Goal: Task Accomplishment & Management: Use online tool/utility

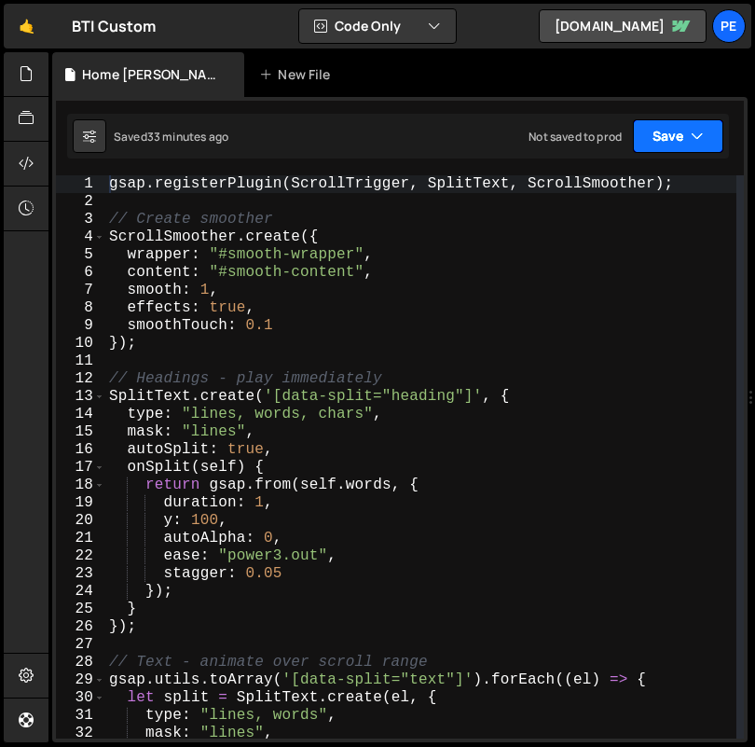
click at [697, 139] on icon "button" at bounding box center [697, 136] width 13 height 19
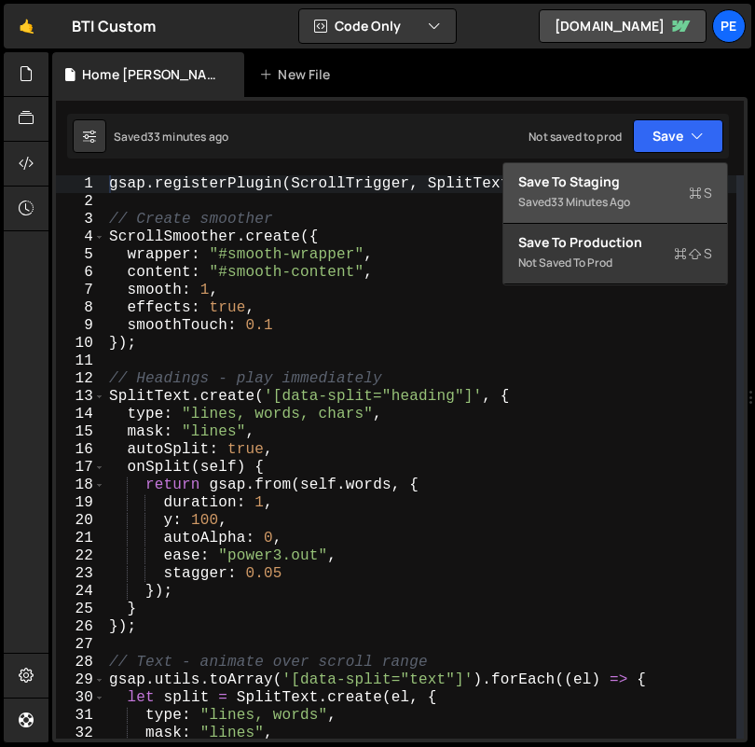
click at [643, 188] on div "Save to Staging S" at bounding box center [616, 182] width 194 height 19
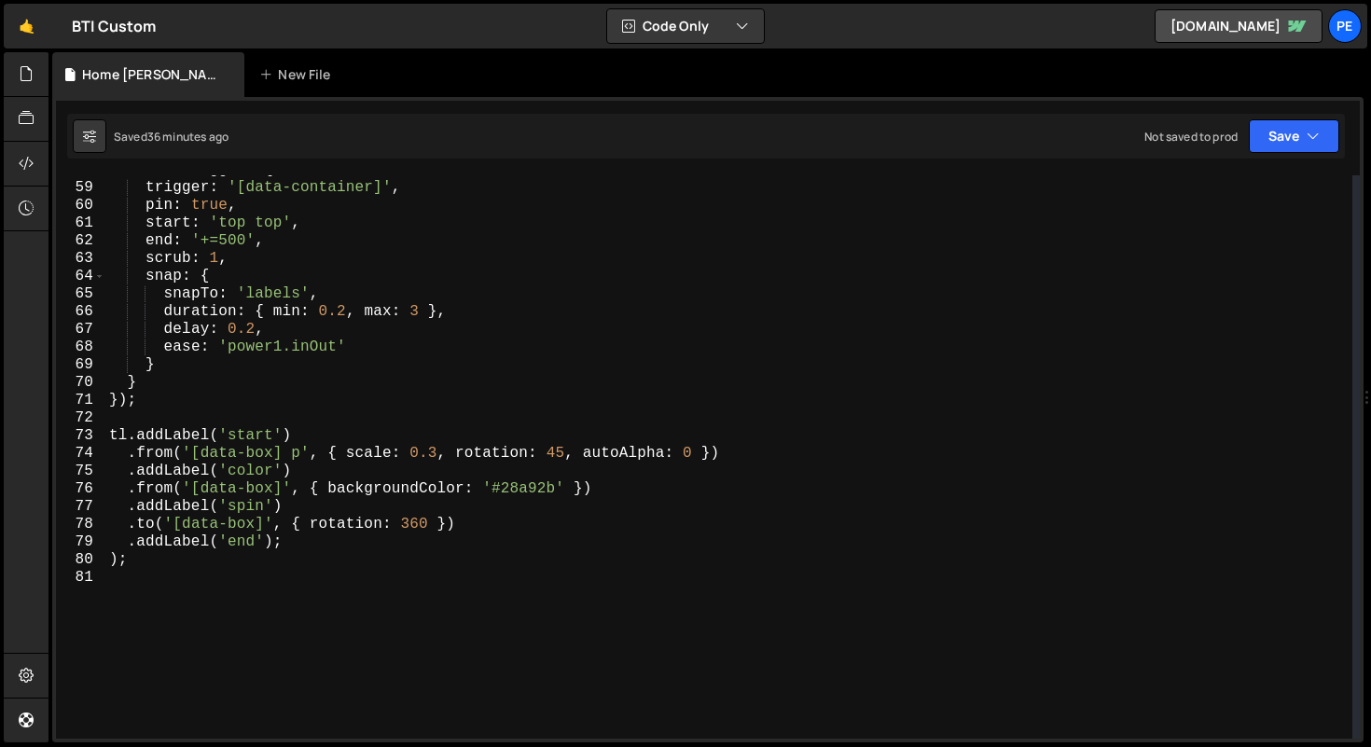
scroll to position [759, 0]
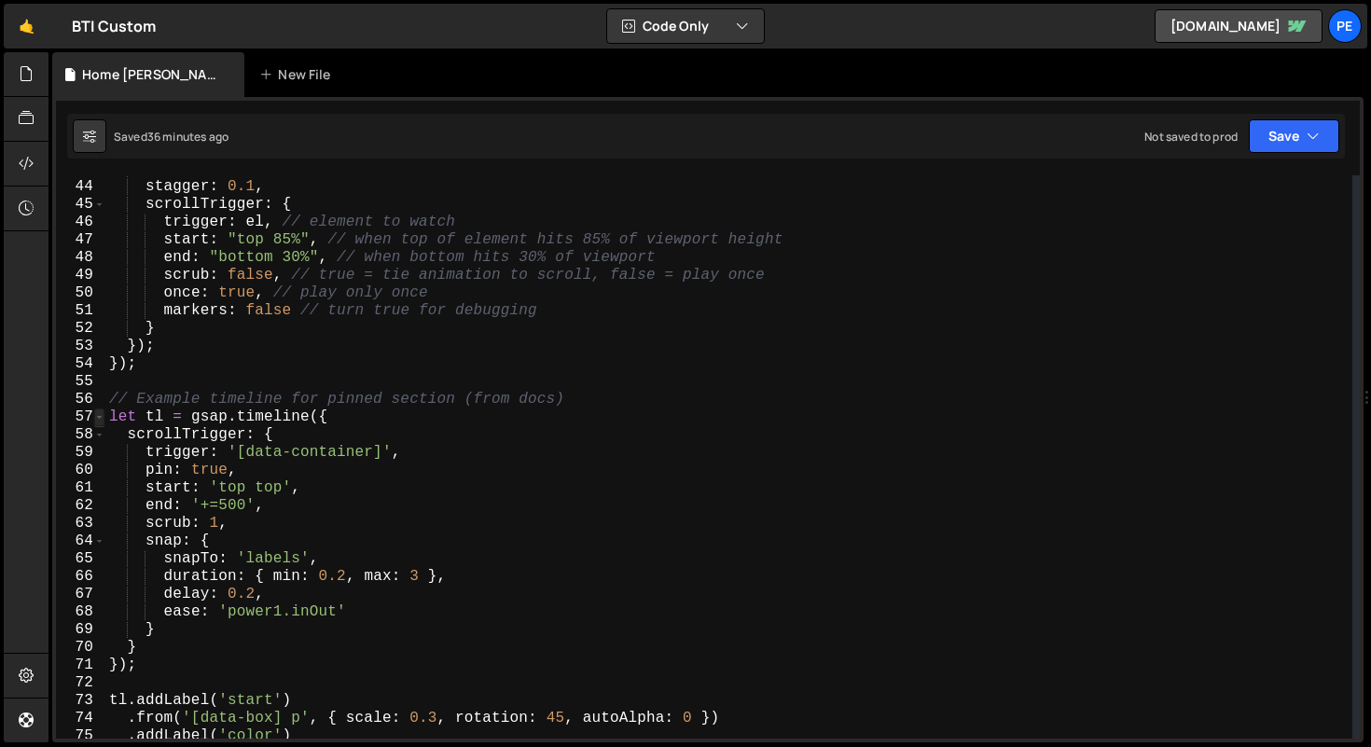
click at [96, 415] on span at bounding box center [99, 418] width 10 height 18
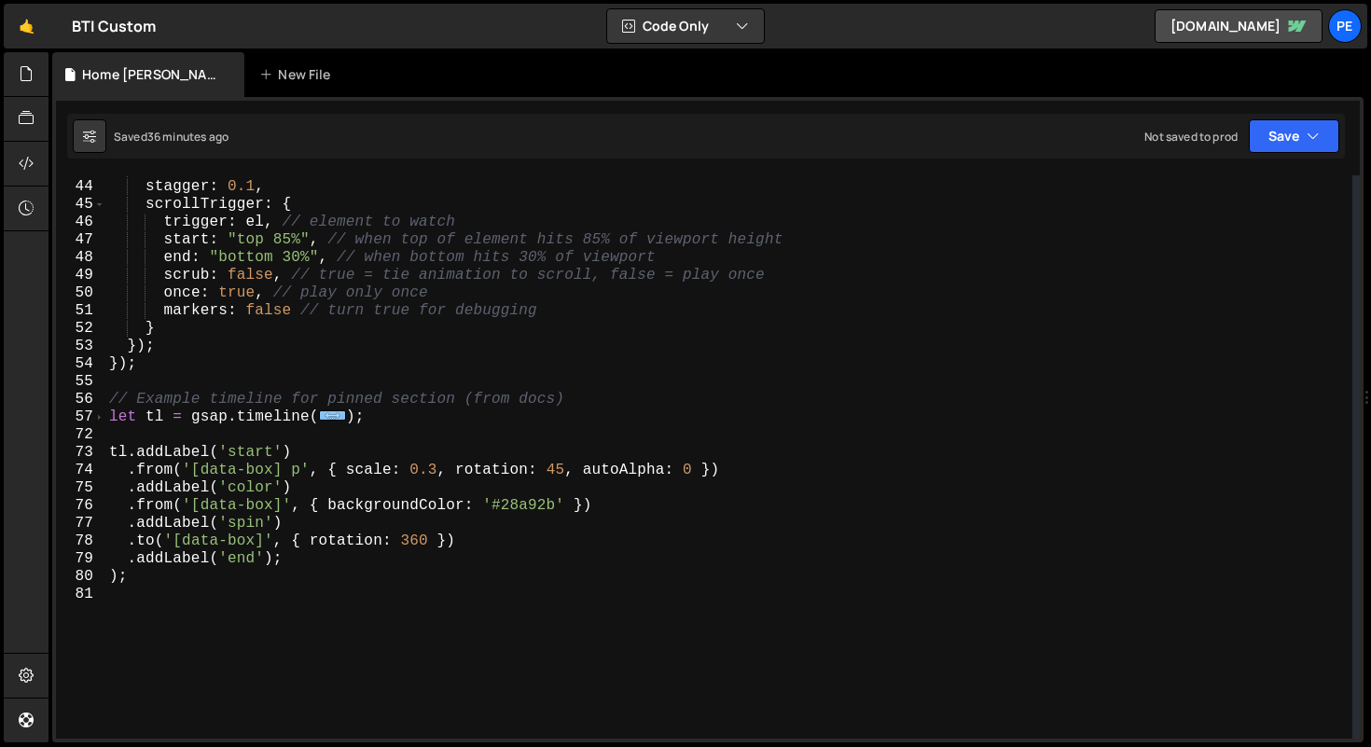
click at [178, 414] on div "ease : "power2.out" , stagger : 0.1 , scrollTrigger : { trigger : el , // eleme…" at bounding box center [728, 459] width 1247 height 599
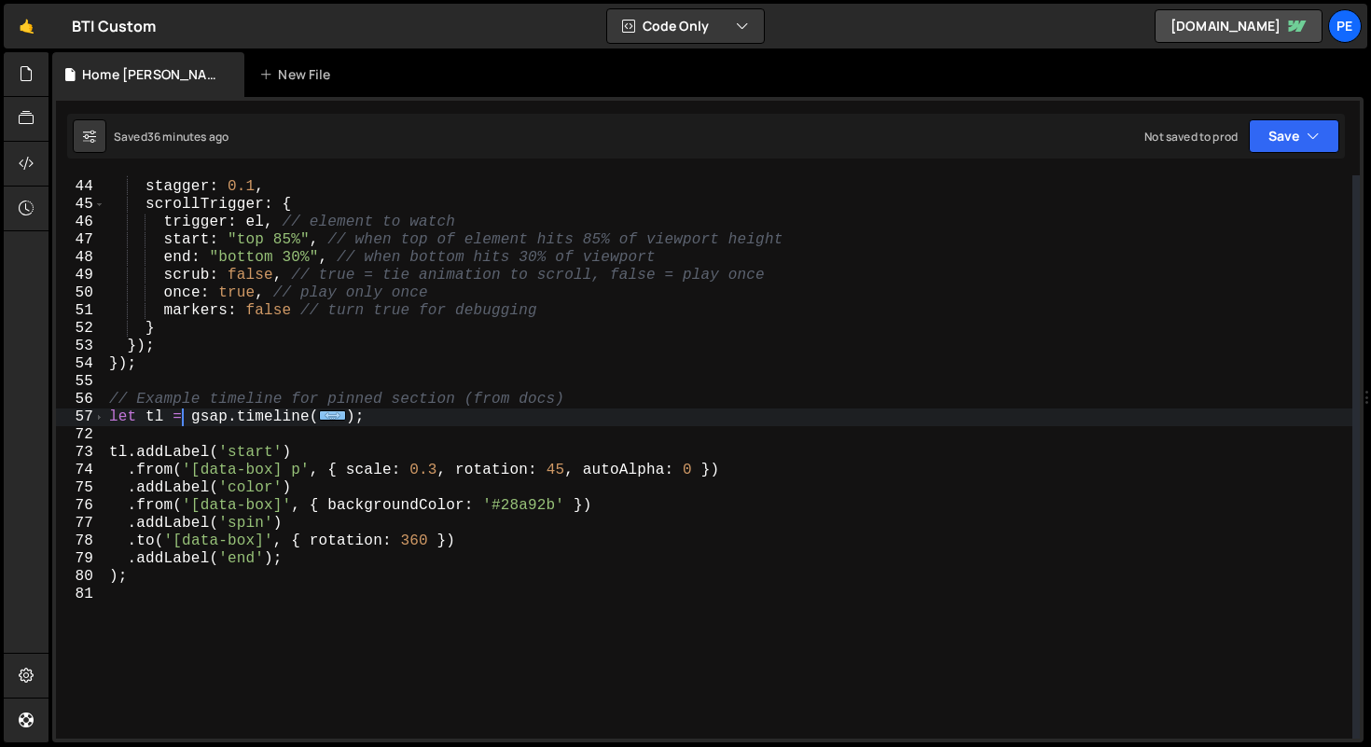
click at [178, 414] on div "ease : "power2.out" , stagger : 0.1 , scrollTrigger : { trigger : el , // eleme…" at bounding box center [728, 459] width 1247 height 599
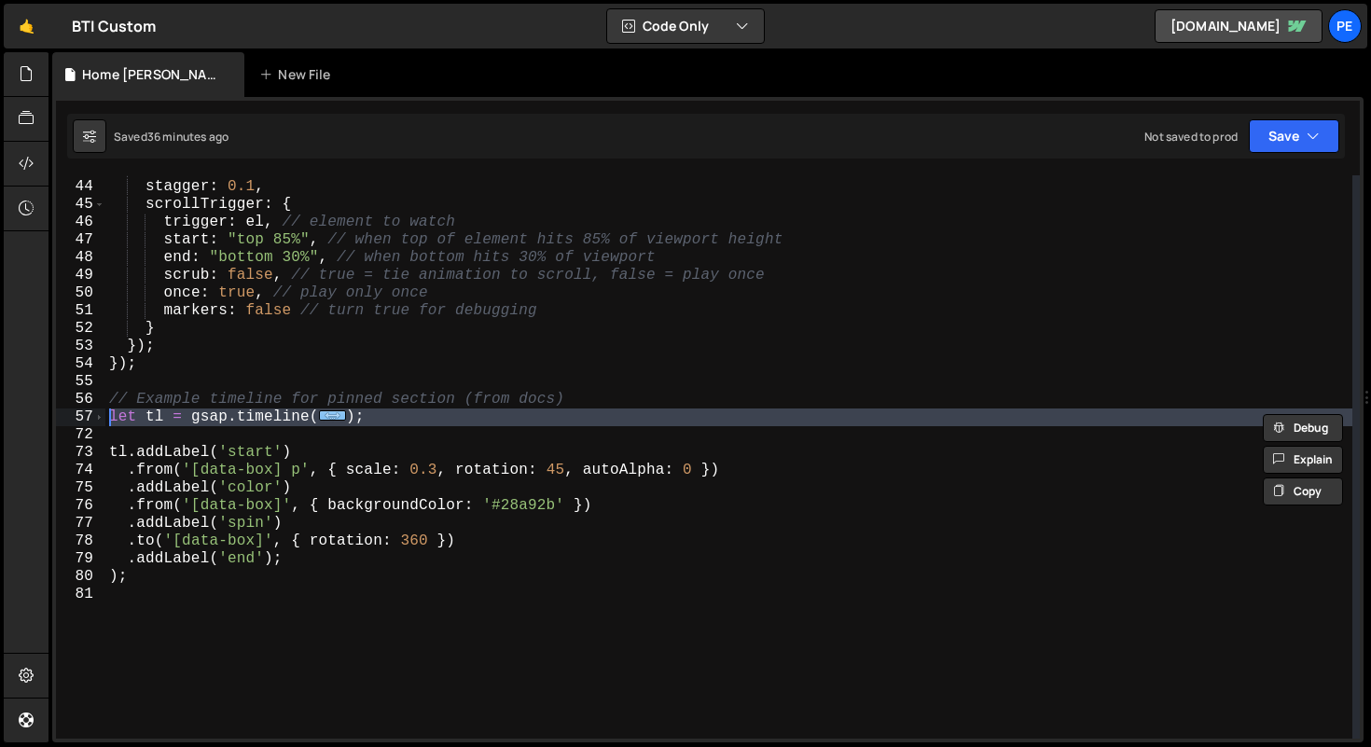
click at [178, 414] on div "ease : "power2.out" , stagger : 0.1 , scrollTrigger : { trigger : el , // eleme…" at bounding box center [728, 459] width 1247 height 599
click at [99, 409] on span at bounding box center [99, 418] width 10 height 18
click at [99, 410] on span at bounding box center [99, 418] width 10 height 18
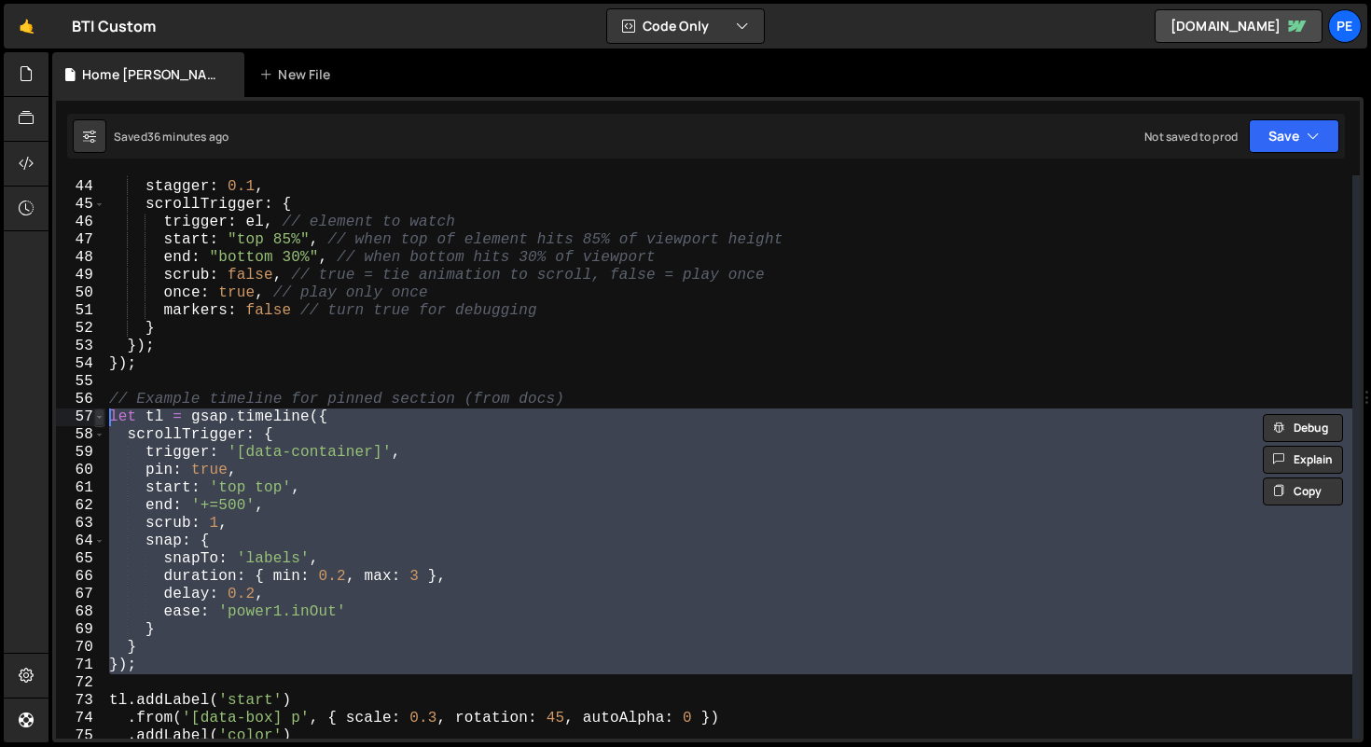
click at [99, 410] on span at bounding box center [99, 418] width 10 height 18
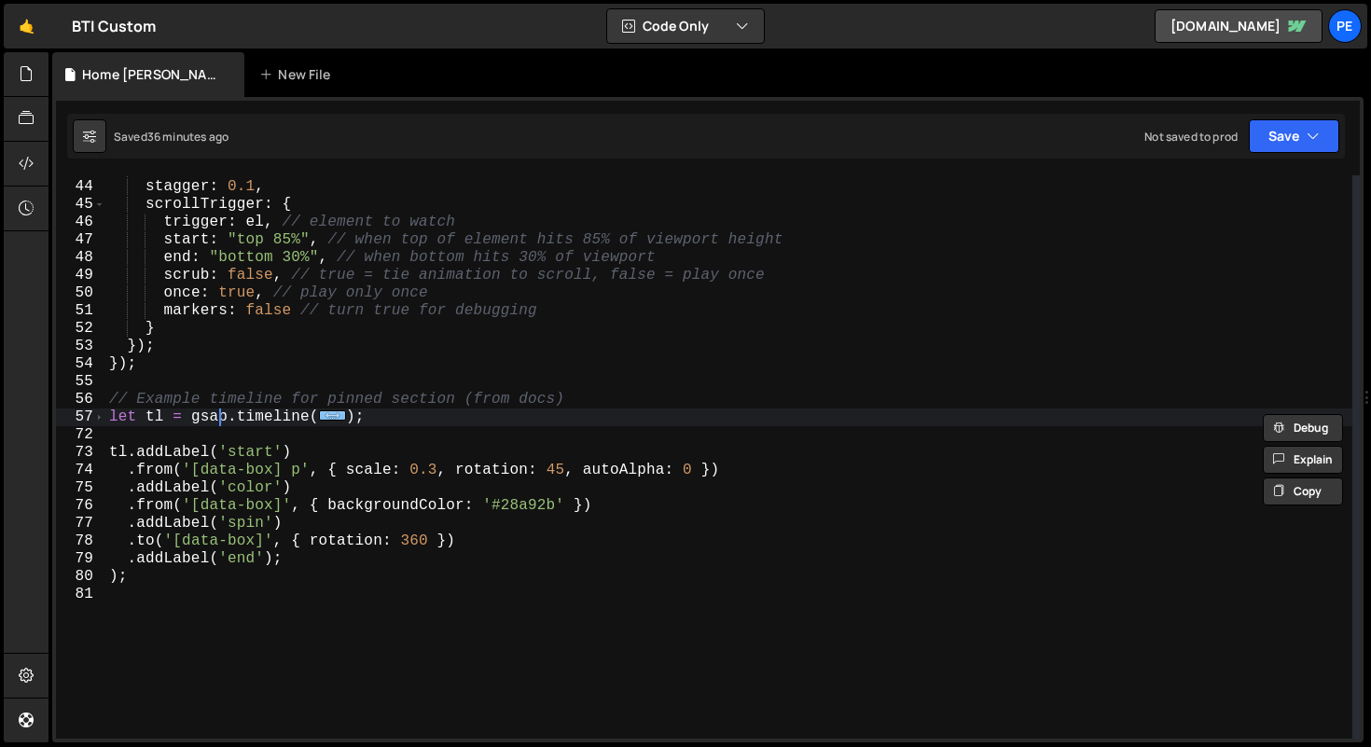
click at [218, 424] on div "ease : "power2.out" , stagger : 0.1 , scrollTrigger : { trigger : el , // eleme…" at bounding box center [728, 459] width 1247 height 599
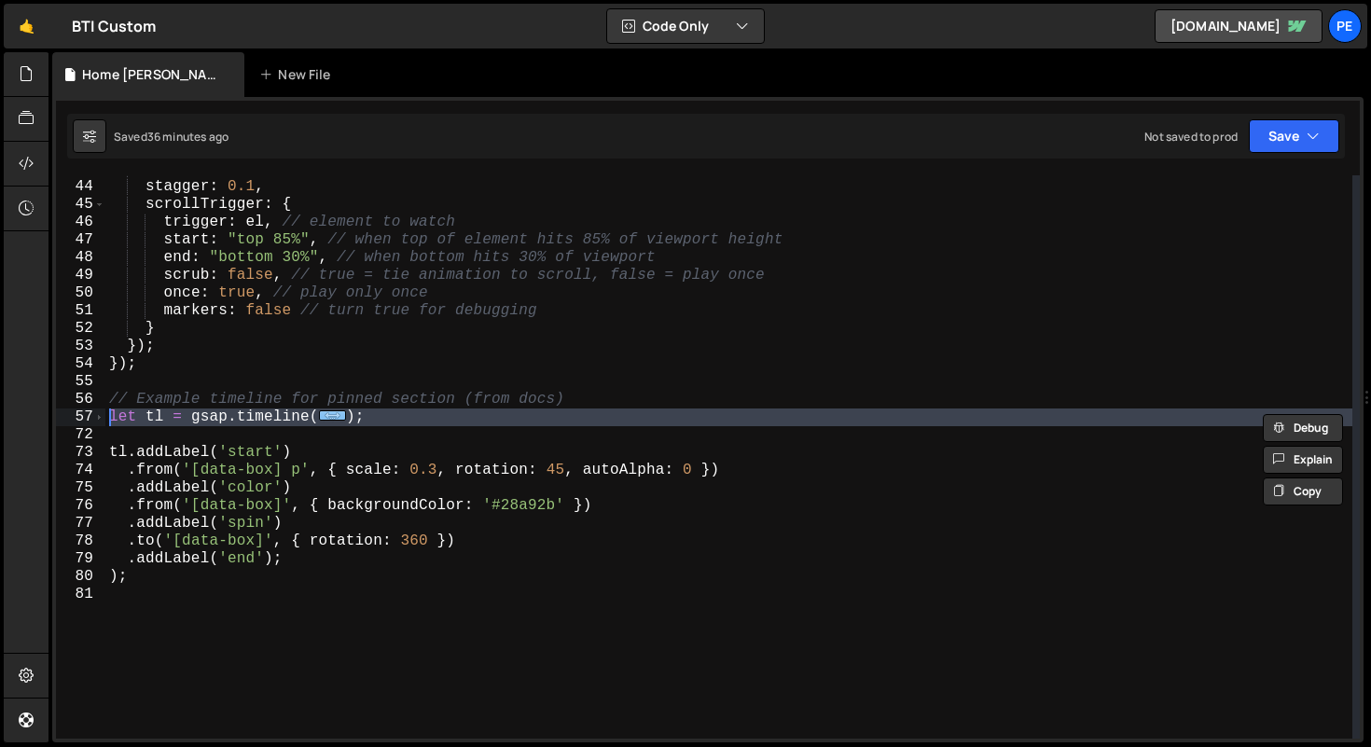
click at [218, 424] on div "ease : "power2.out" , stagger : 0.1 , scrollTrigger : { trigger : el , // eleme…" at bounding box center [728, 459] width 1247 height 599
type textarea "let tl = gsap.timeline({ scrollTrigger: {"
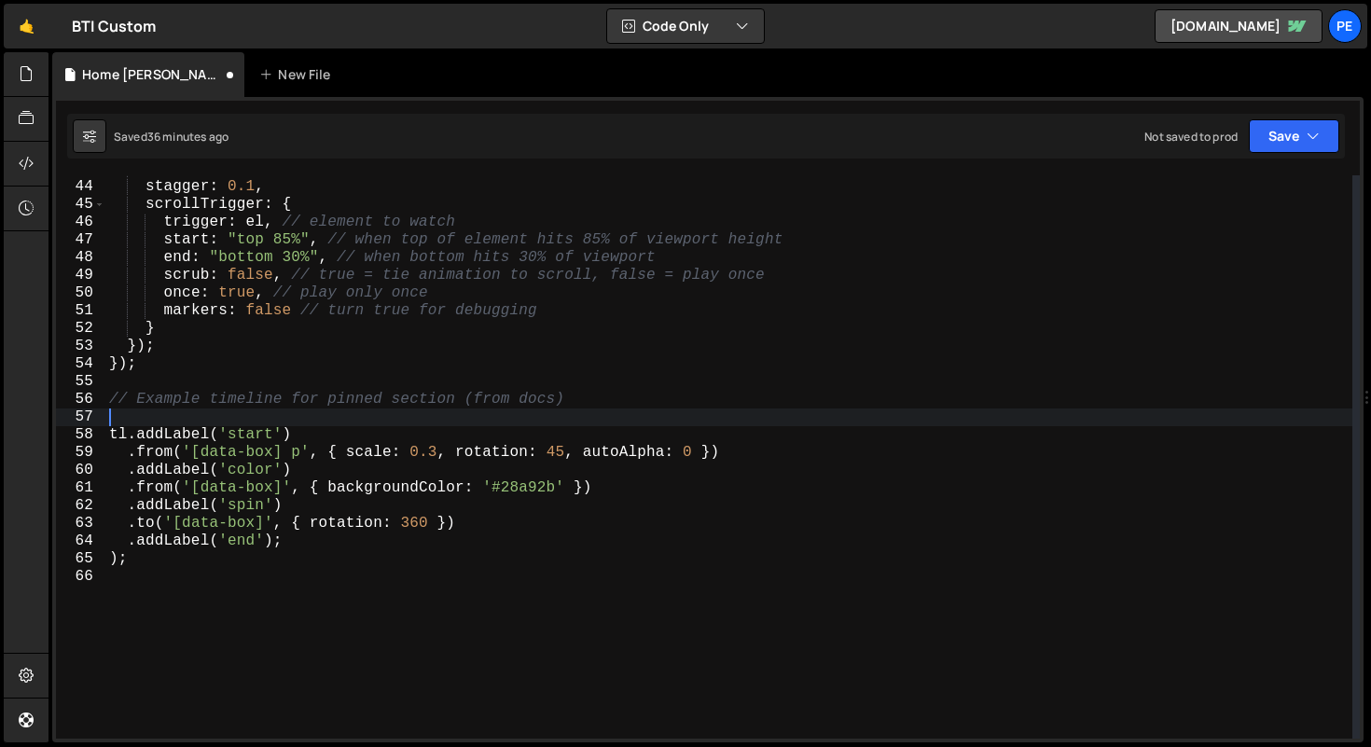
type textarea "// Example timeline for pinned section (from docs)"
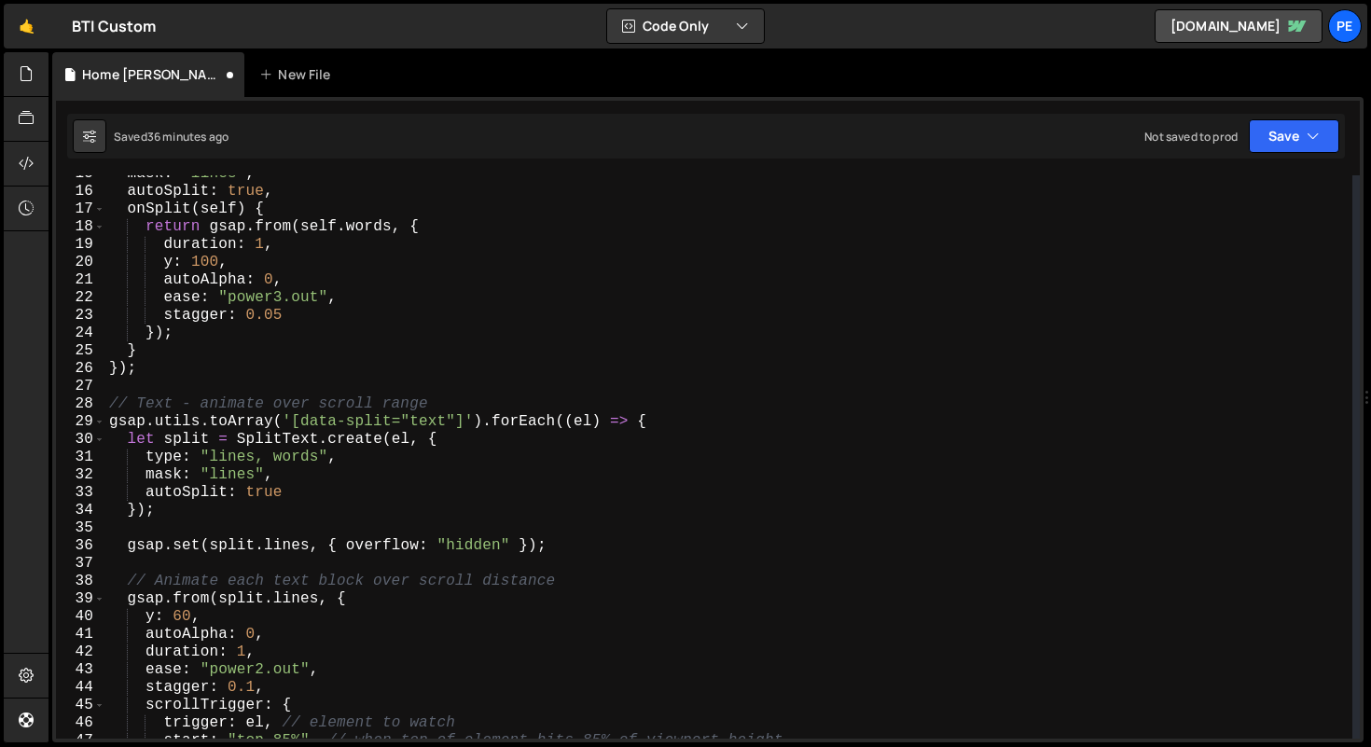
scroll to position [261, 0]
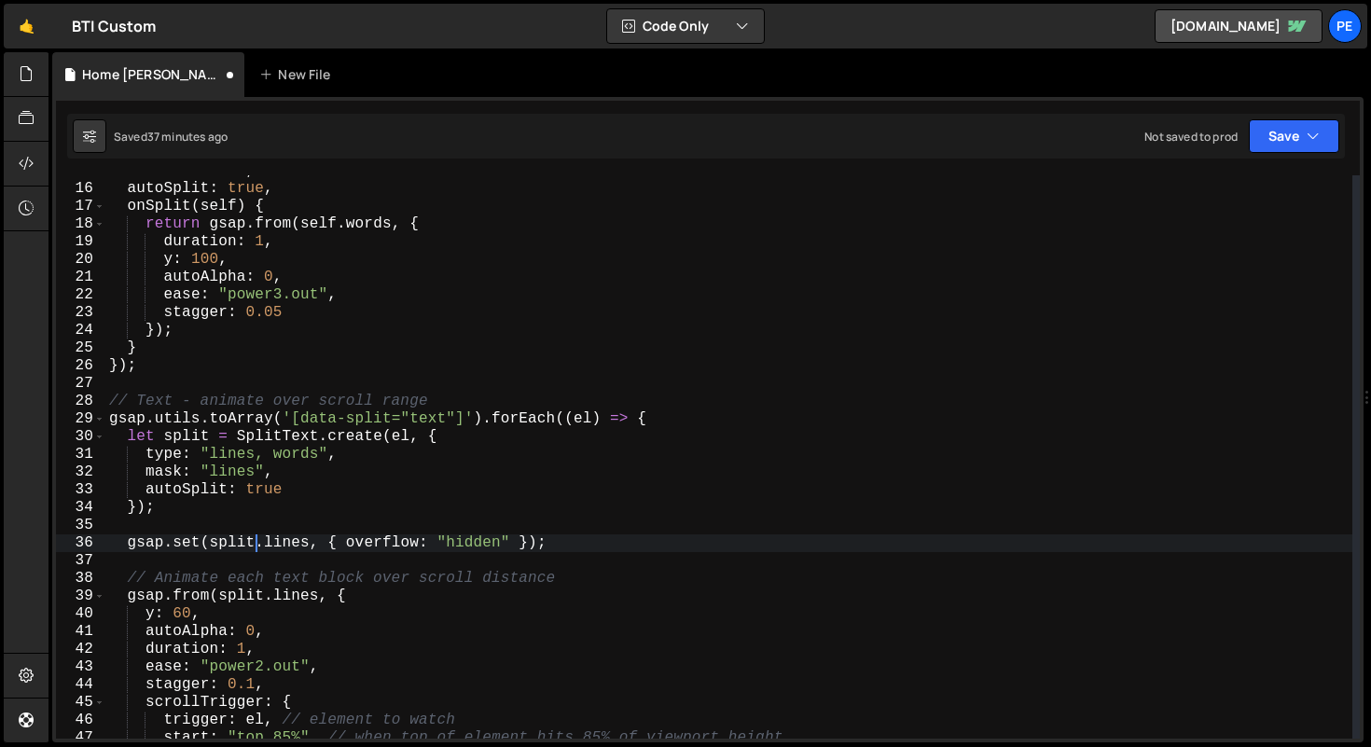
click at [257, 542] on div "mask : "lines" , autoSplit : true , onSplit ( self ) { return gsap . from ( sel…" at bounding box center [728, 461] width 1247 height 599
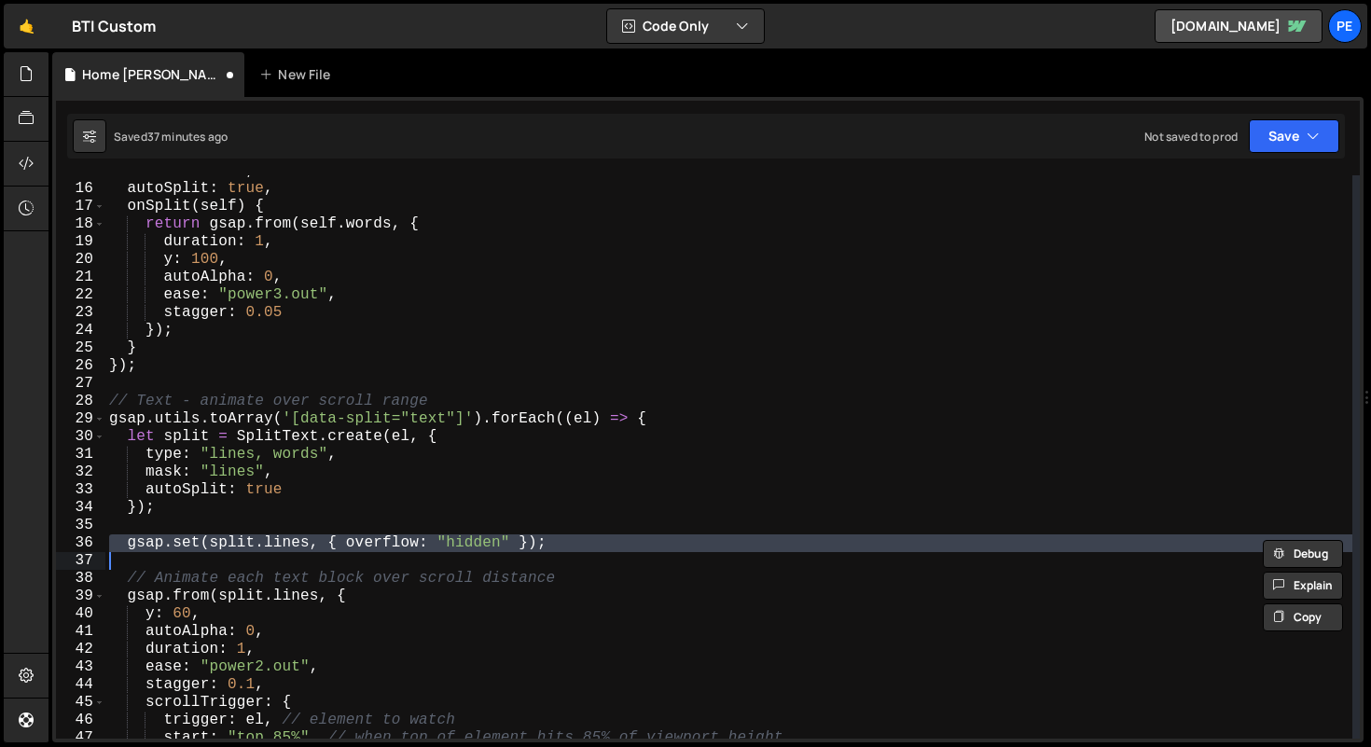
click at [257, 542] on div "mask : "lines" , autoSplit : true , onSplit ( self ) { return gsap . from ( sel…" at bounding box center [728, 461] width 1247 height 599
type textarea "gsap.set(split.lines, { overflow: "hidden" });"
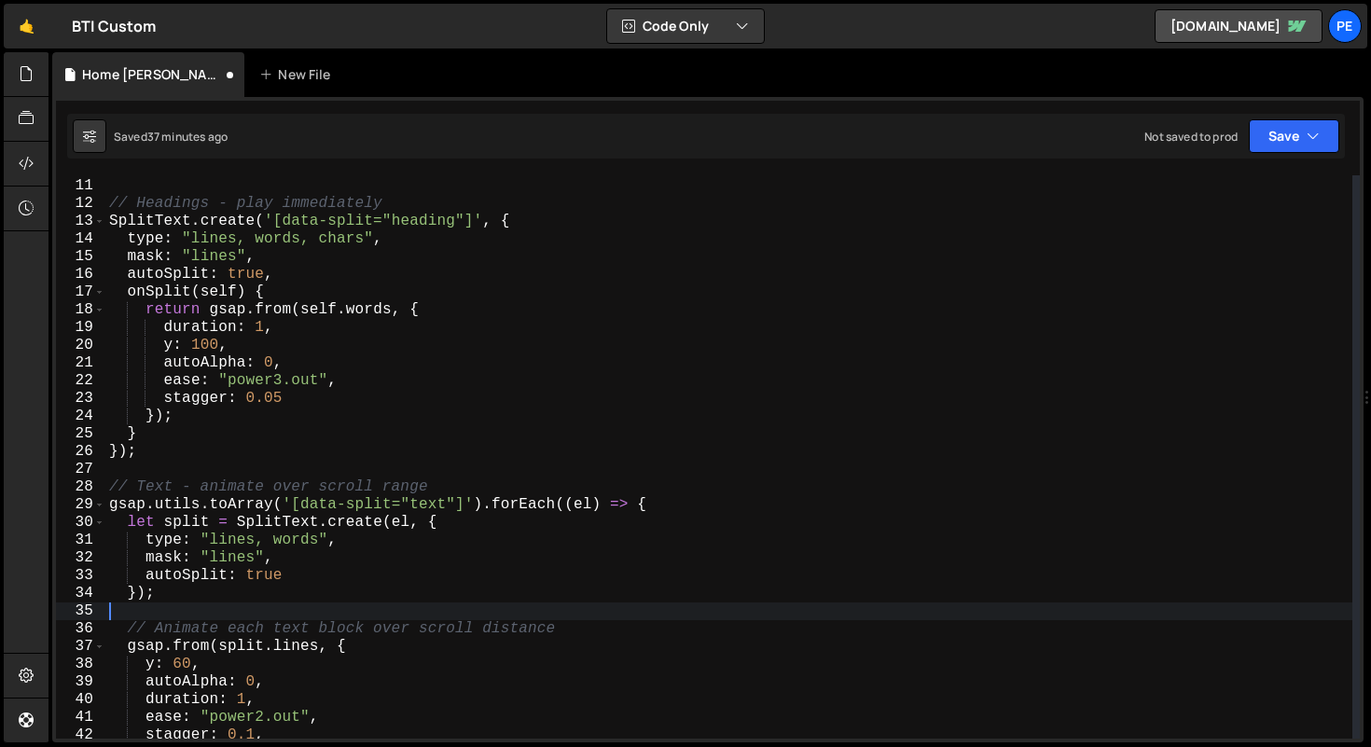
scroll to position [175, 0]
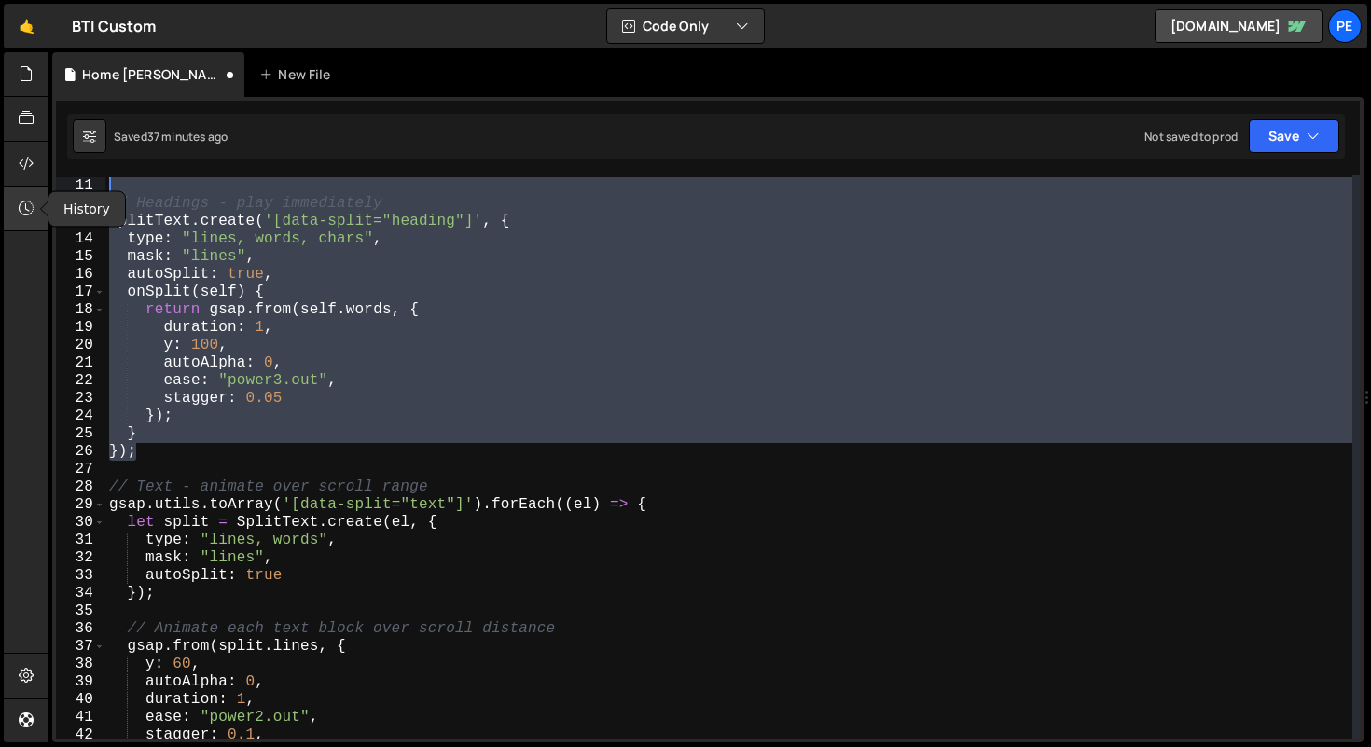
drag, startPoint x: 149, startPoint y: 456, endPoint x: 32, endPoint y: 193, distance: 288.1
click at [32, 193] on div "Hold on a sec... Are you certain you wish to leave this page? Any changes you'v…" at bounding box center [685, 373] width 1371 height 747
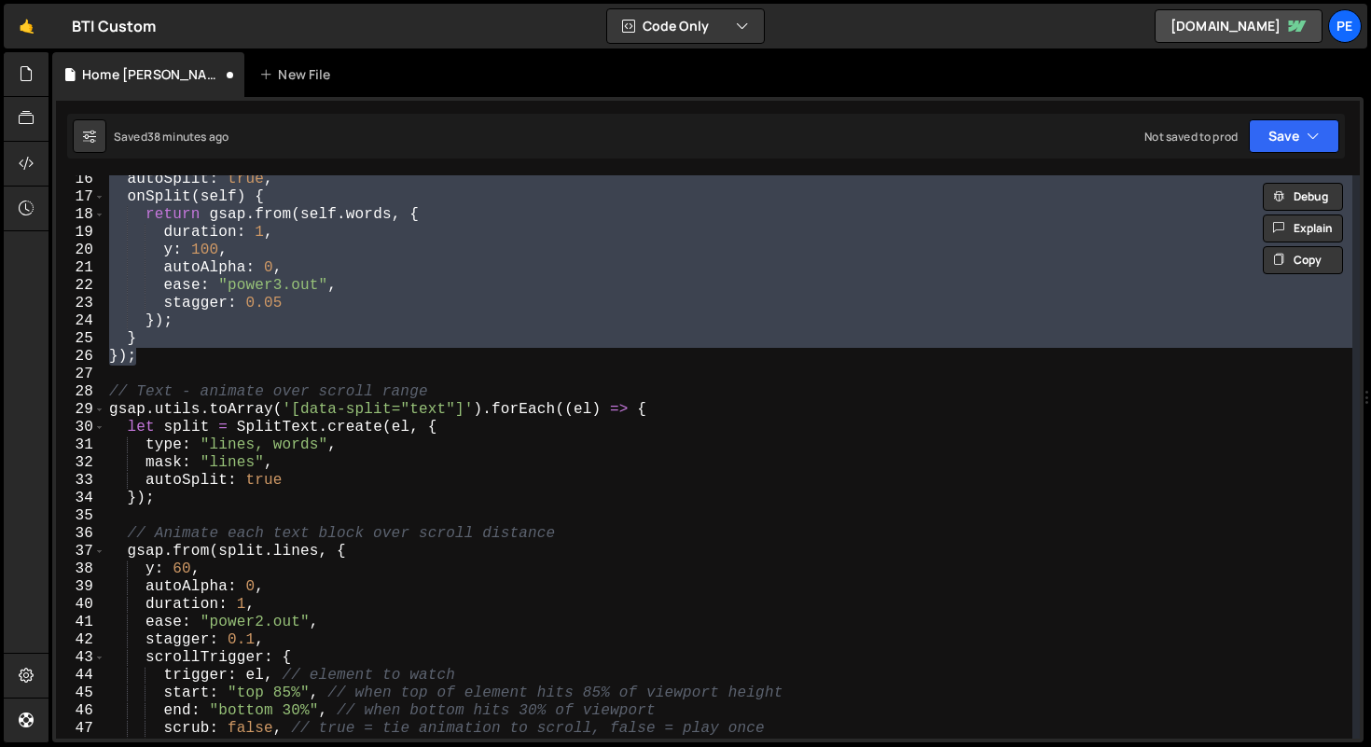
scroll to position [270, 0]
click at [481, 398] on div "autoSplit : true , onSplit ( self ) { return gsap . from ( self . words , { dur…" at bounding box center [728, 470] width 1247 height 599
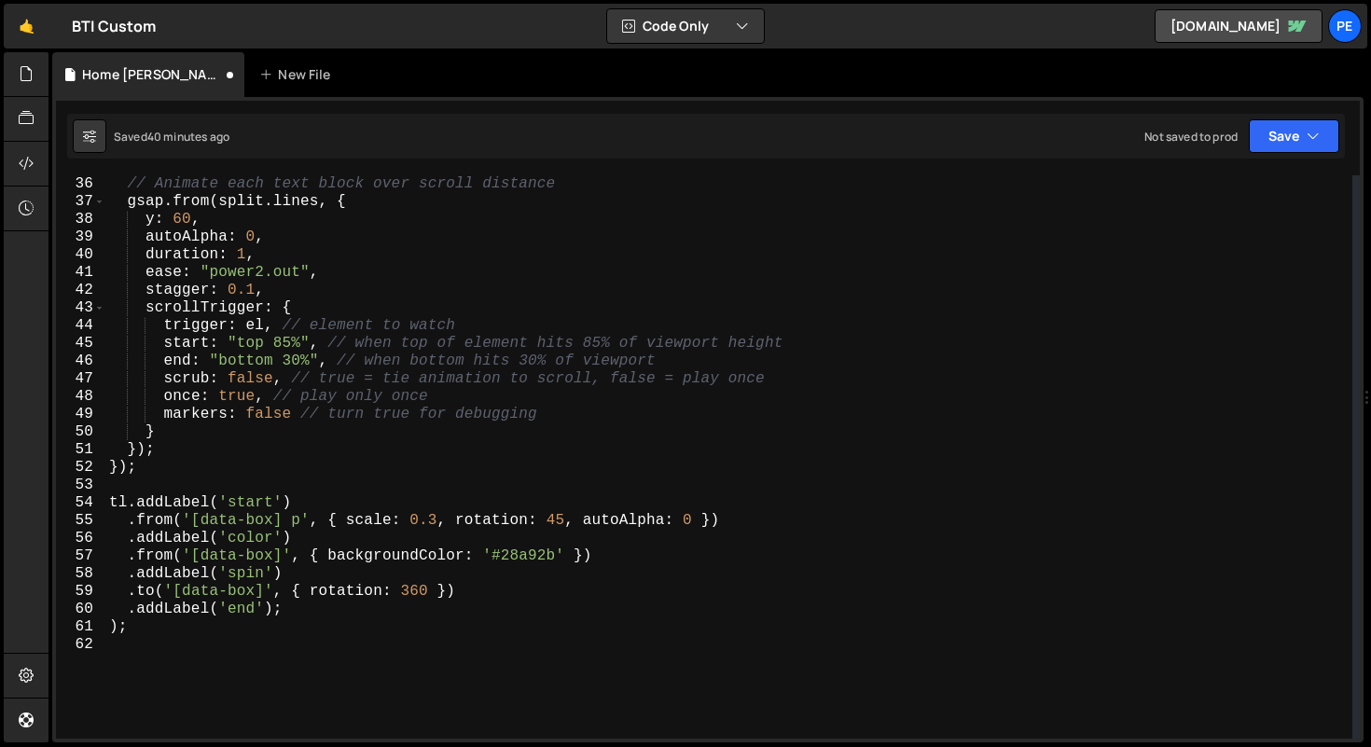
scroll to position [621, 0]
click at [172, 628] on div "// Animate each text block over scroll distance gsap . from ( split . lines , {…" at bounding box center [728, 472] width 1247 height 599
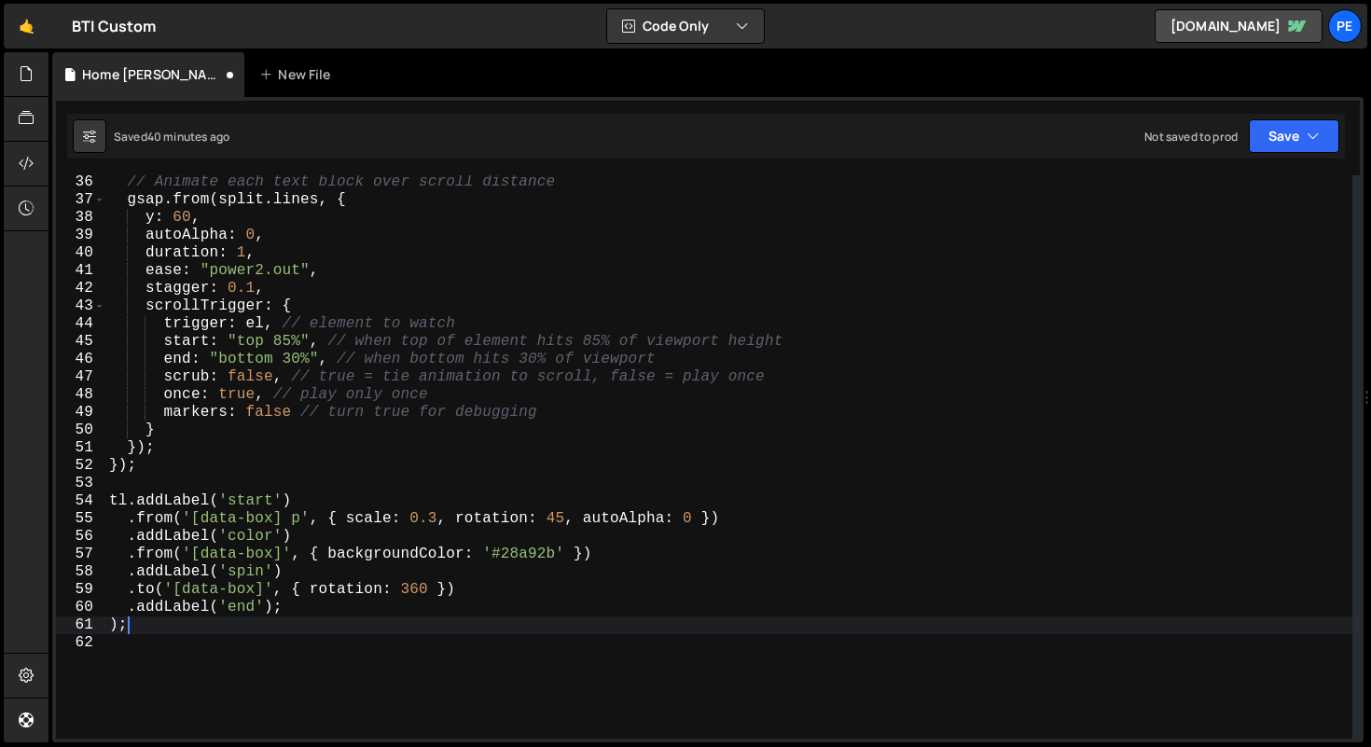
click at [117, 623] on div "// Animate each text block over scroll distance gsap . from ( split . lines , {…" at bounding box center [728, 472] width 1247 height 599
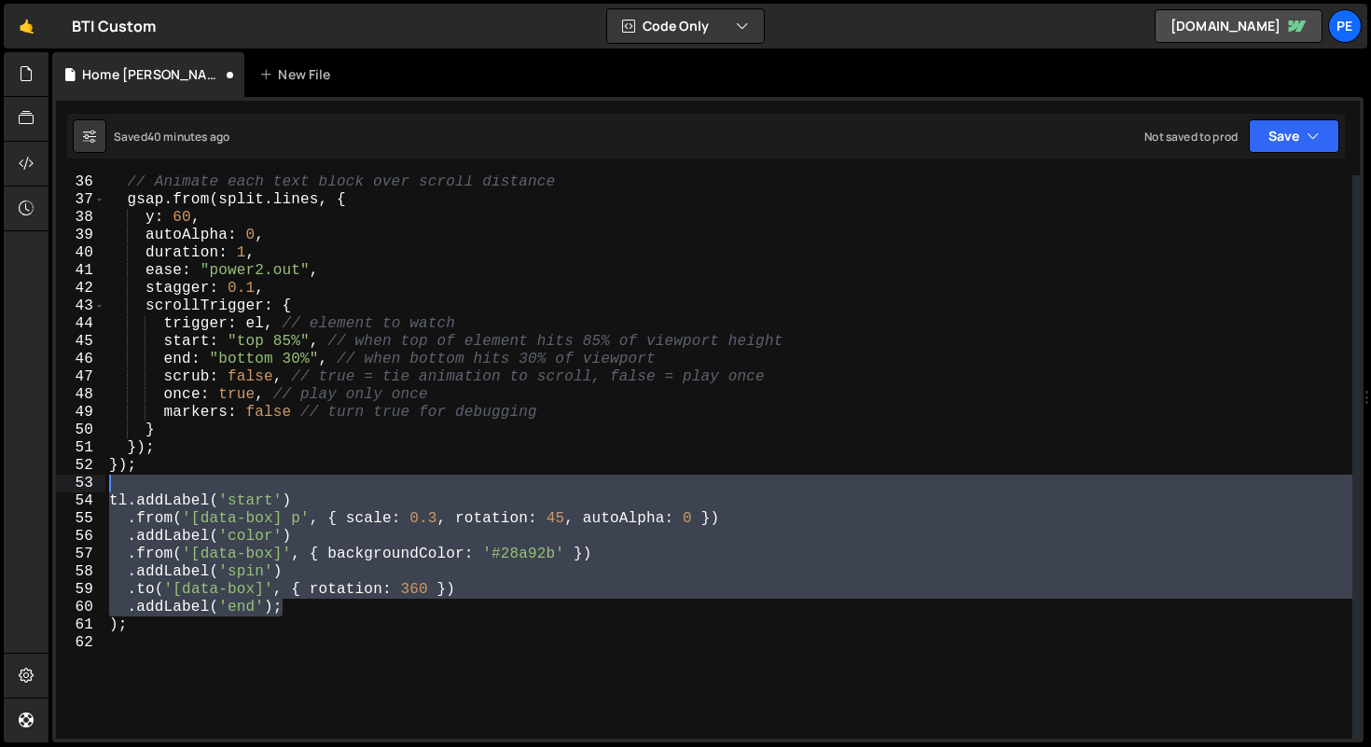
drag, startPoint x: 289, startPoint y: 616, endPoint x: 17, endPoint y: 479, distance: 304.5
click at [17, 479] on div "Hold on a sec... Are you certain you wish to leave this page? Any changes you'v…" at bounding box center [685, 373] width 1371 height 747
type textarea "tl.addLabel('start')"
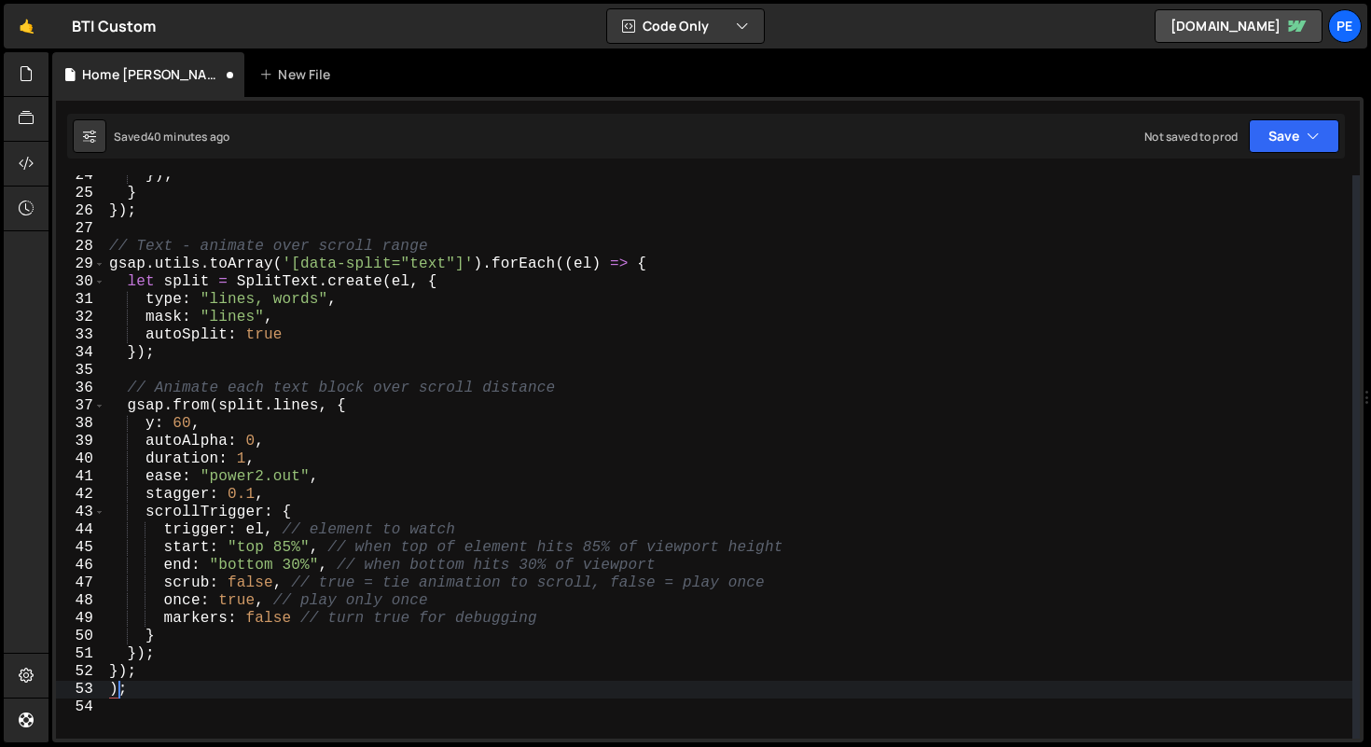
scroll to position [498, 0]
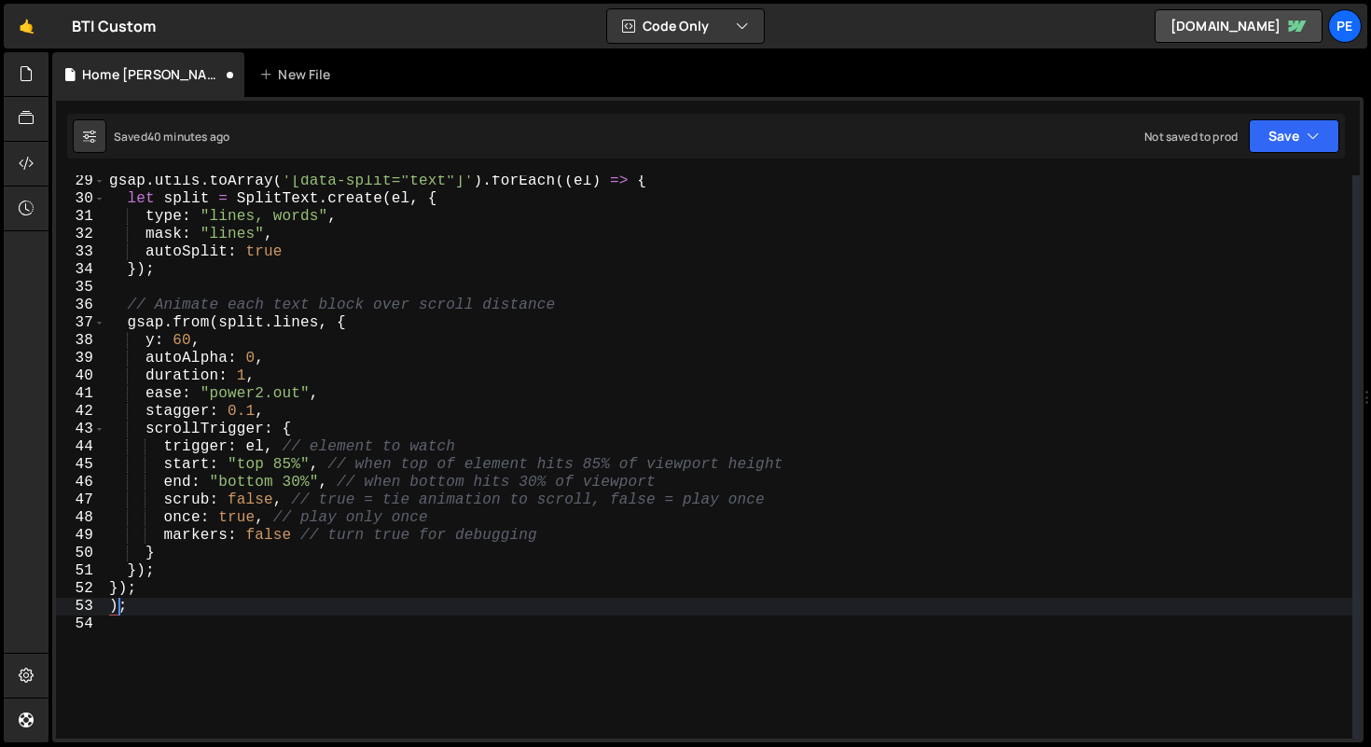
click at [123, 588] on div "gsap . utils . toArray ( '[data-split="text"]' ) . forEach (( el ) => { let spl…" at bounding box center [728, 472] width 1247 height 599
click at [143, 612] on div "gsap . utils . toArray ( '[data-split="text"]' ) . forEach (( el ) => { let spl…" at bounding box center [728, 472] width 1247 height 599
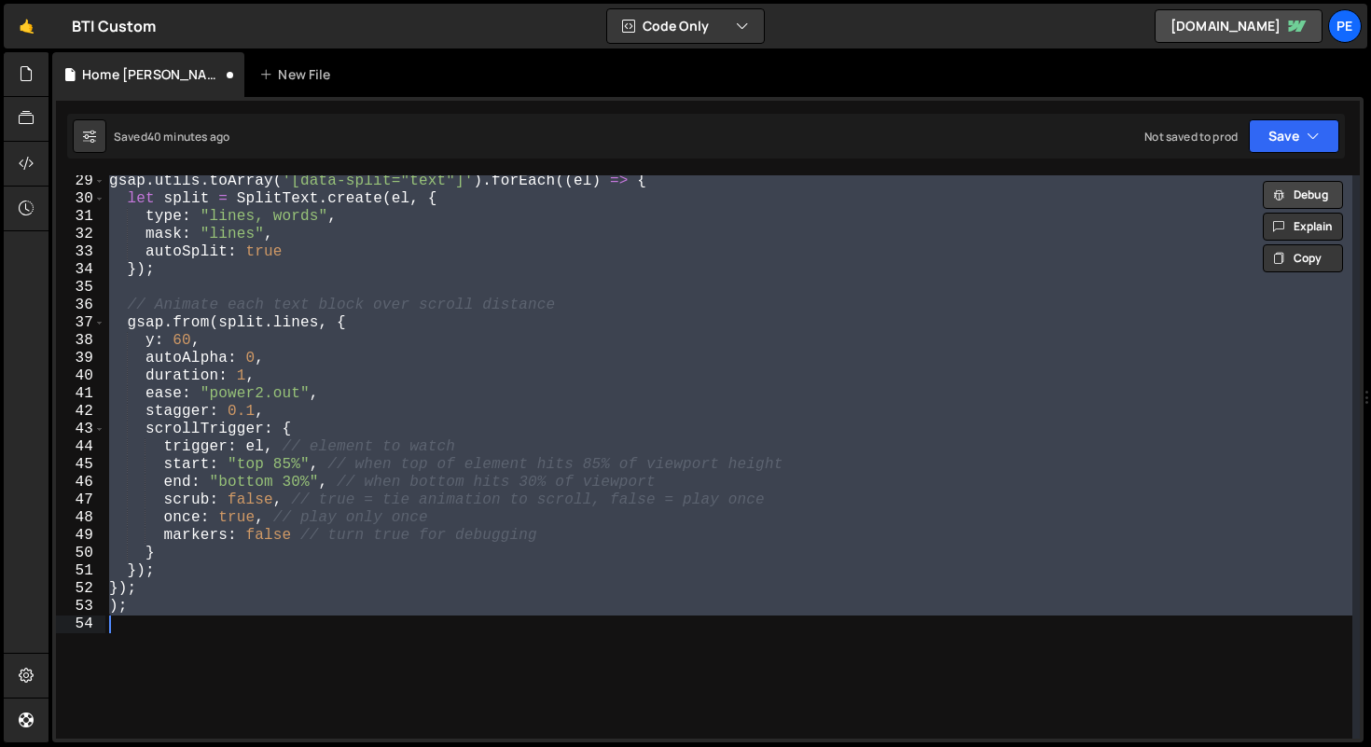
click at [755, 196] on button "Debug" at bounding box center [1303, 195] width 80 height 28
click at [708, 44] on div "🤙 BTI Custom ⚠️ Code is being edited in another browser Code + Tools Code Only …" at bounding box center [686, 26] width 1364 height 45
click at [713, 30] on button "Code + Tools" at bounding box center [685, 26] width 157 height 34
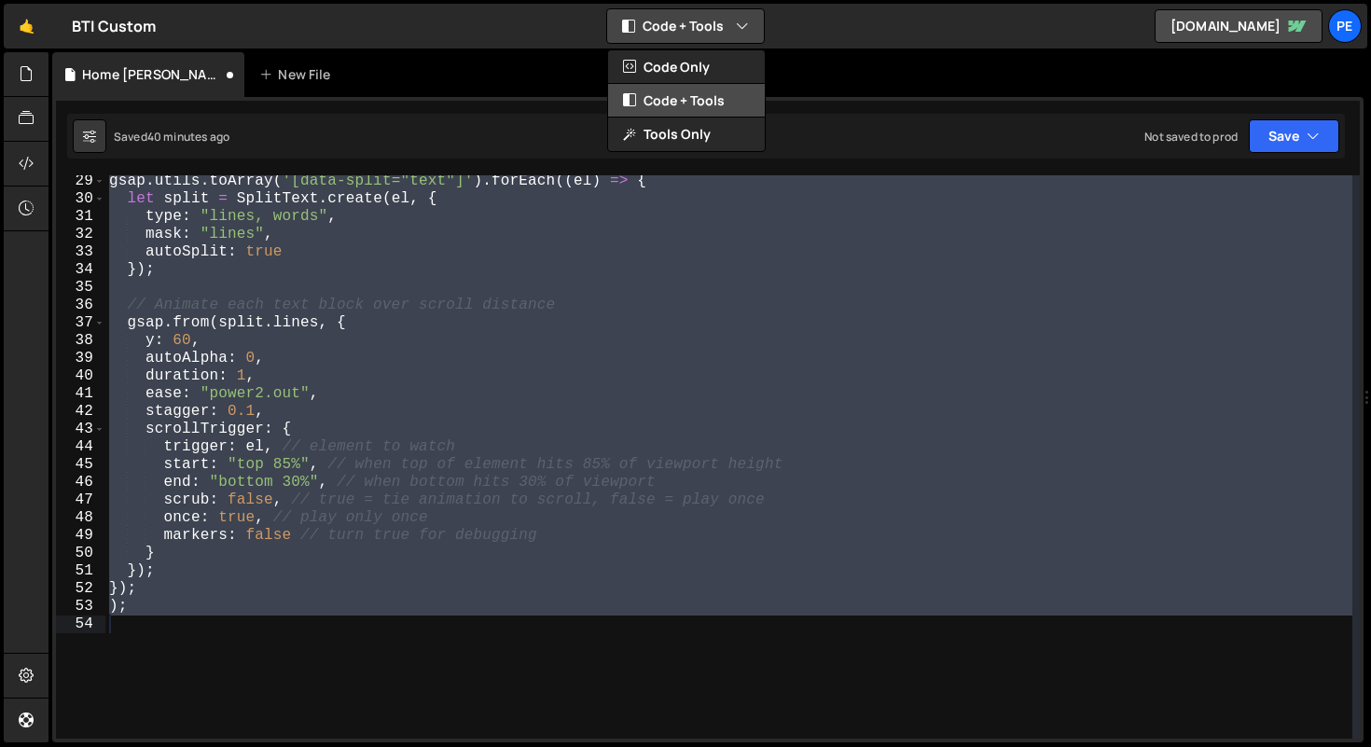
click at [679, 90] on button "Code + Tools" at bounding box center [686, 101] width 157 height 34
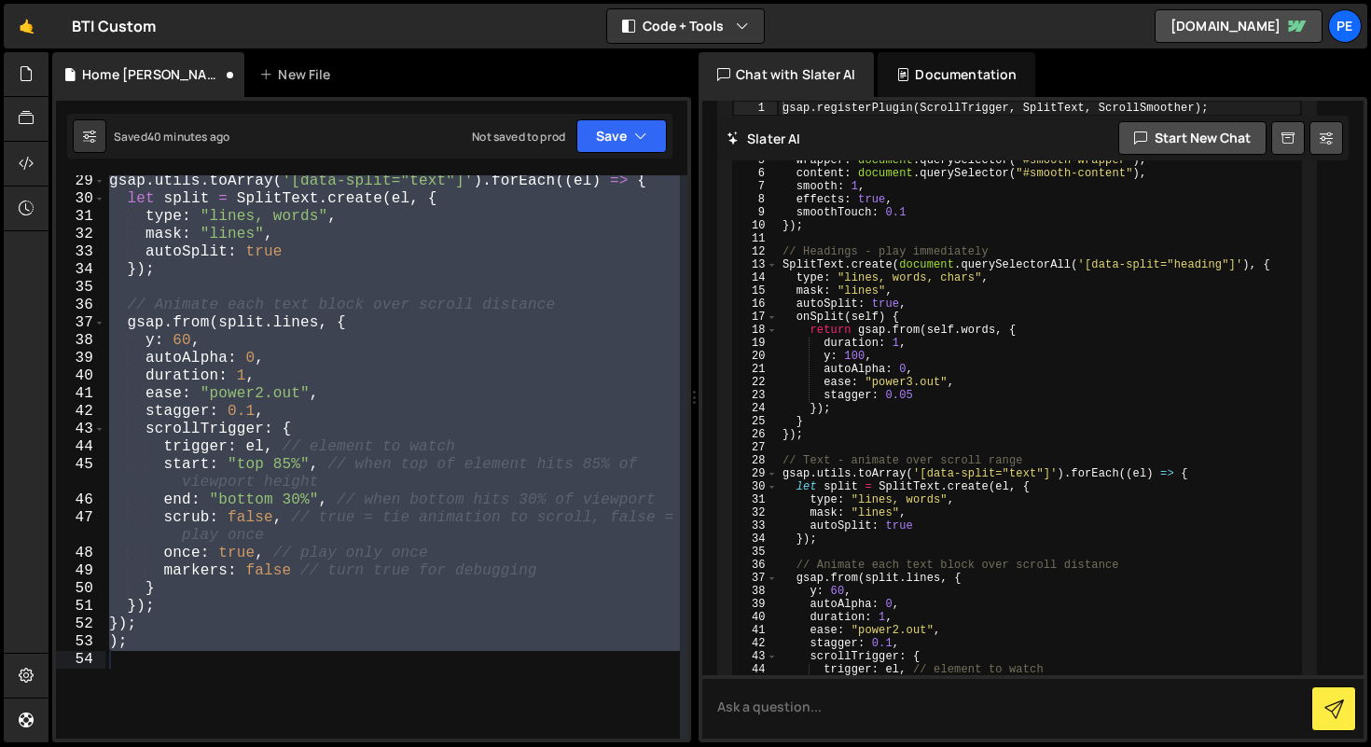
scroll to position [4435, 0]
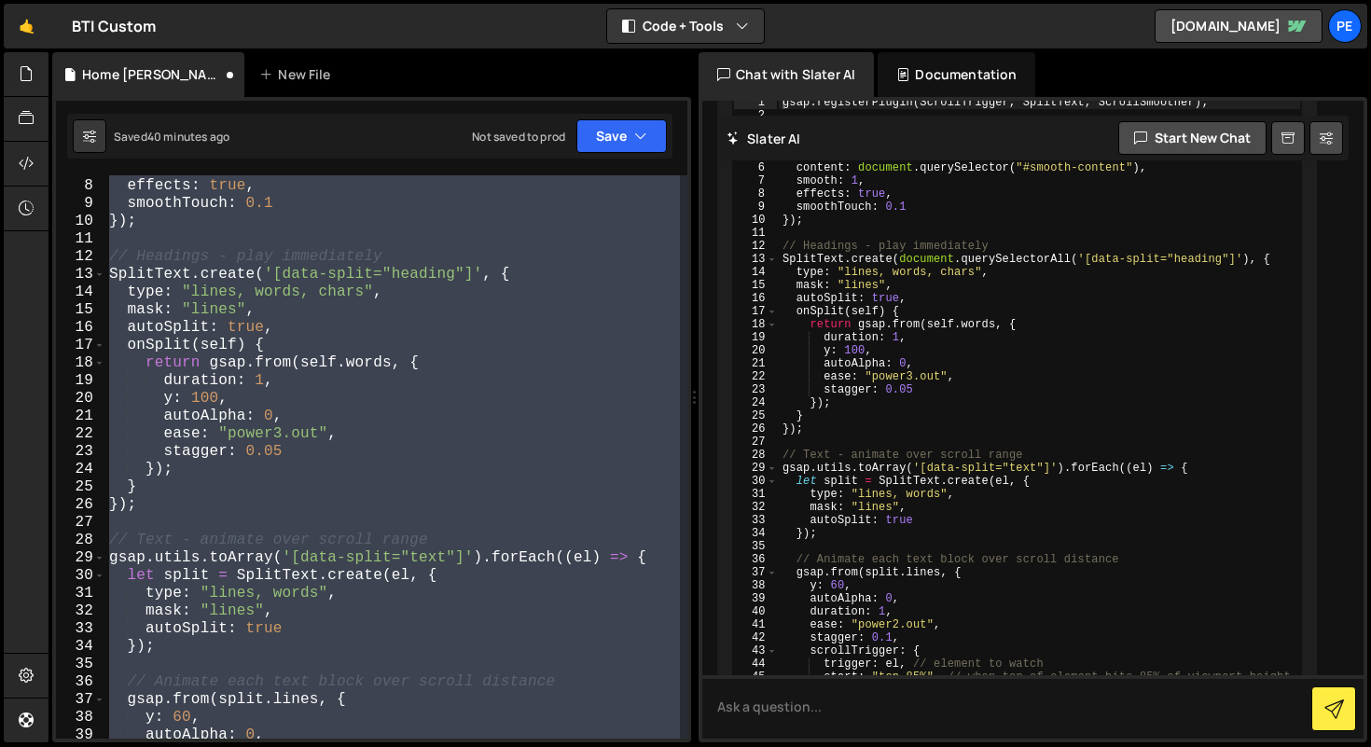
click at [511, 464] on div "smooth : 1 , effects : true , smoothTouch : 0.1 }) ; // Headings - play immedia…" at bounding box center [392, 456] width 575 height 563
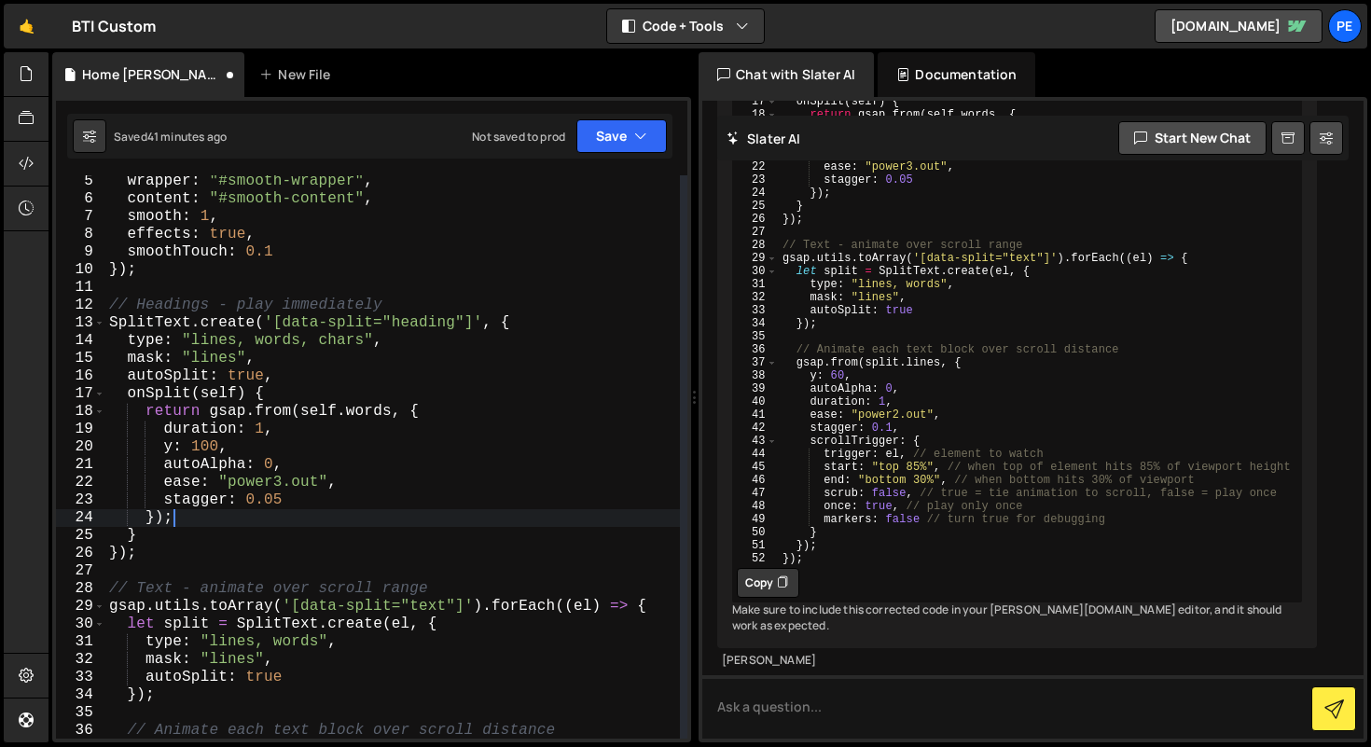
scroll to position [4965, 0]
click at [755, 568] on button "Copy" at bounding box center [768, 583] width 62 height 30
click at [299, 481] on div "wrapper : "#smooth-wrapper" , content : "#smooth-content" , smooth : 1 , effect…" at bounding box center [392, 472] width 575 height 599
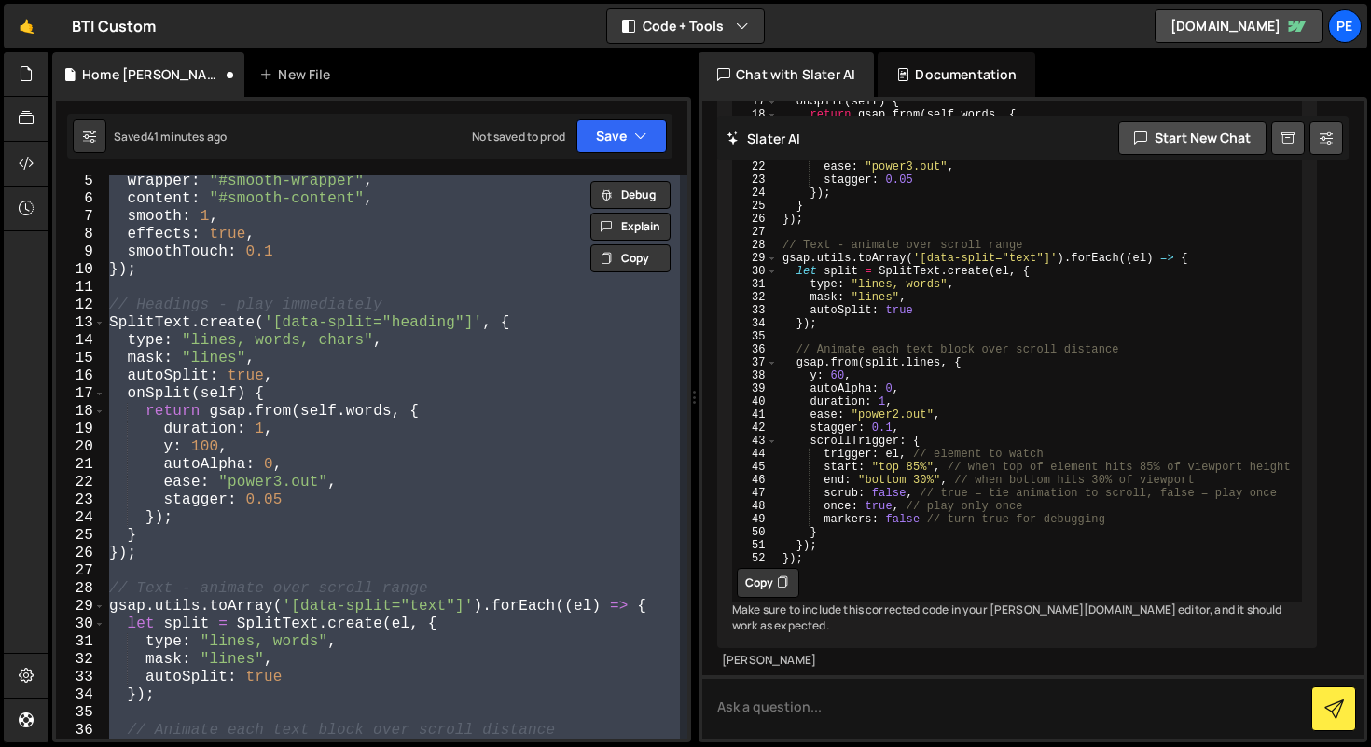
paste textarea "});"
type textarea "});"
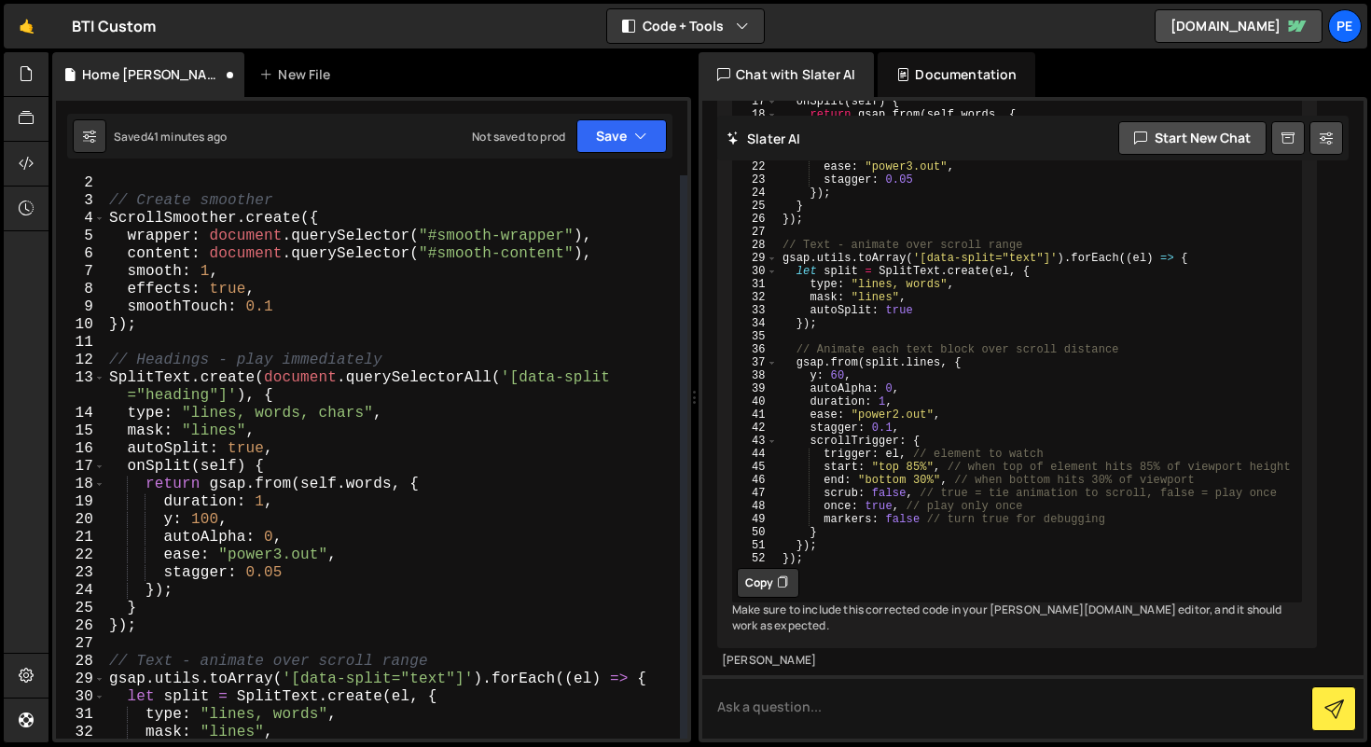
scroll to position [25, 0]
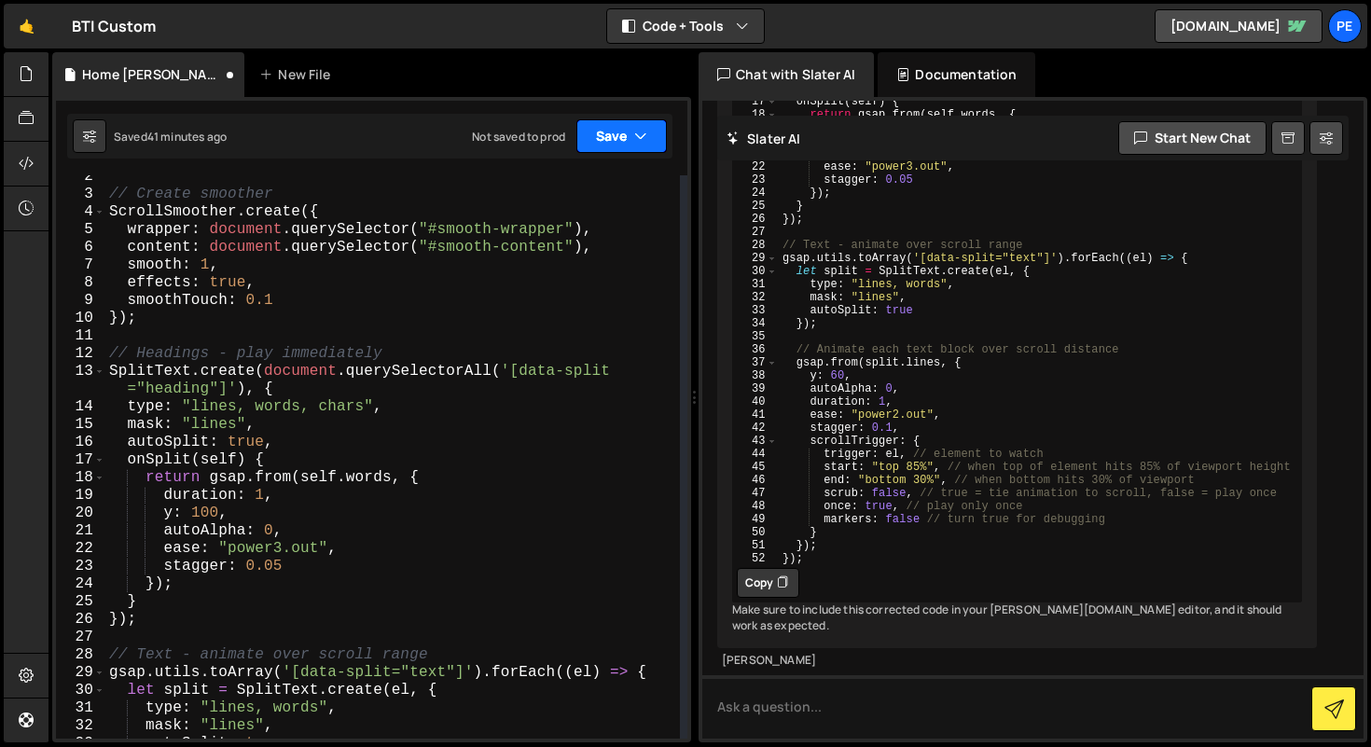
click at [615, 126] on button "Save" at bounding box center [621, 136] width 90 height 34
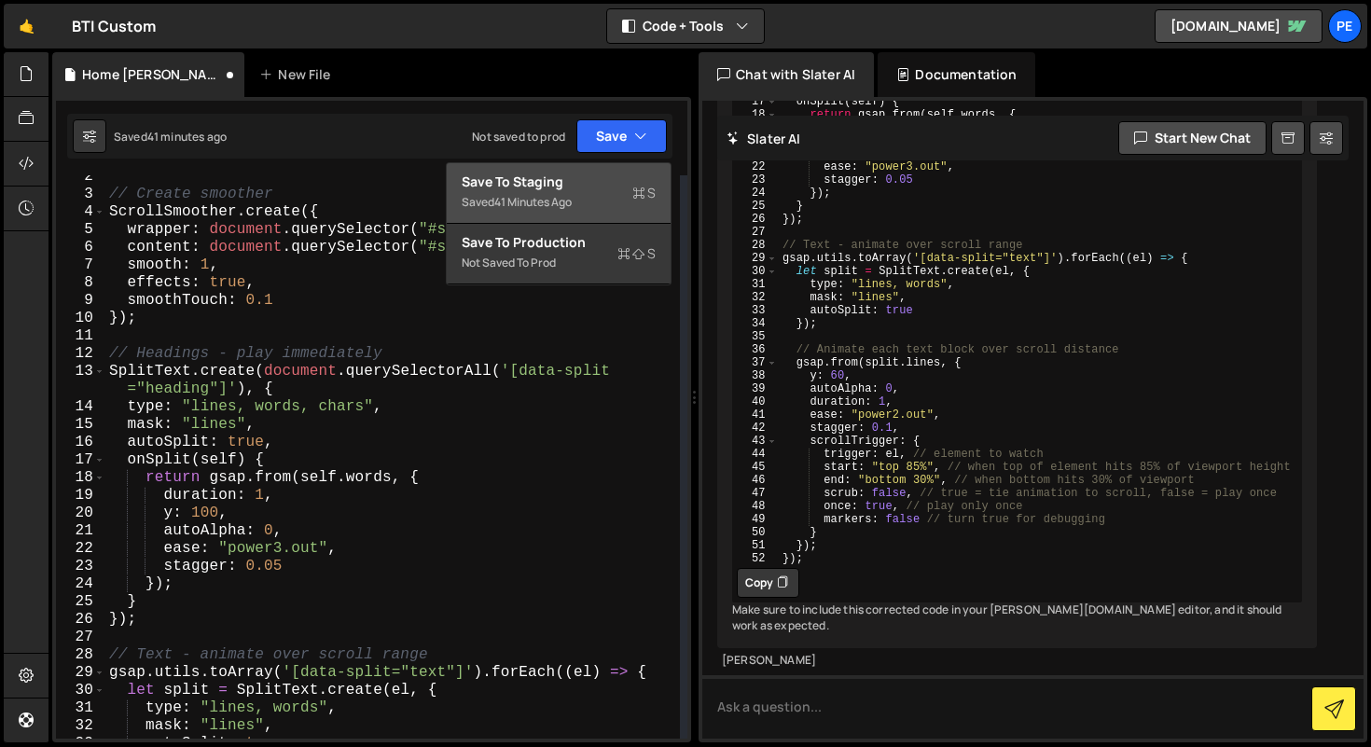
click at [603, 194] on div "Saved 41 minutes ago" at bounding box center [559, 202] width 194 height 22
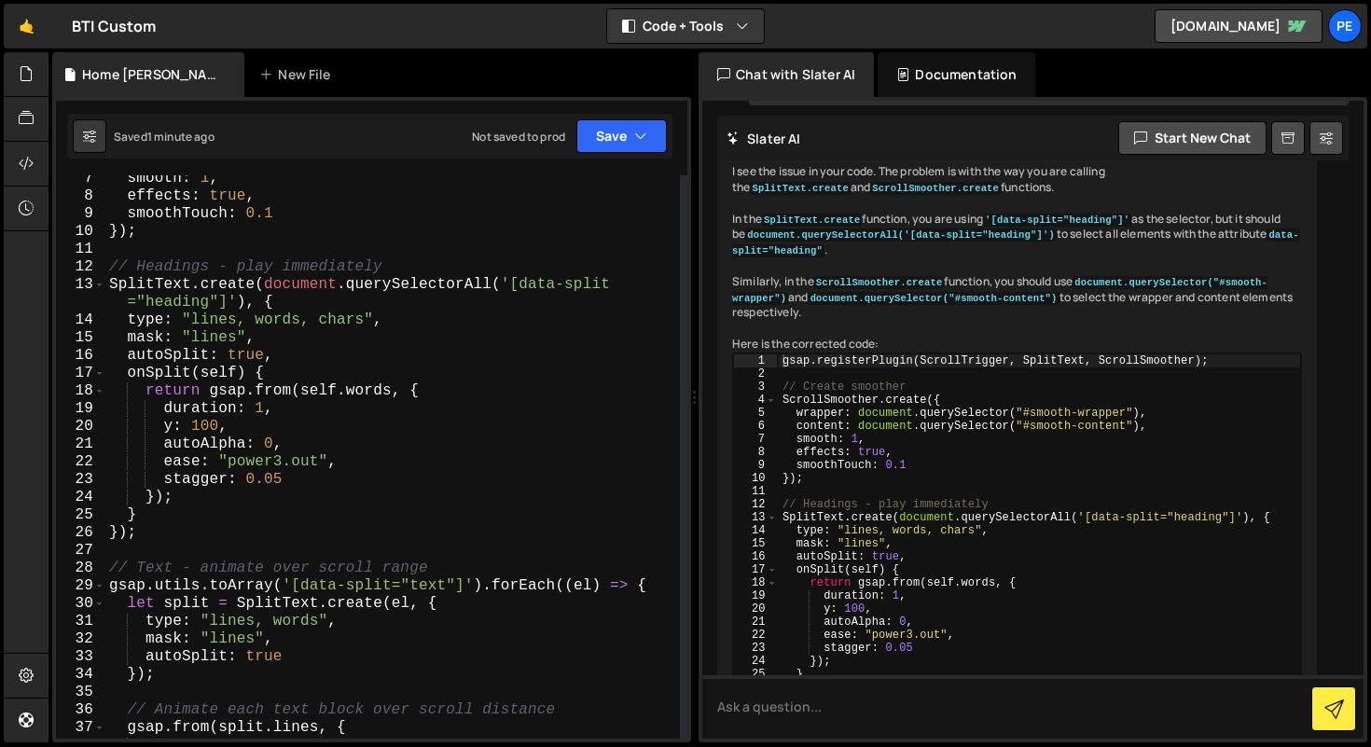
scroll to position [129, 0]
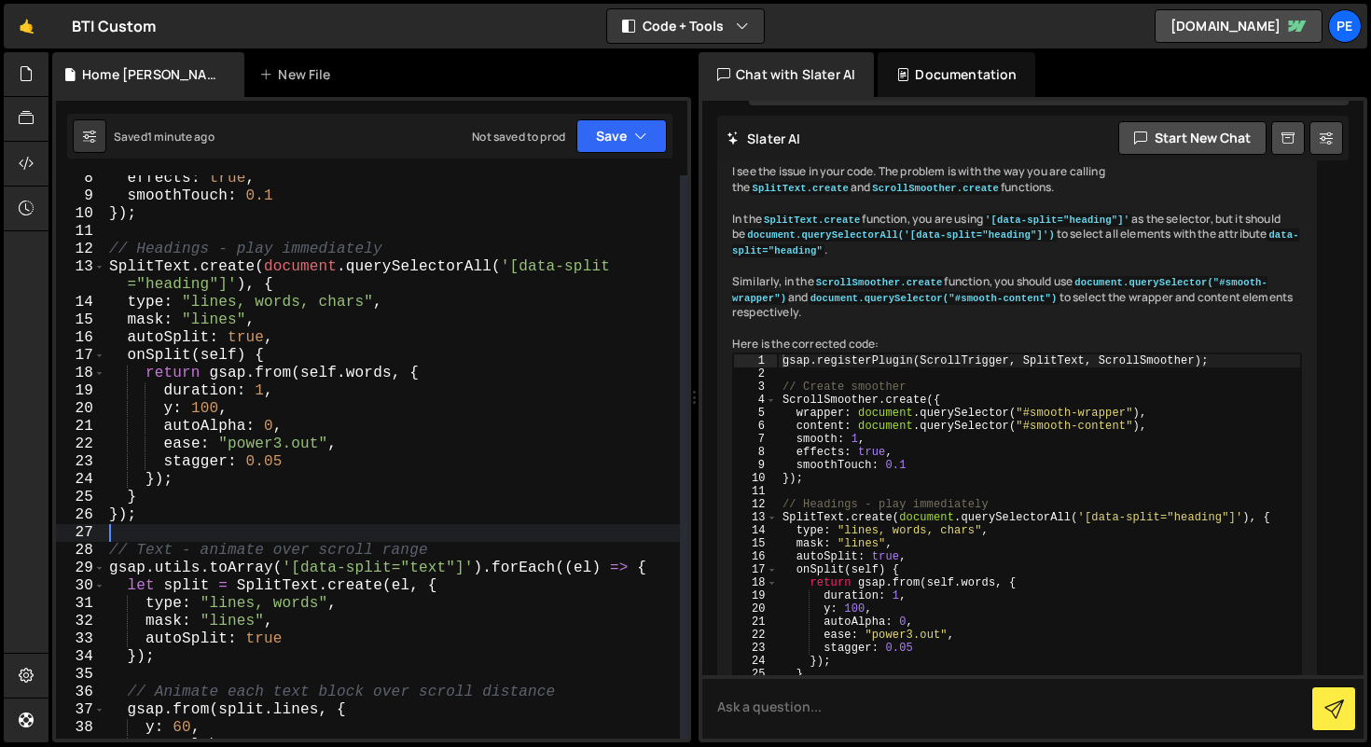
click at [159, 532] on div "effects : true , smoothTouch : 0.1 }) ; // Headings - play immediately SplitTex…" at bounding box center [392, 469] width 575 height 599
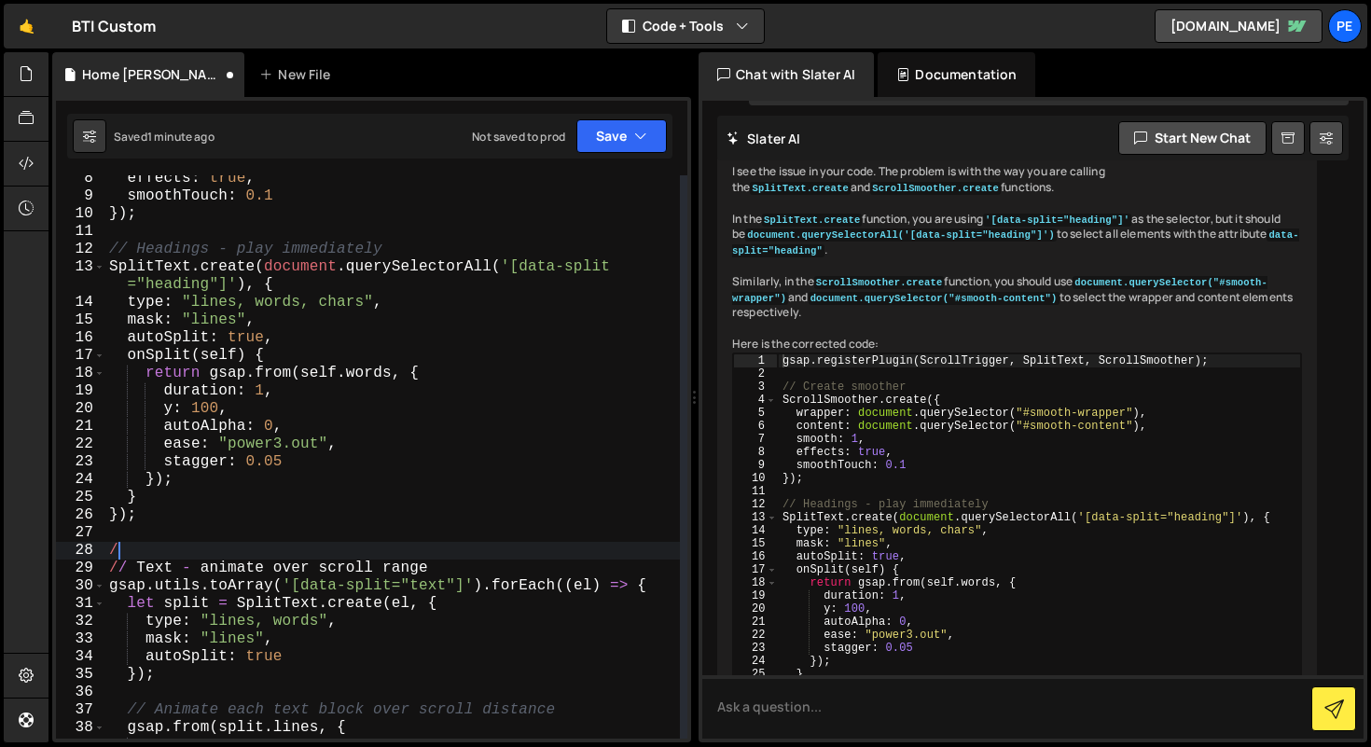
type textarea "/*"
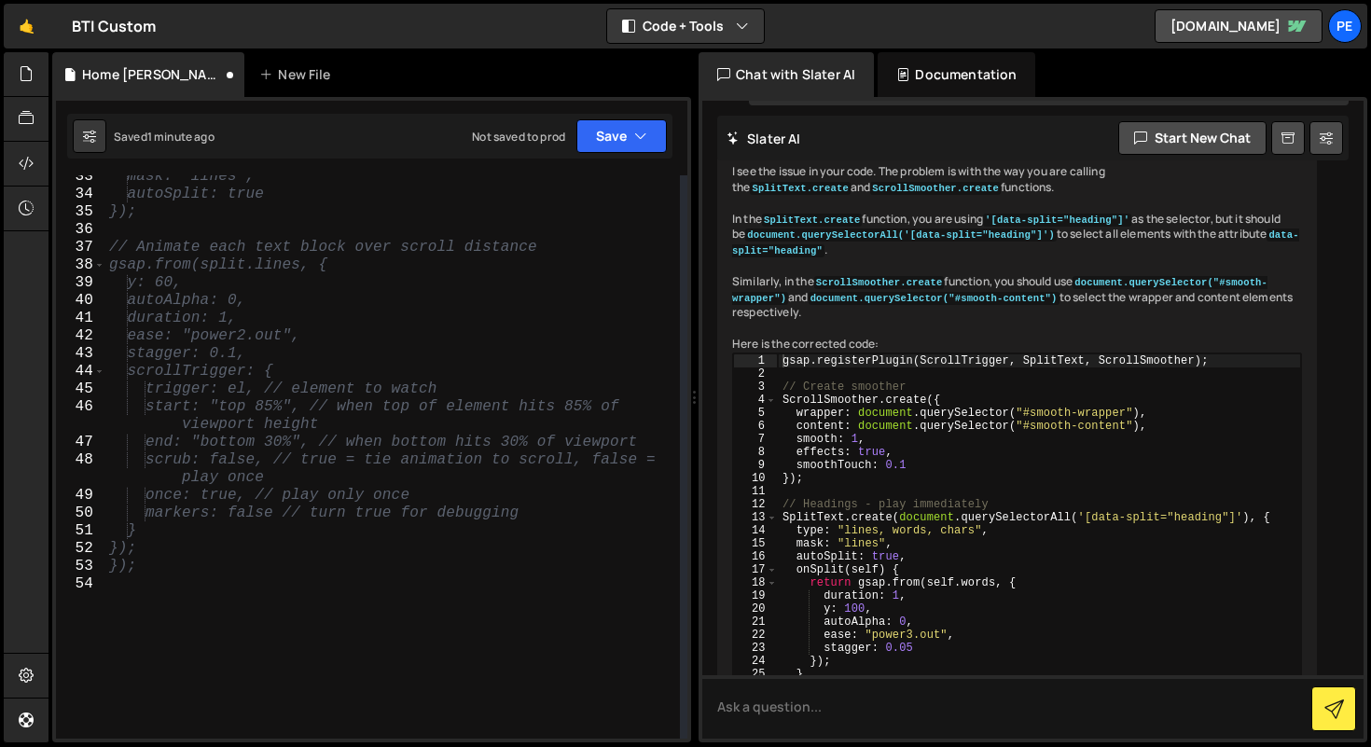
scroll to position [632, 0]
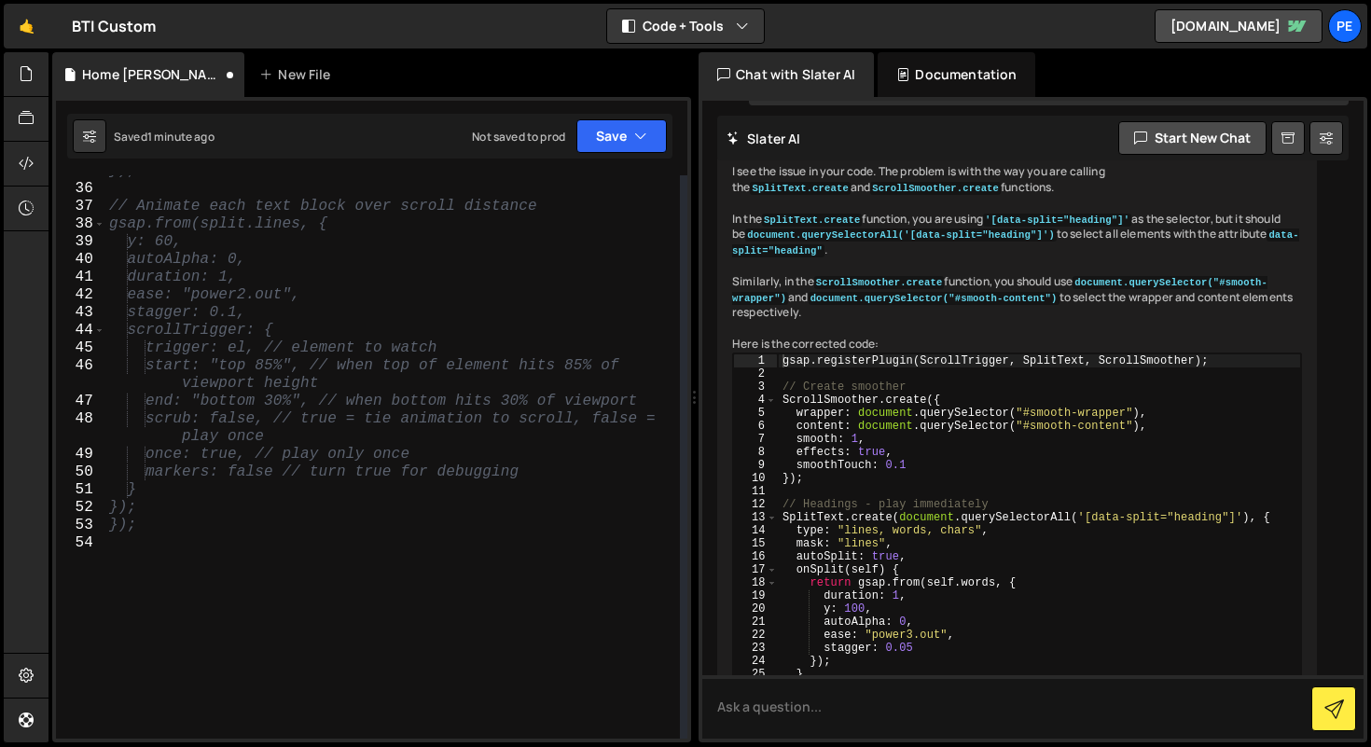
click at [123, 567] on div "}); // Animate each text block over scroll distance gsap.from(split.lines, { y:…" at bounding box center [392, 461] width 575 height 599
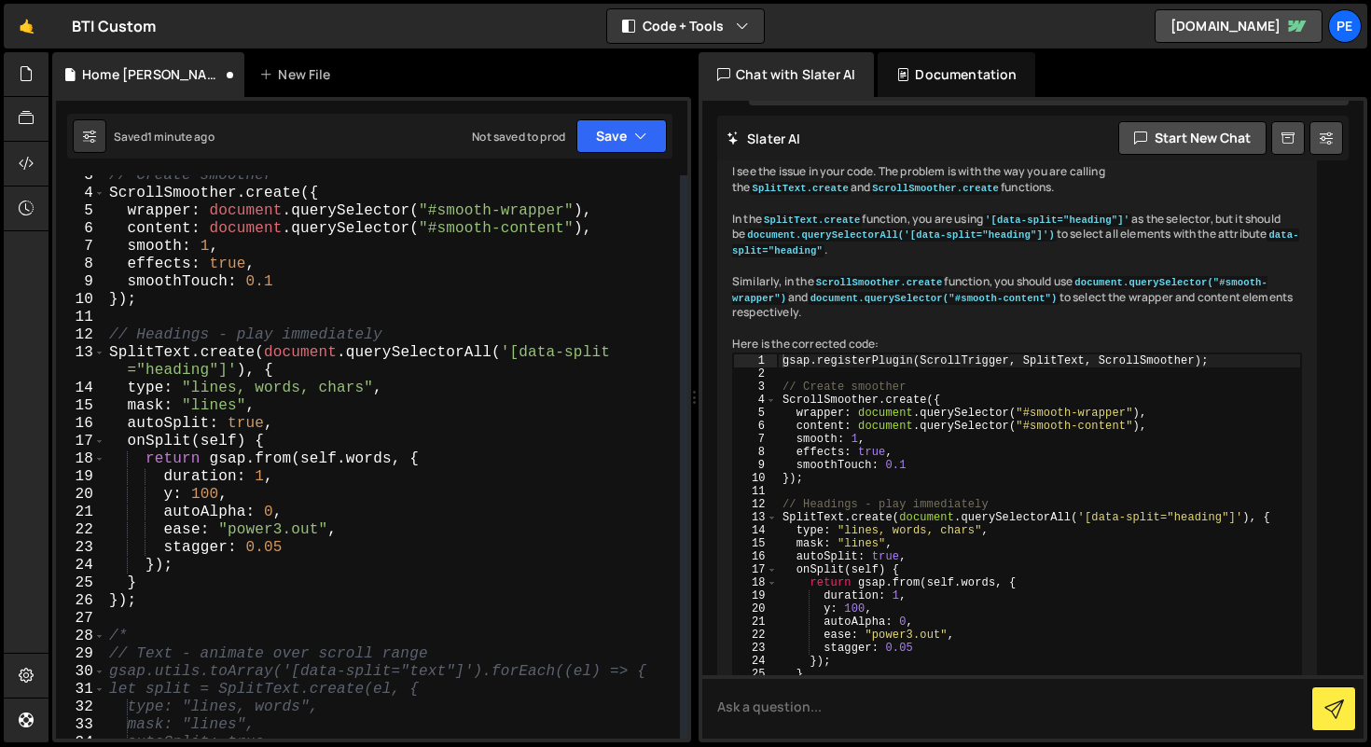
scroll to position [39, 0]
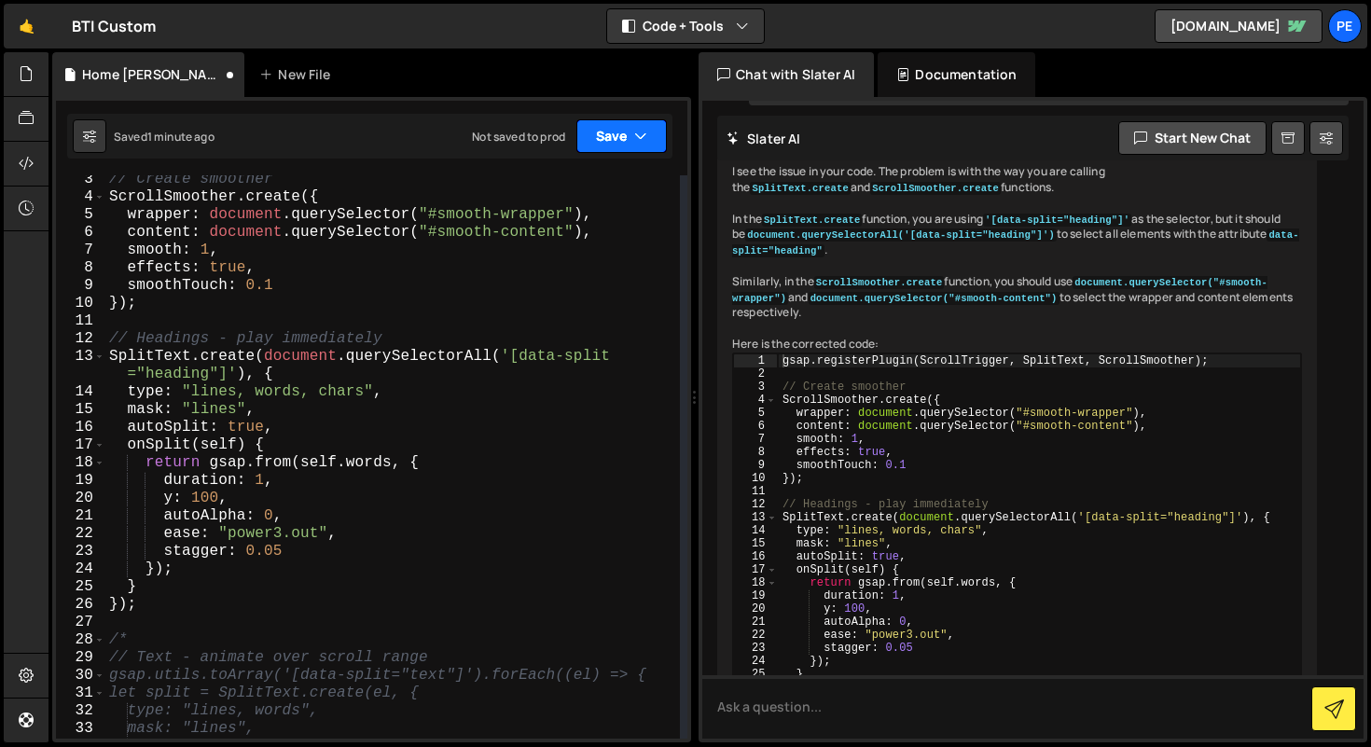
click at [597, 140] on button "Save" at bounding box center [621, 136] width 90 height 34
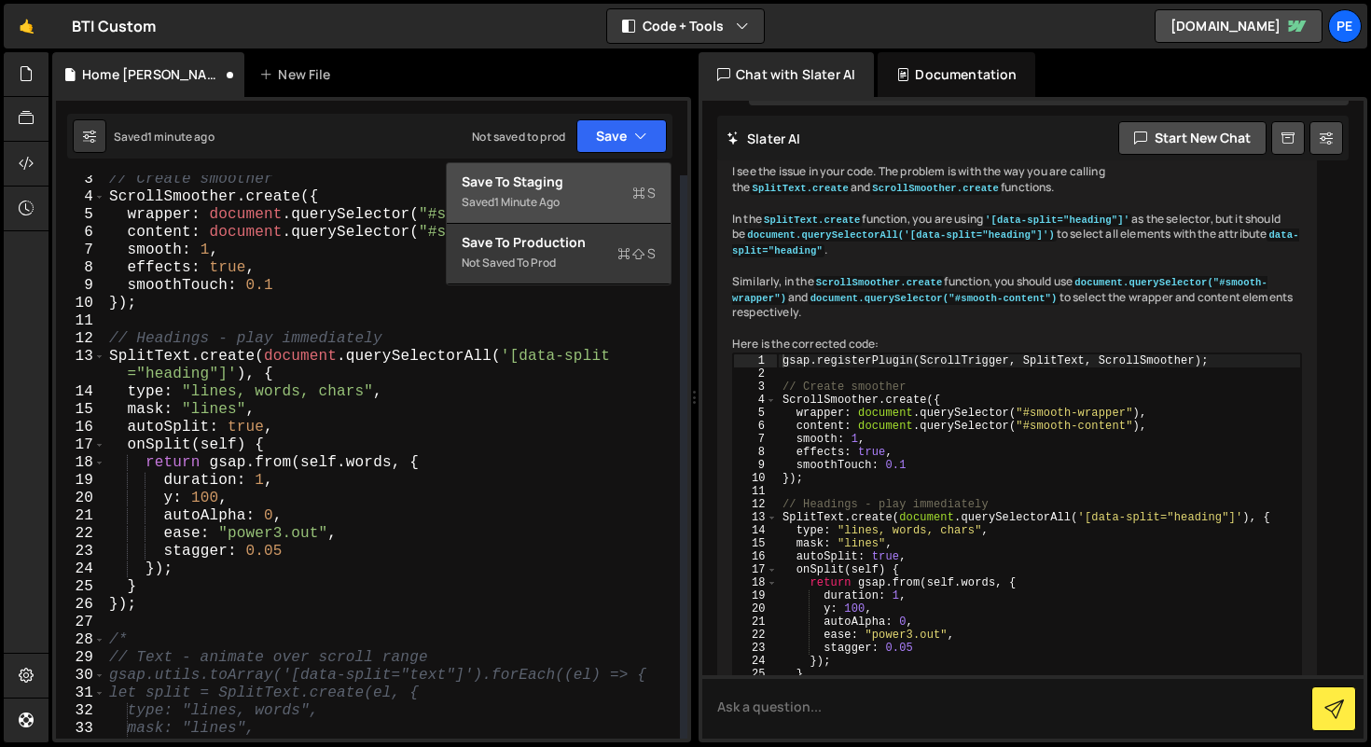
click at [597, 180] on div "Save to Staging S" at bounding box center [559, 182] width 194 height 19
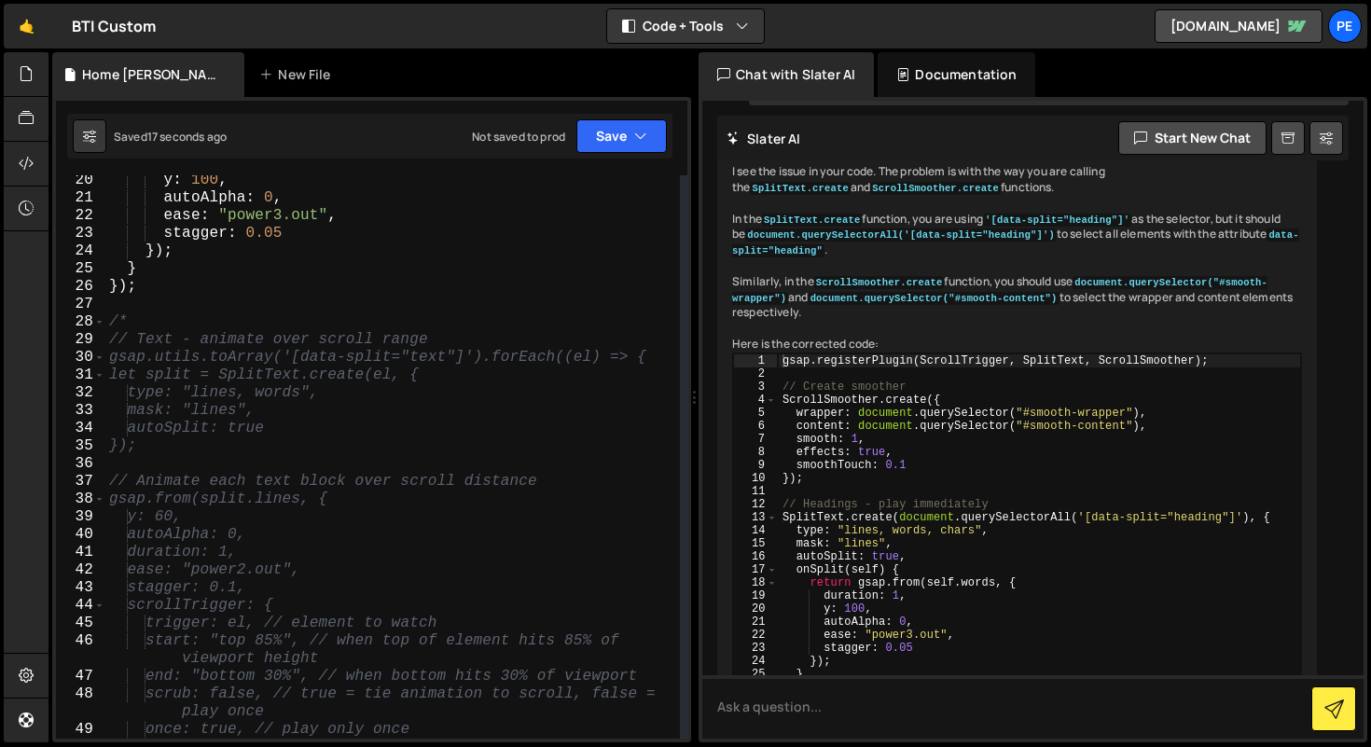
scroll to position [339, 0]
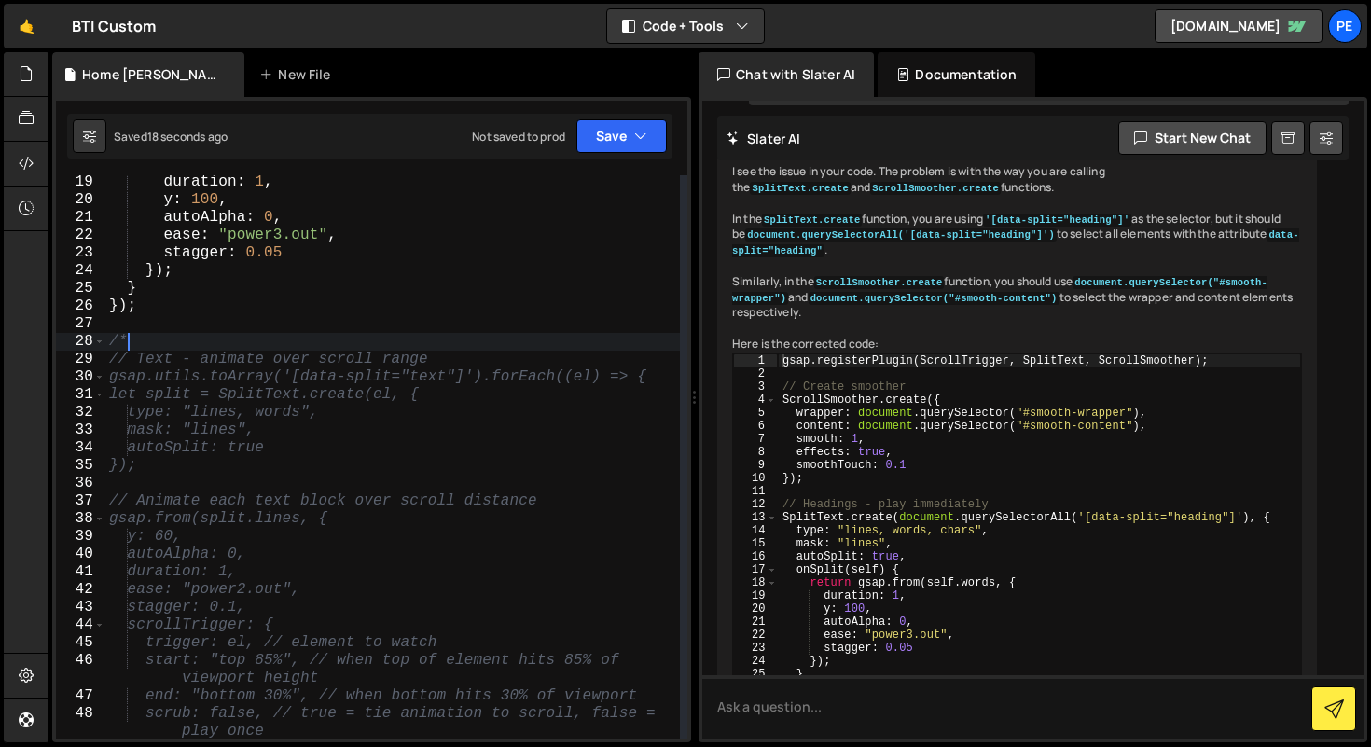
click at [161, 347] on div "duration : 1 , y : 100 , autoAlpha : 0 , ease : "power3.out" , stagger : 0.05 }…" at bounding box center [392, 472] width 575 height 599
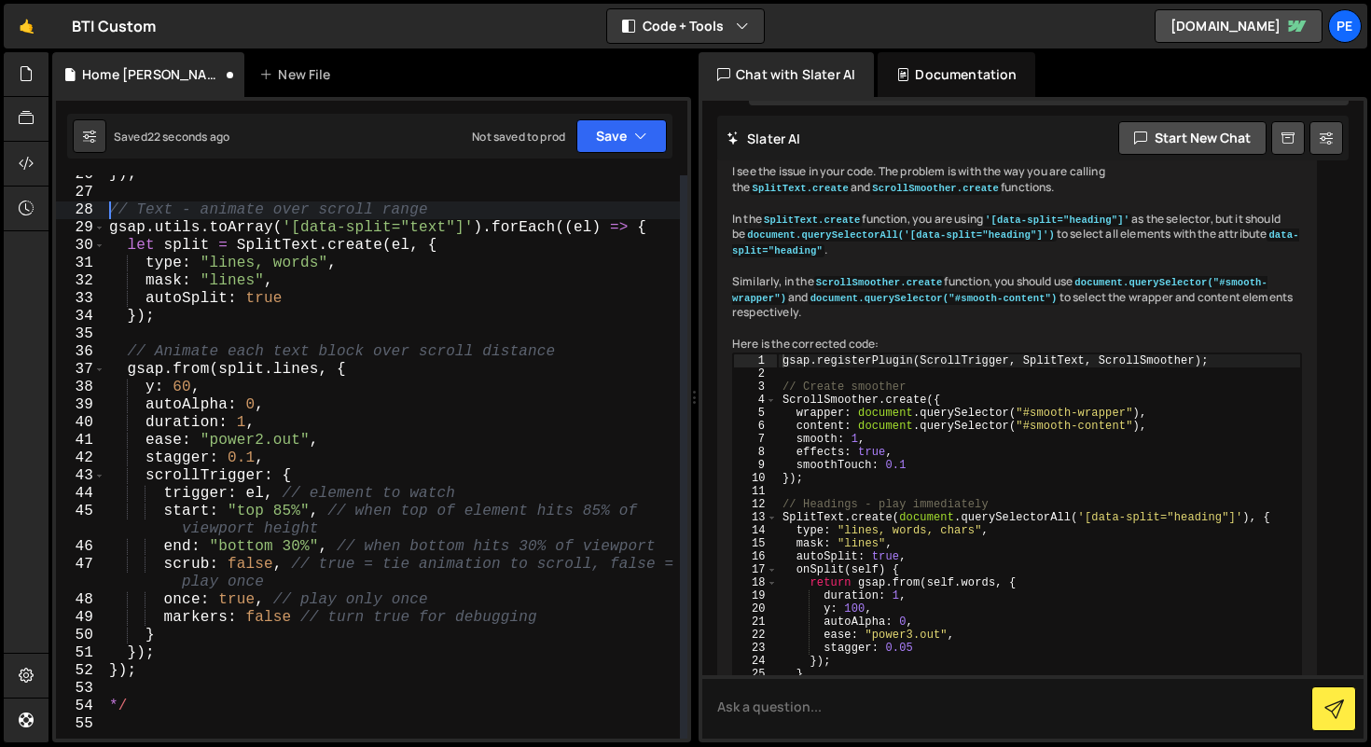
scroll to position [471, 0]
click at [141, 711] on div "}) ; // Text - animate over scroll range gsap . utils . toArray ( '[data-split=…" at bounding box center [392, 464] width 575 height 599
type textarea "*/"
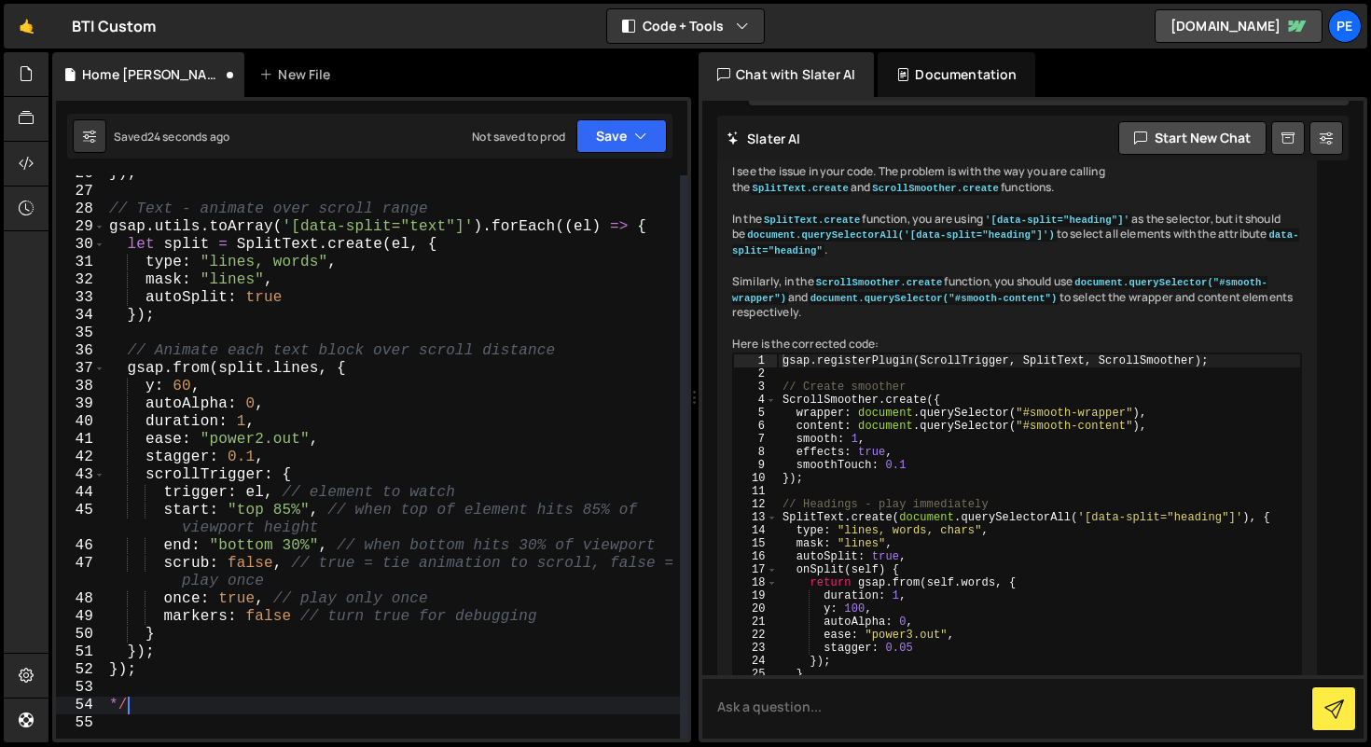
click at [141, 711] on div "}) ; // Text - animate over scroll range gsap . utils . toArray ( '[data-split=…" at bounding box center [392, 464] width 575 height 599
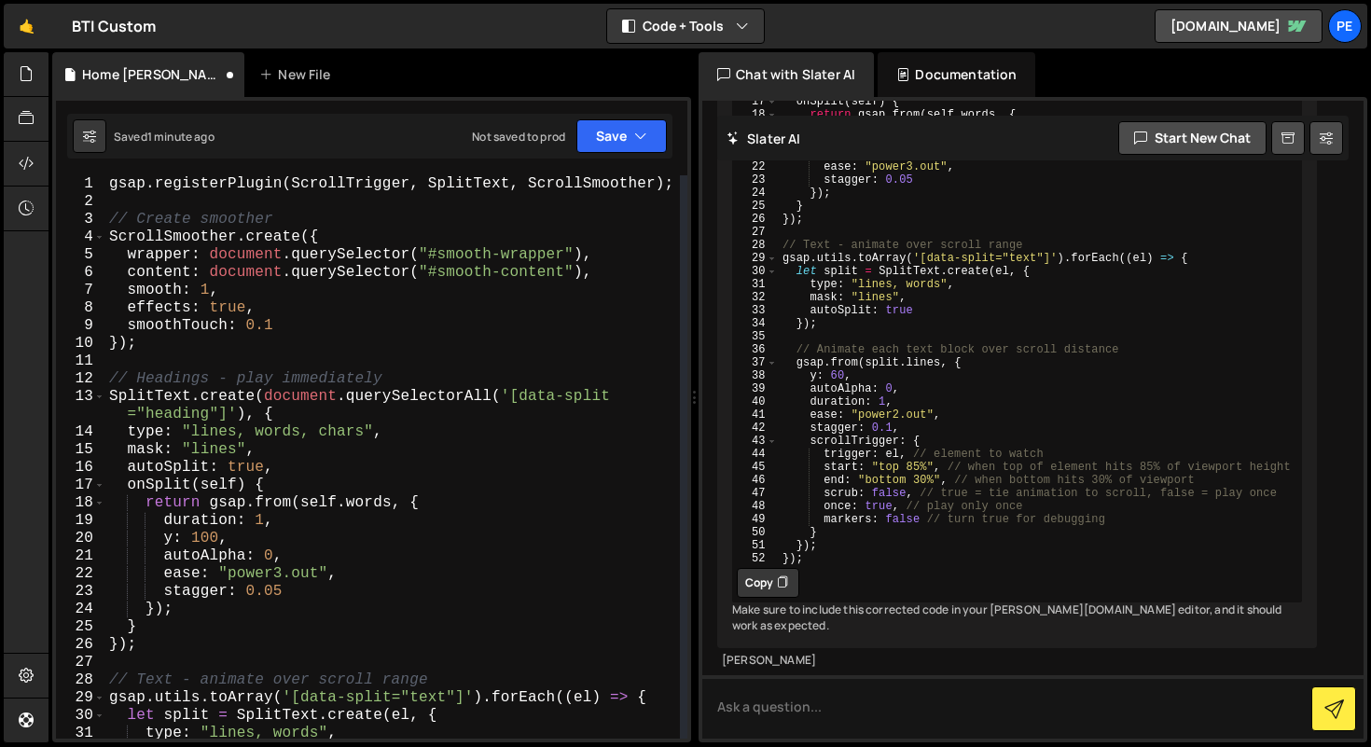
scroll to position [4965, 0]
click at [755, 713] on textarea at bounding box center [1032, 706] width 661 height 63
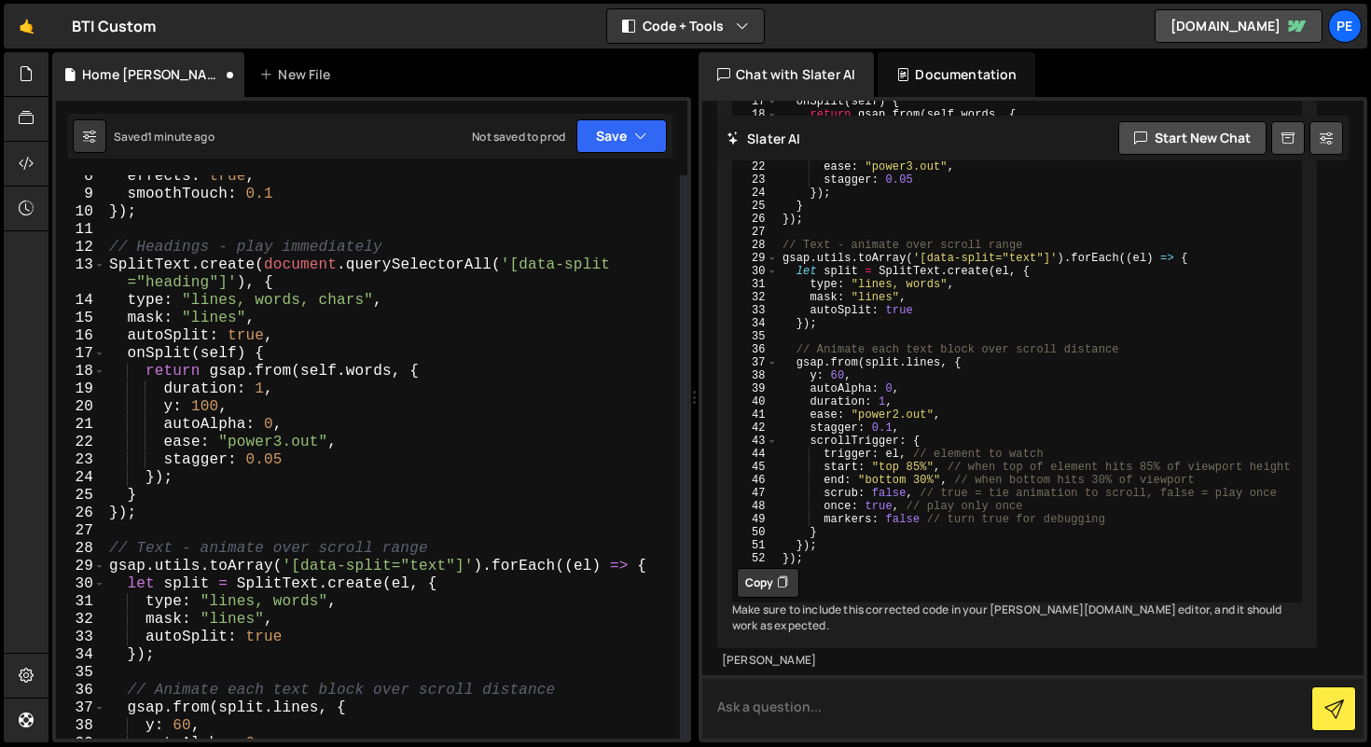
scroll to position [132, 0]
type textarea "autoAlpha: 0,"
click at [446, 426] on div "effects : true , smoothTouch : 0.1 }) ; // Headings - play immediately SplitTex…" at bounding box center [392, 467] width 575 height 599
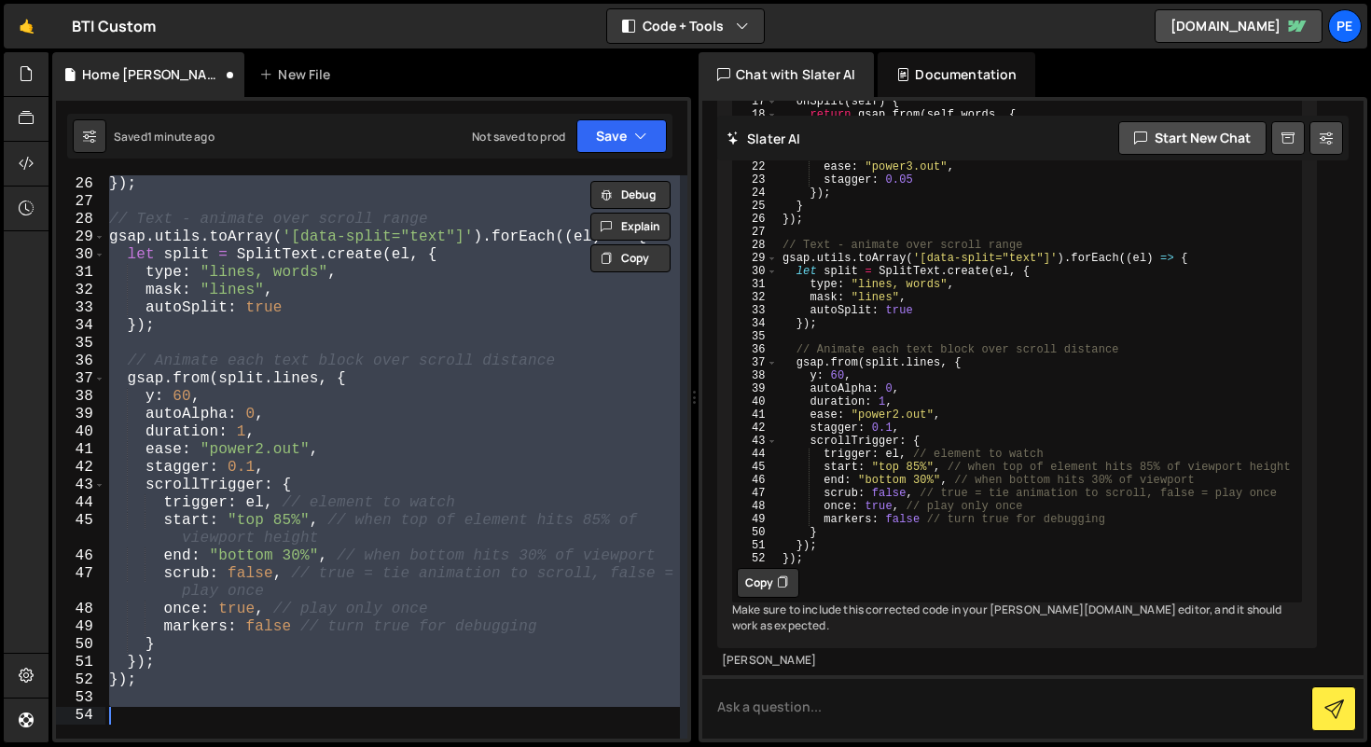
scroll to position [461, 0]
click at [496, 408] on div "}) ; // Text - animate over scroll range gsap . utils . toArray ( '[data-split=…" at bounding box center [392, 456] width 575 height 563
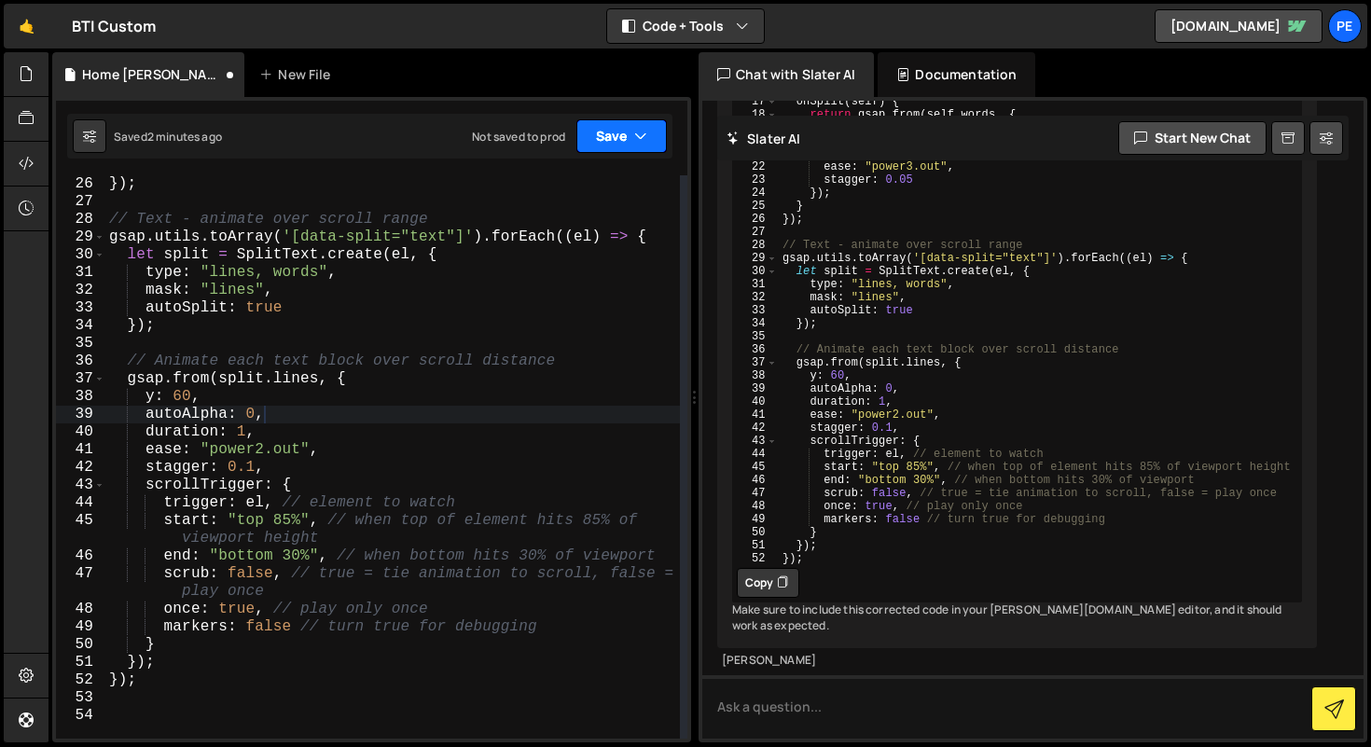
click at [615, 132] on button "Save" at bounding box center [621, 136] width 90 height 34
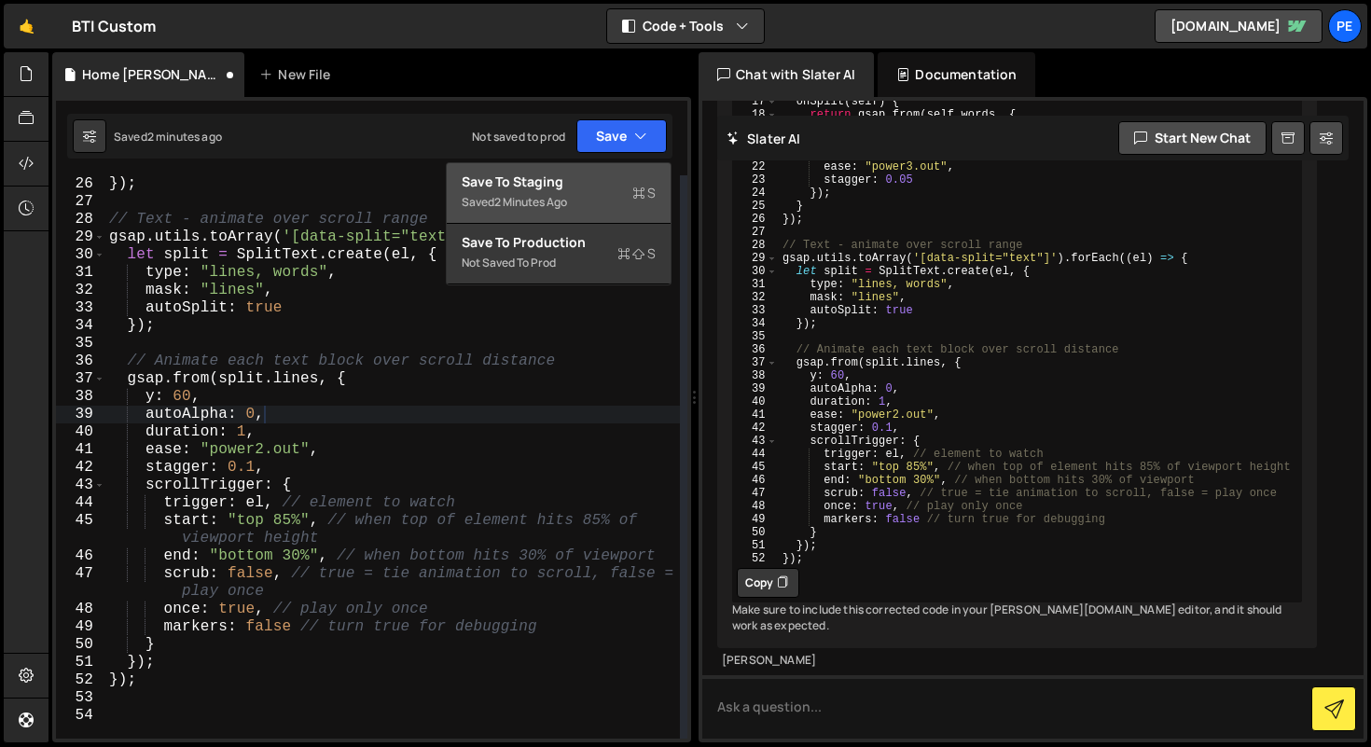
click at [596, 197] on div "Saved 2 minutes ago" at bounding box center [559, 202] width 194 height 22
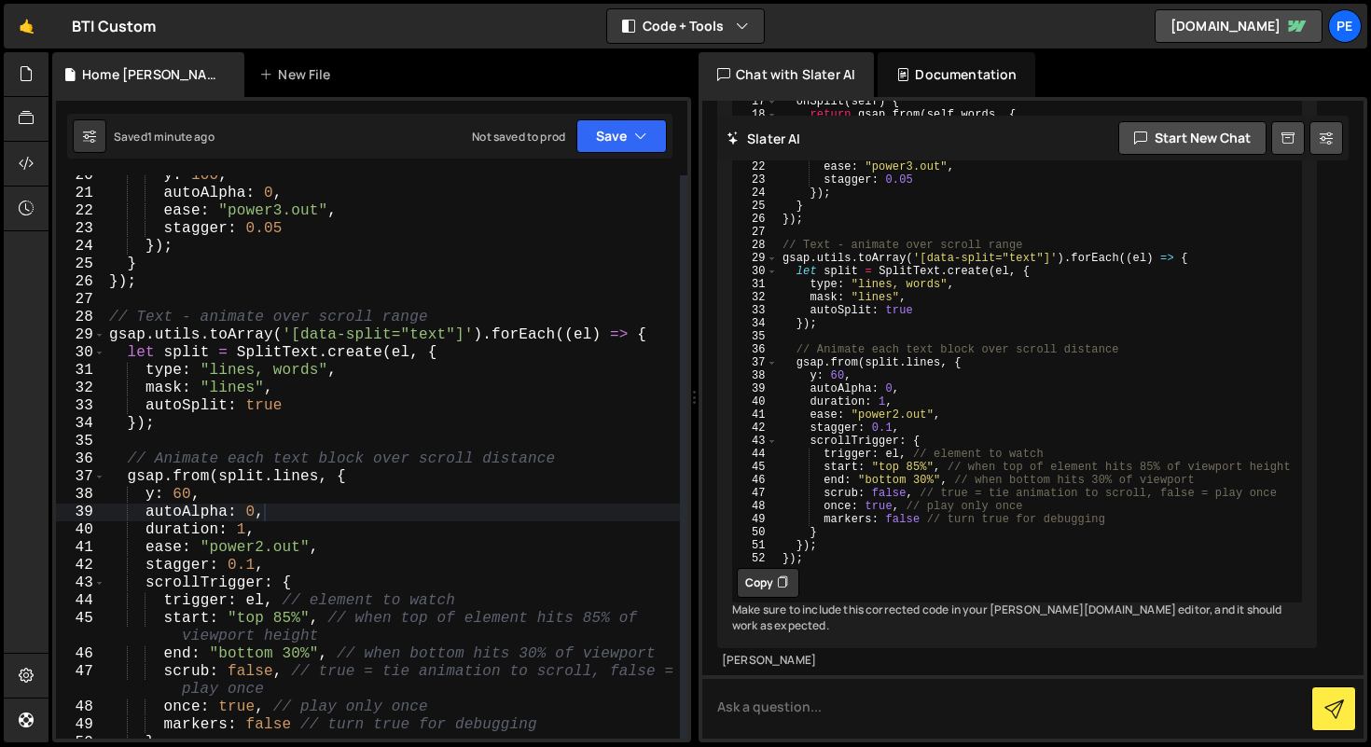
scroll to position [363, 0]
click at [643, 337] on div "y : 100 , autoAlpha : 0 , ease : "power3.out" , stagger : 0.05 }) ; } }) ; // T…" at bounding box center [392, 466] width 575 height 599
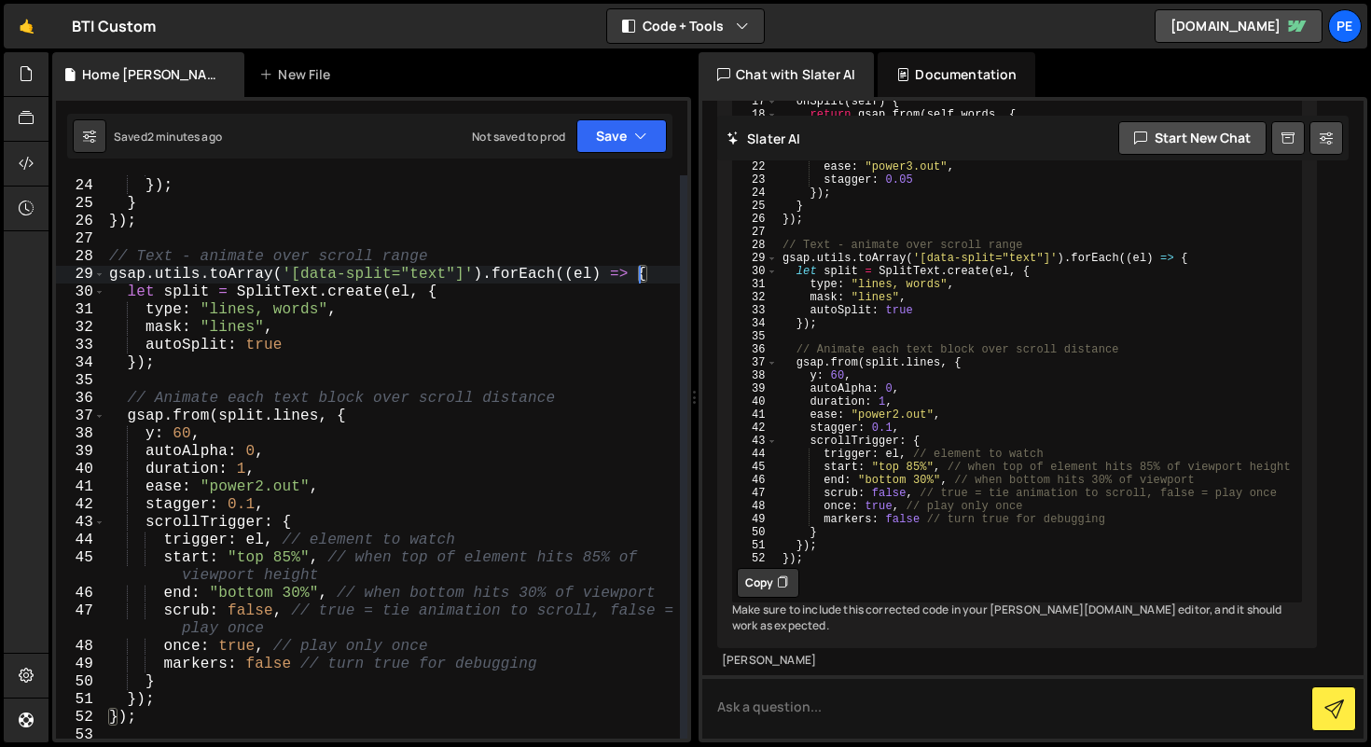
scroll to position [423, 0]
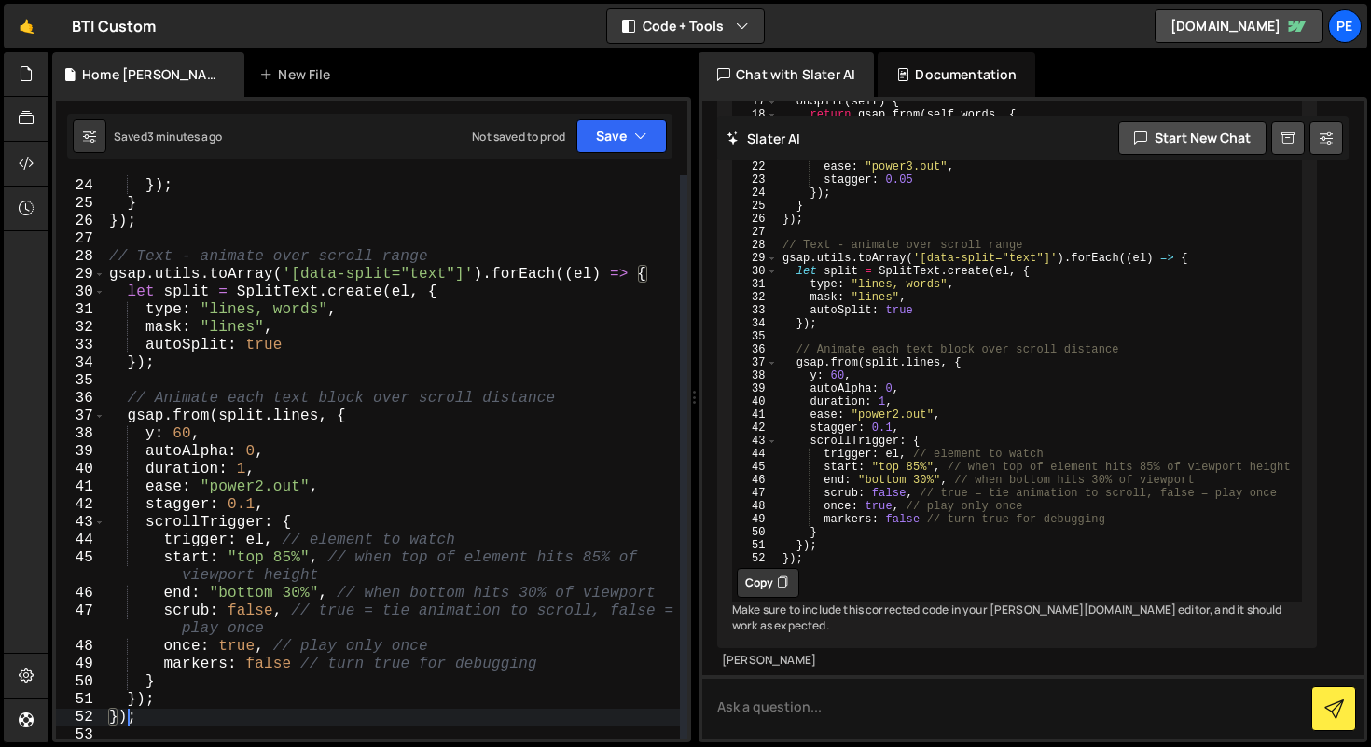
click at [127, 712] on div "stagger : 0.05 }) ; } }) ; // Text - animate over scroll range gsap . utils . t…" at bounding box center [392, 458] width 575 height 599
type textarea "});"
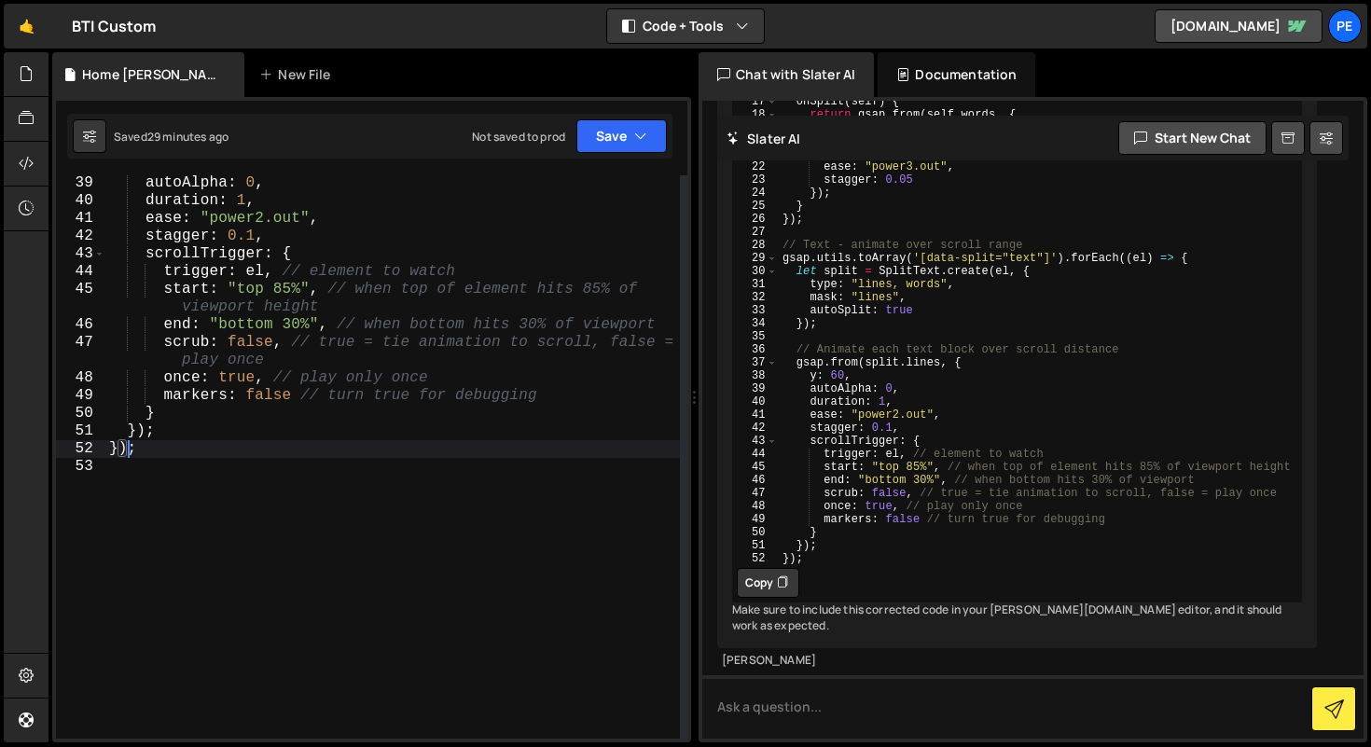
scroll to position [701, 0]
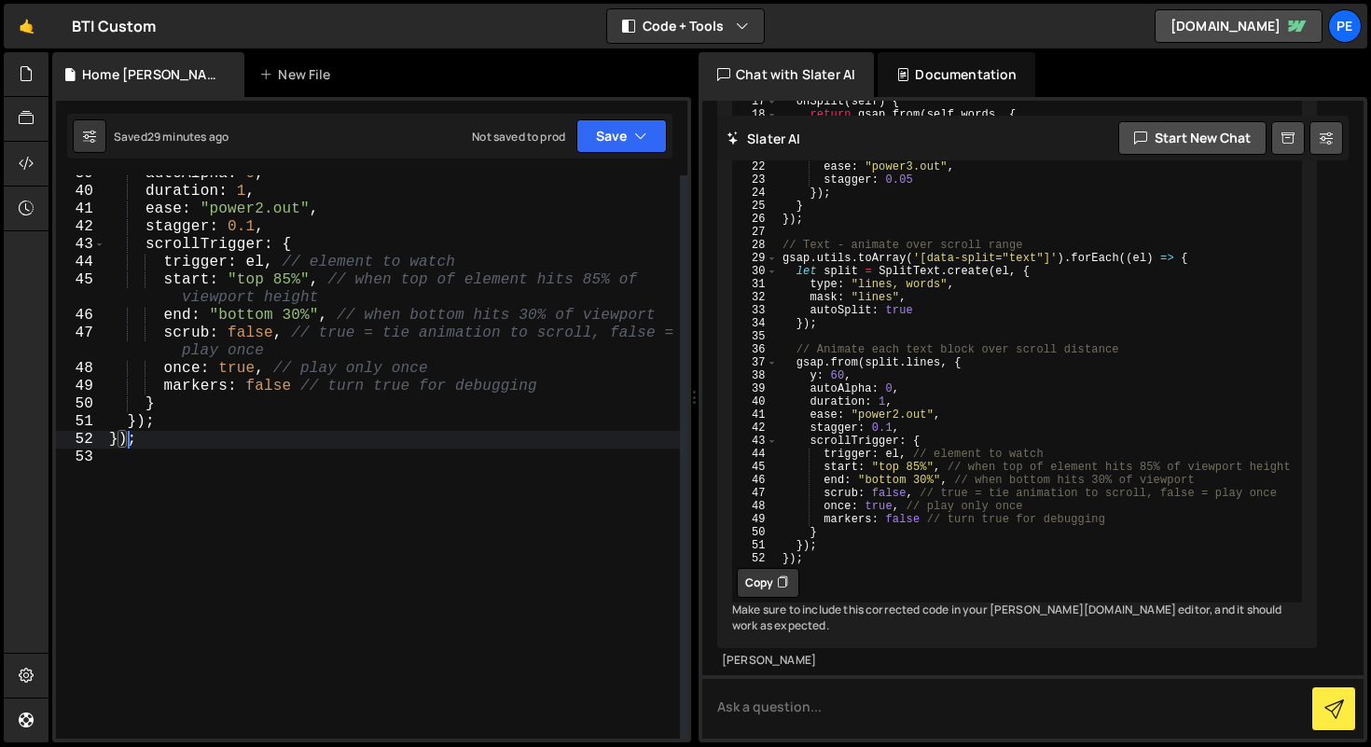
click at [296, 533] on div "autoAlpha : 0 , duration : 1 , ease : "power2.out" , stagger : 0.1 , scrollTrig…" at bounding box center [392, 464] width 575 height 599
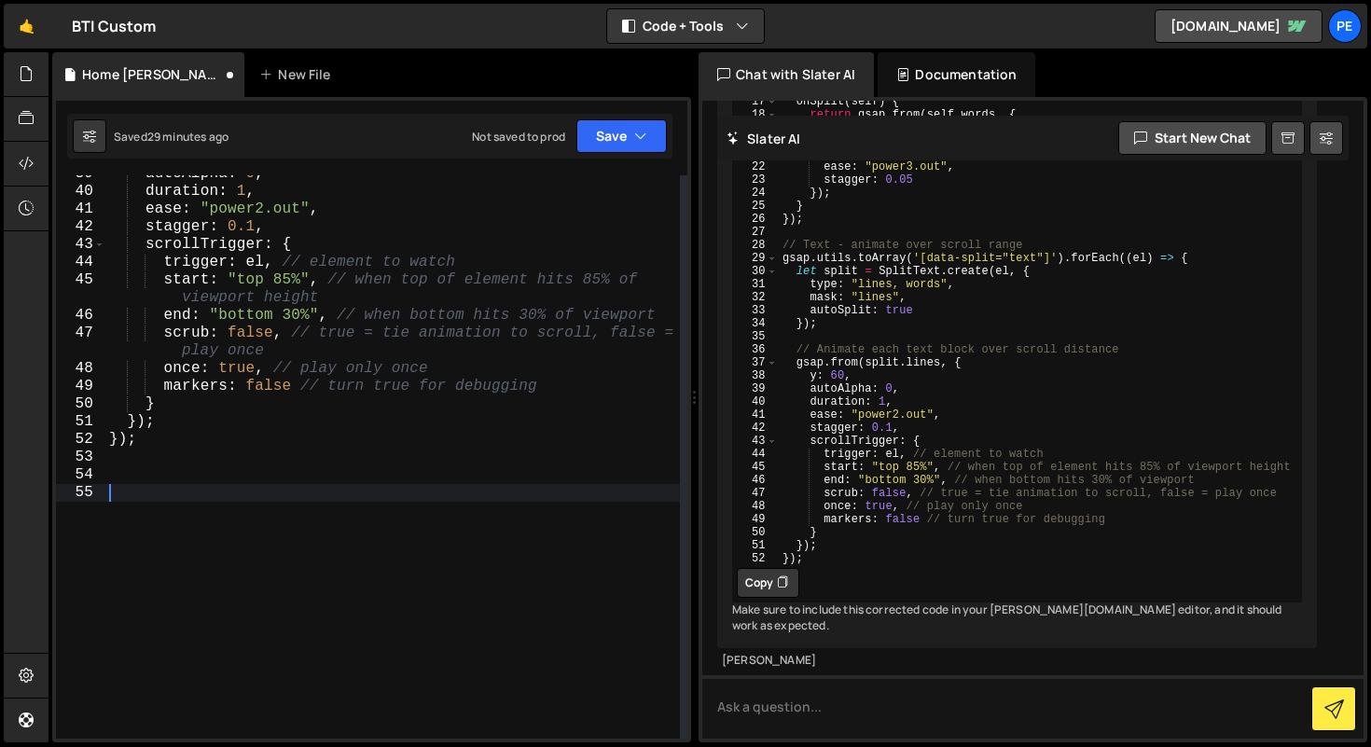
paste textarea "});"
type textarea "});"
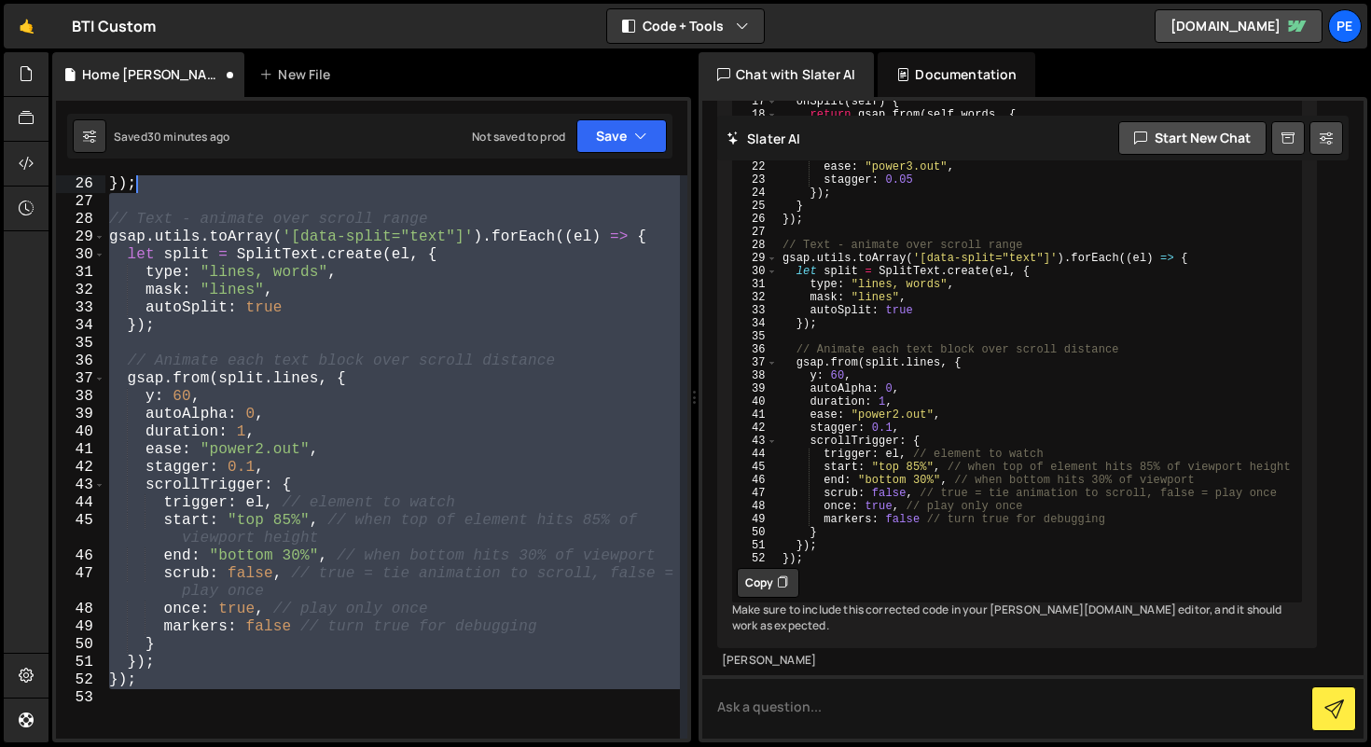
scroll to position [0, 0]
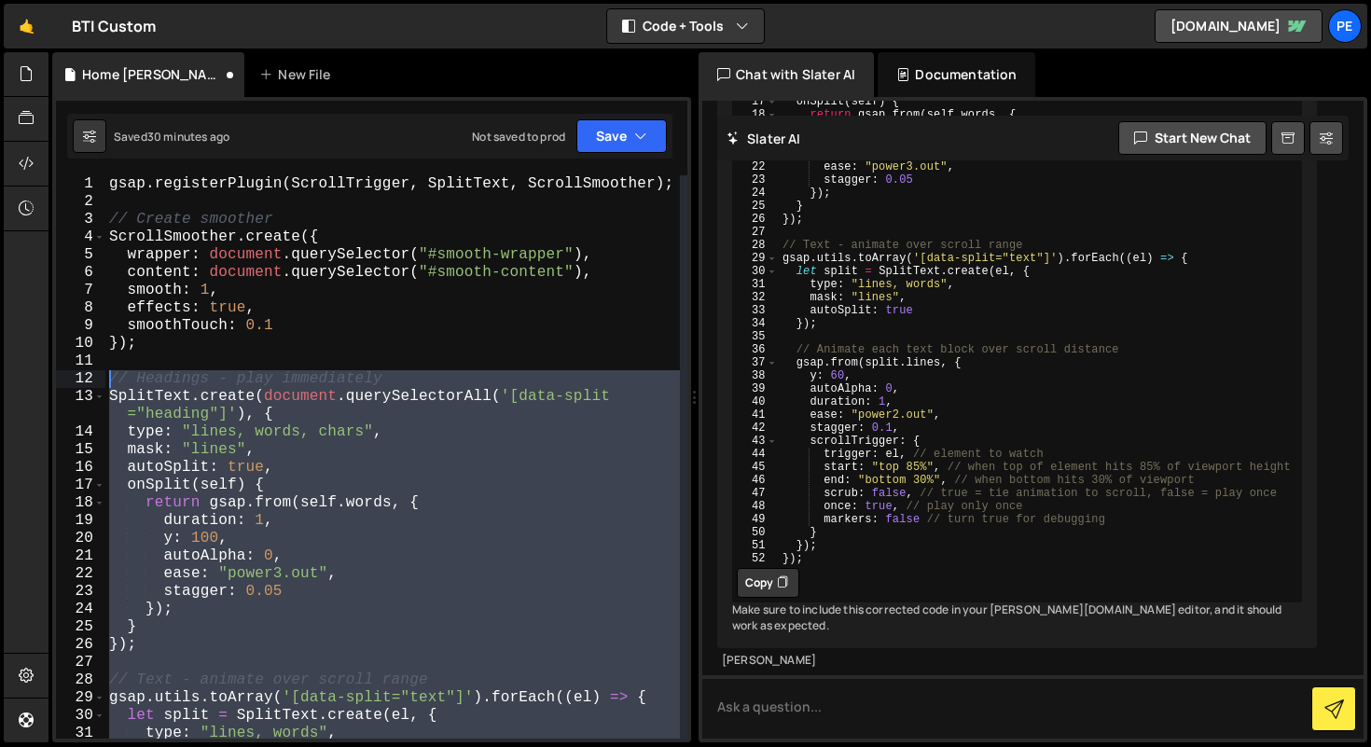
drag, startPoint x: 337, startPoint y: 570, endPoint x: 89, endPoint y: 383, distance: 310.4
click at [89, 383] on div "1 2 3 4 5 6 7 8 9 10 11 12 13 14 15 16 17 18 19 20 21 22 23 24 25 26 27 28 29 3…" at bounding box center [371, 456] width 631 height 563
click at [250, 473] on div "gsap . registerPlugin ( ScrollTrigger , SplitText , ScrollSmoother ) ; // Creat…" at bounding box center [392, 456] width 575 height 563
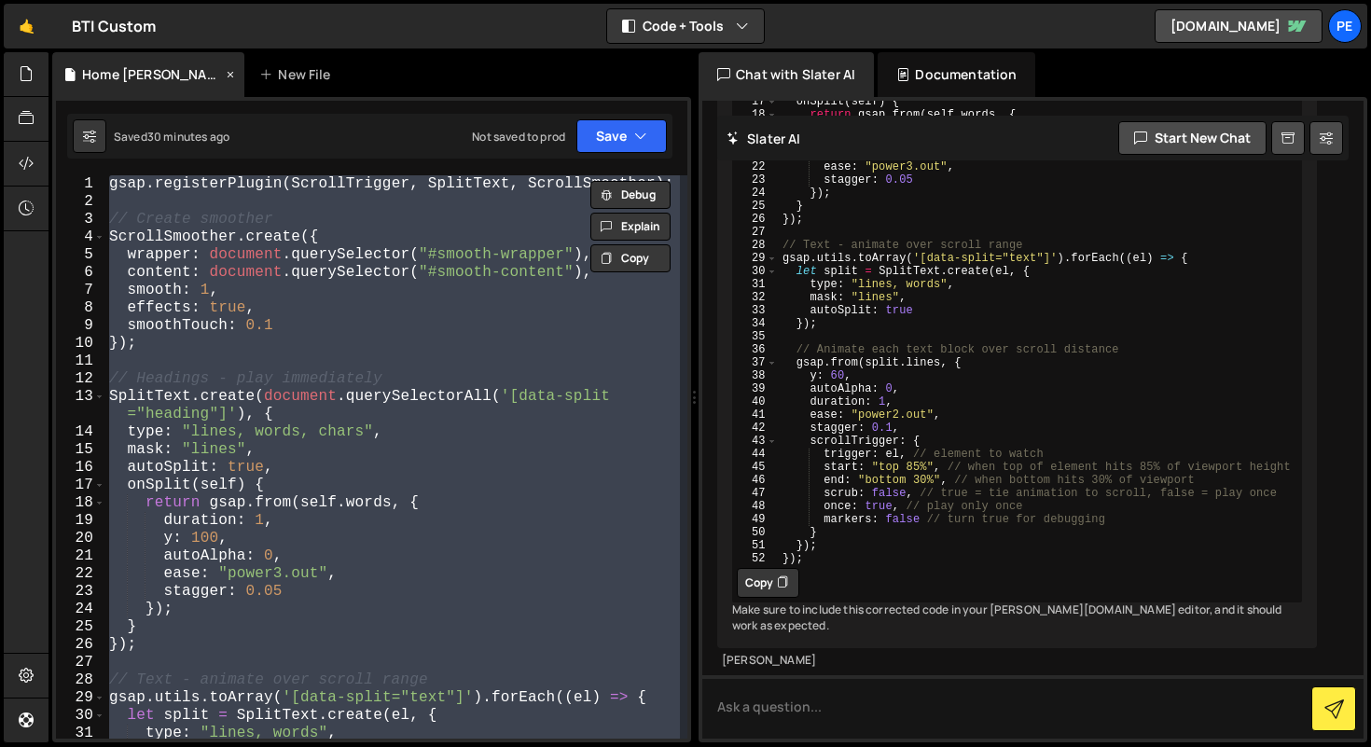
click at [176, 78] on div "Home [PERSON_NAME].js" at bounding box center [152, 74] width 140 height 19
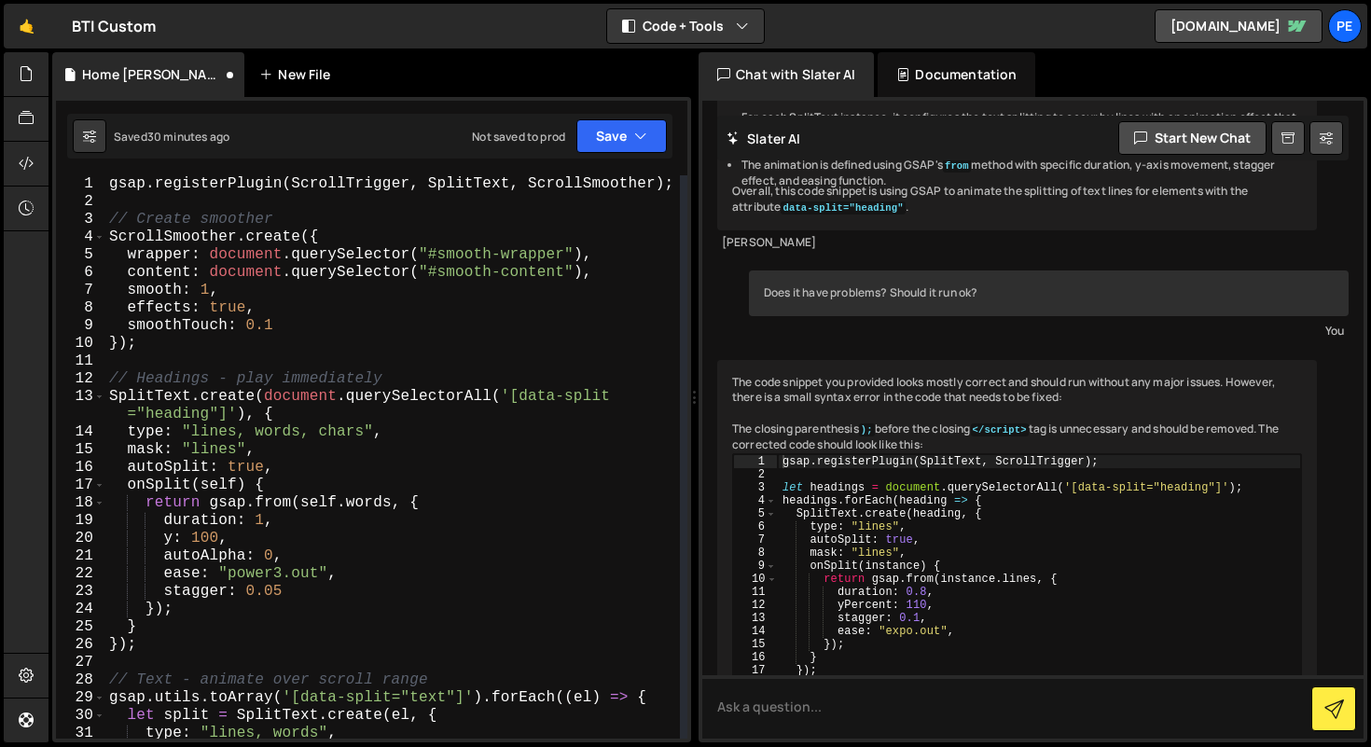
click at [275, 76] on div "New File" at bounding box center [298, 74] width 78 height 19
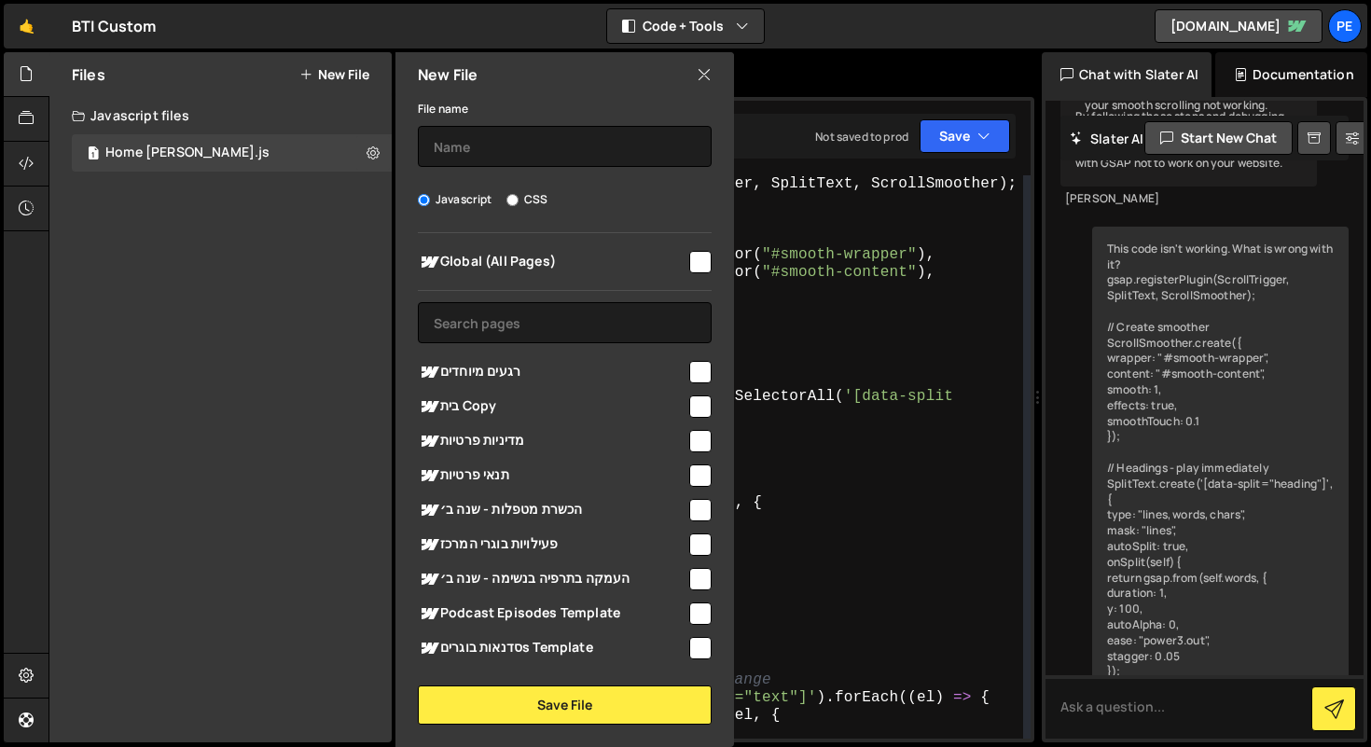
scroll to position [4572, 0]
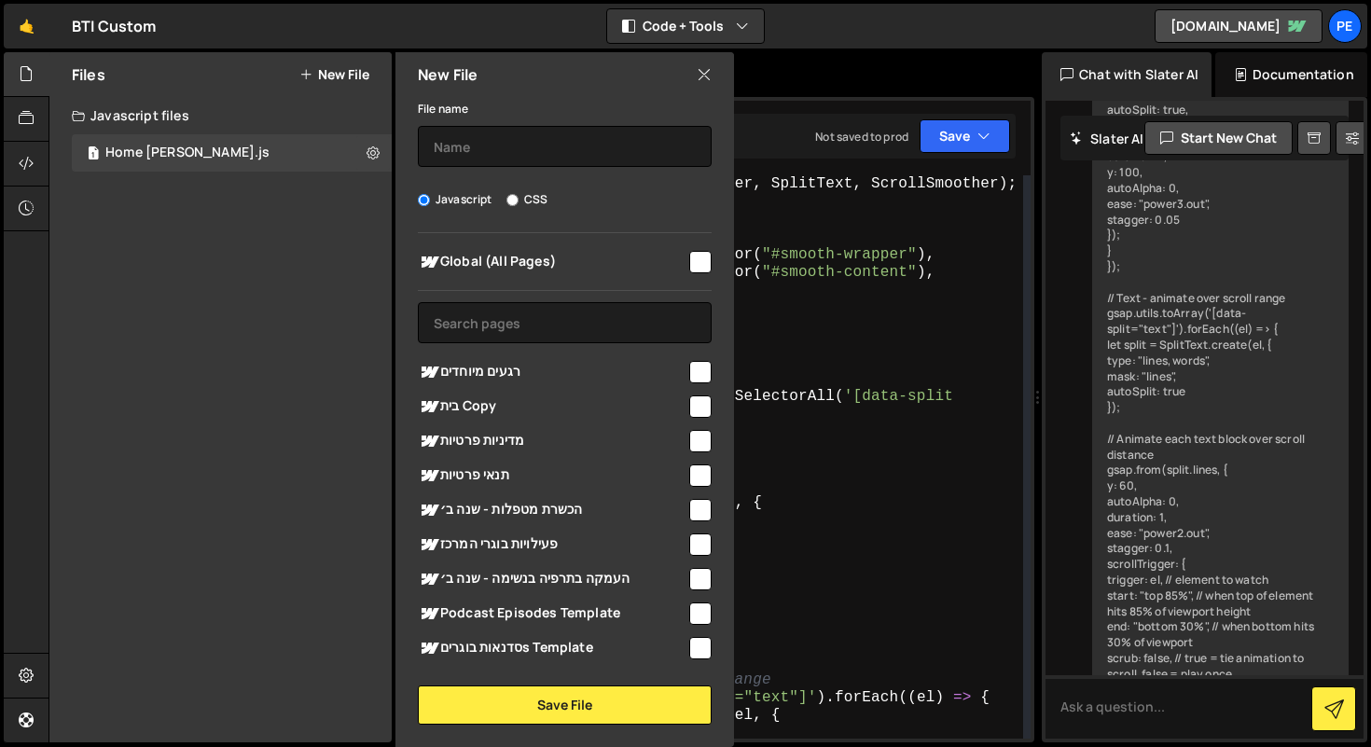
click at [713, 82] on div "New File" at bounding box center [564, 74] width 339 height 45
click at [703, 76] on icon at bounding box center [704, 74] width 15 height 21
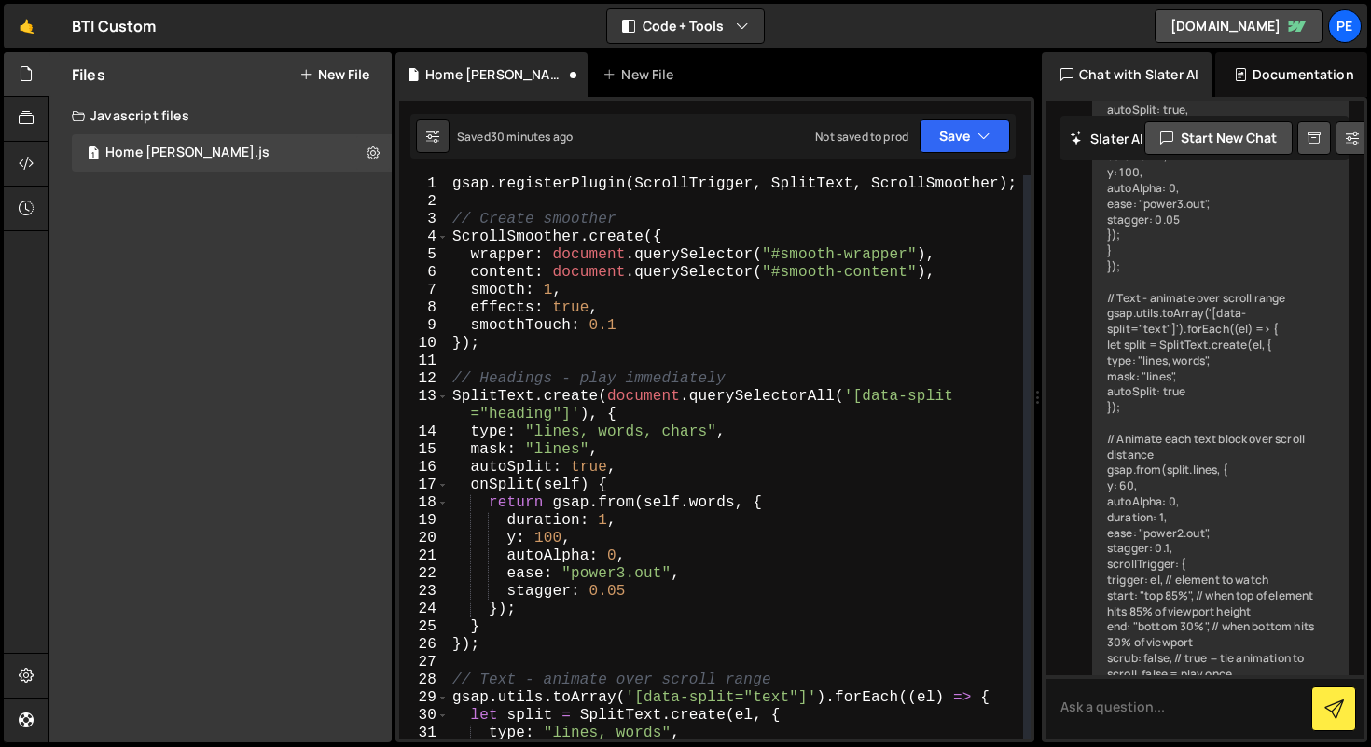
type textarea "SplitText.create(document.querySelectorAll('[data-split="heading"]'), {"
click at [571, 395] on div "gsap . registerPlugin ( ScrollTrigger , SplitText , ScrollSmoother ) ; // Creat…" at bounding box center [736, 474] width 575 height 599
click at [518, 360] on div "gsap . registerPlugin ( ScrollTrigger , SplitText , ScrollSmoother ) ; // Creat…" at bounding box center [736, 473] width 575 height 599
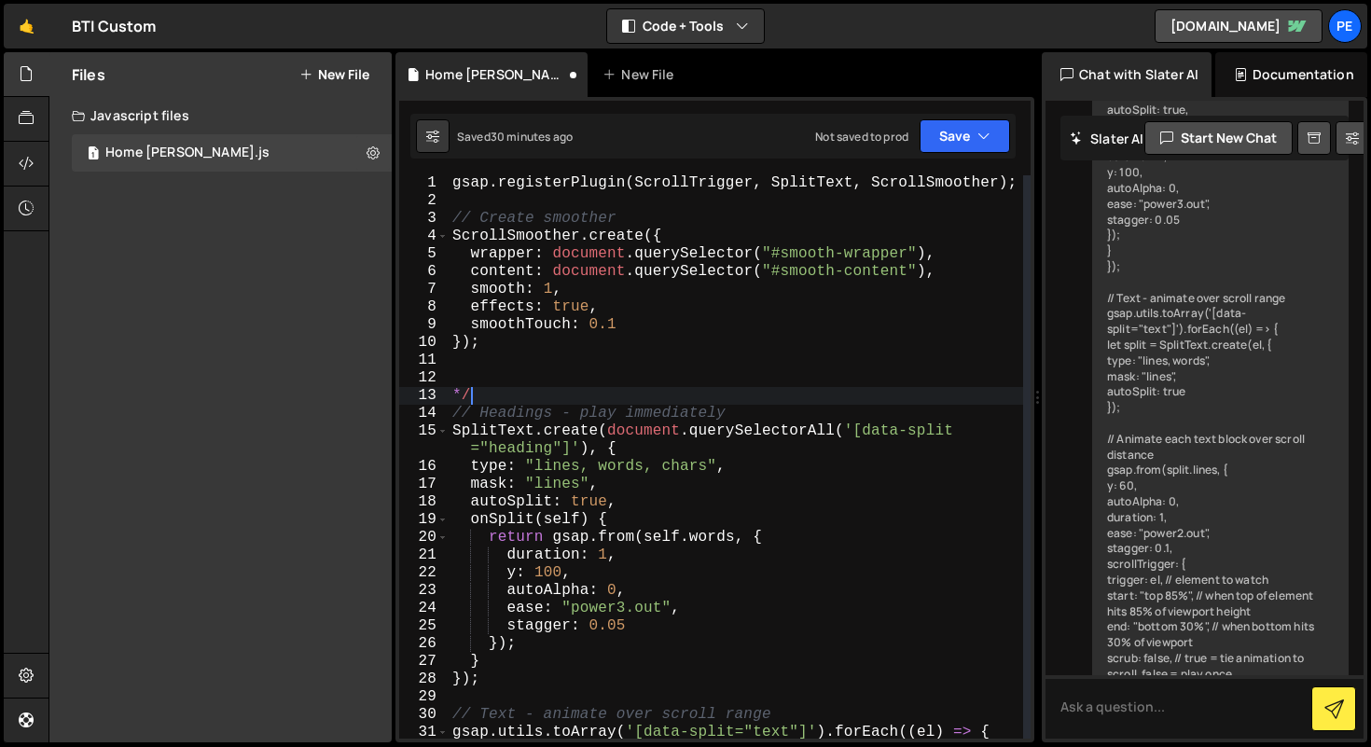
type textarea "*"
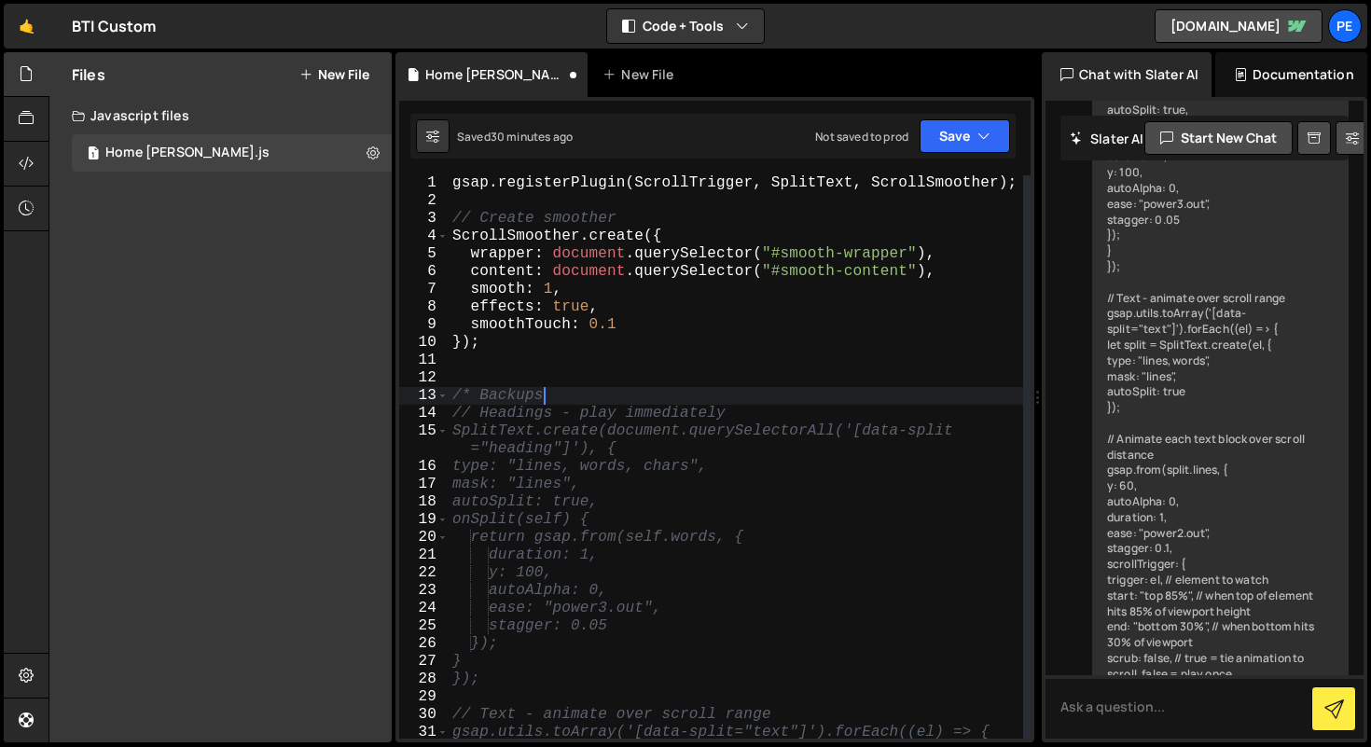
type textarea "/* Backup"
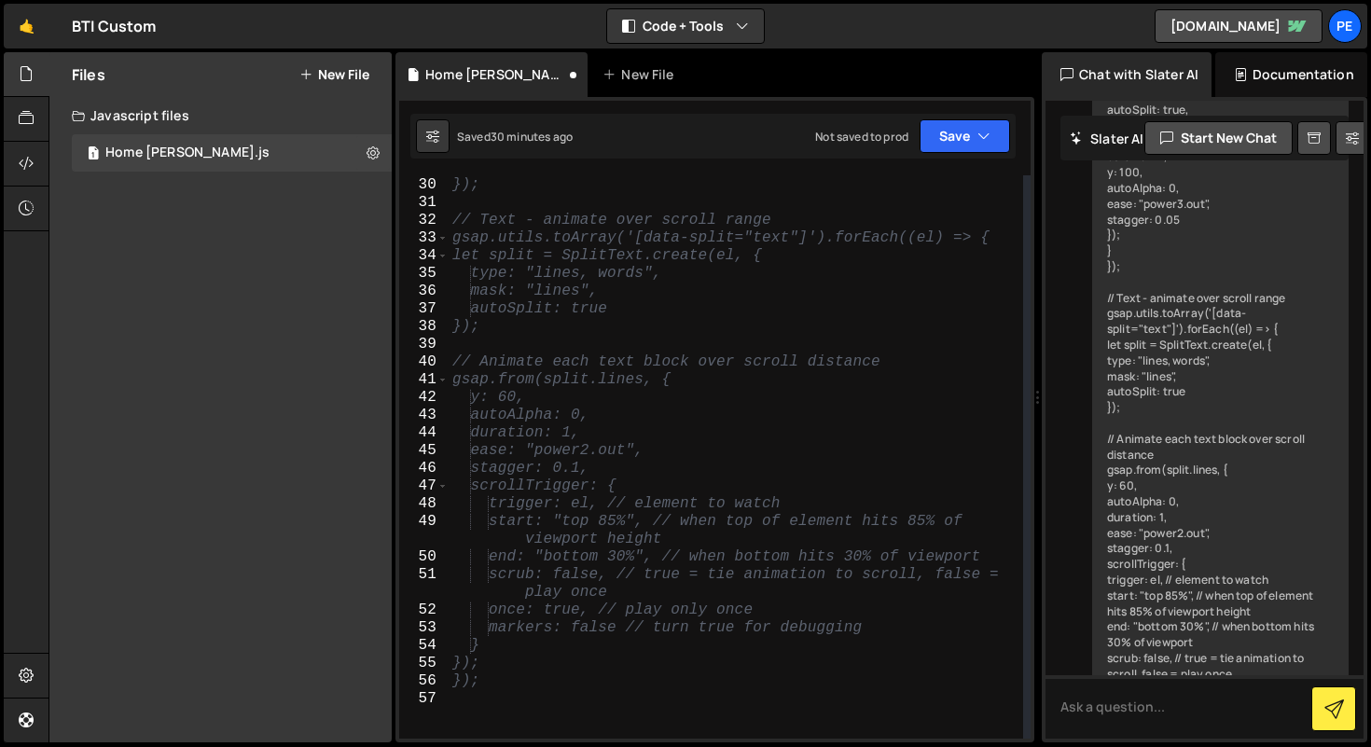
scroll to position [549, 0]
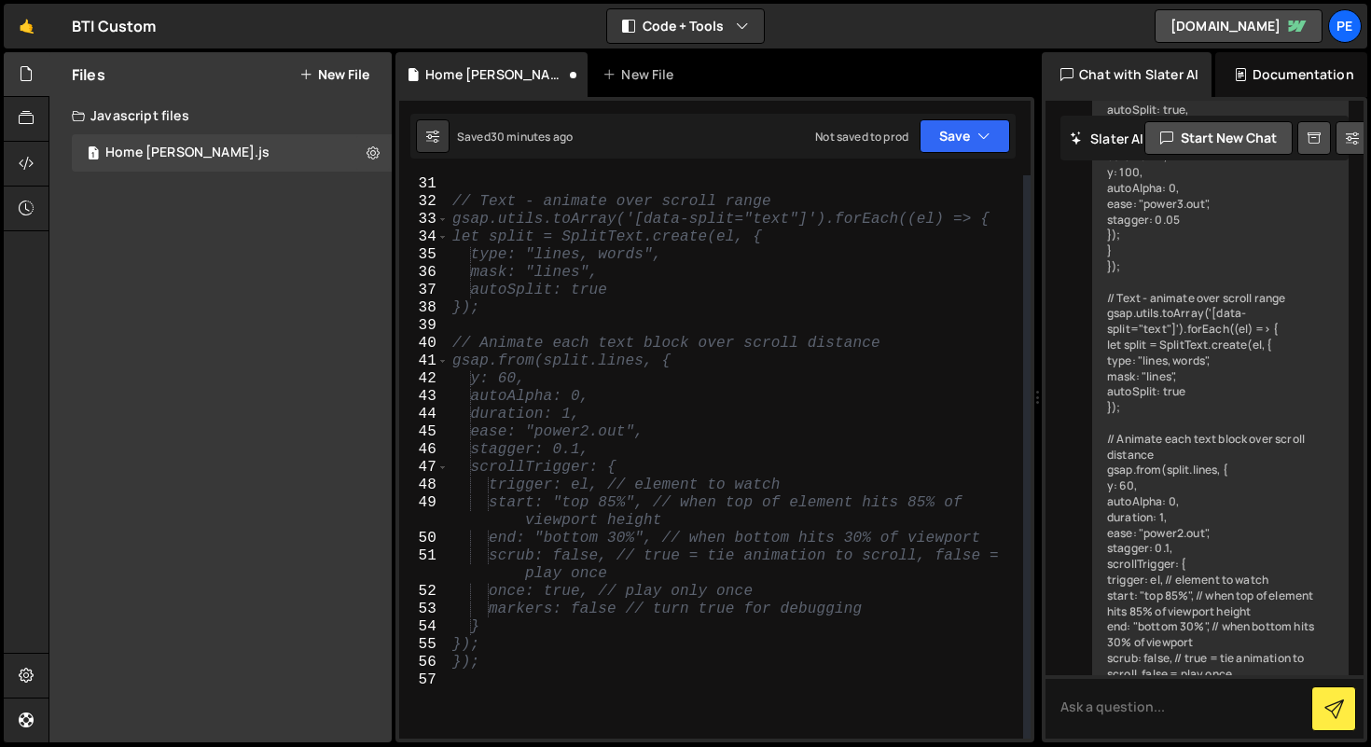
click at [534, 711] on div "// Text - animate over scroll range gsap.utils.toArray('[data-split="text"]').f…" at bounding box center [736, 474] width 575 height 599
type textarea "*/"
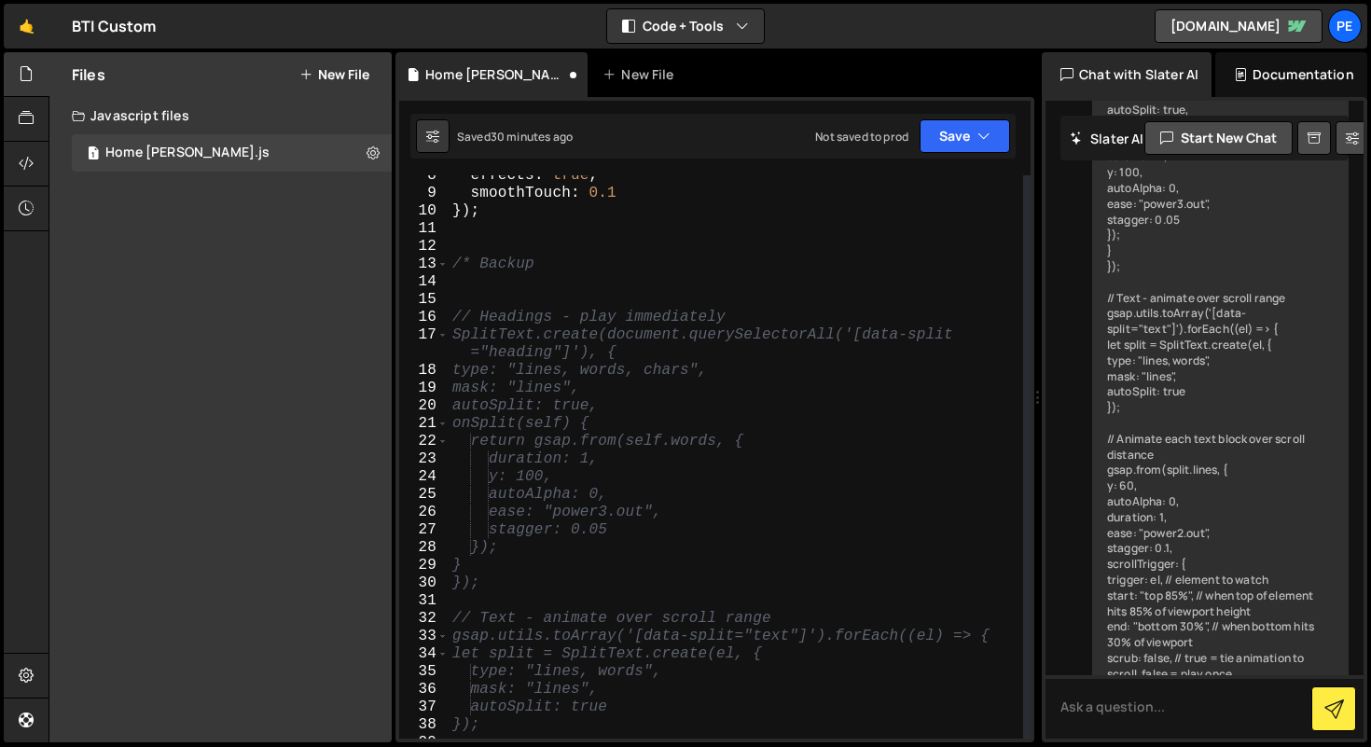
scroll to position [52, 0]
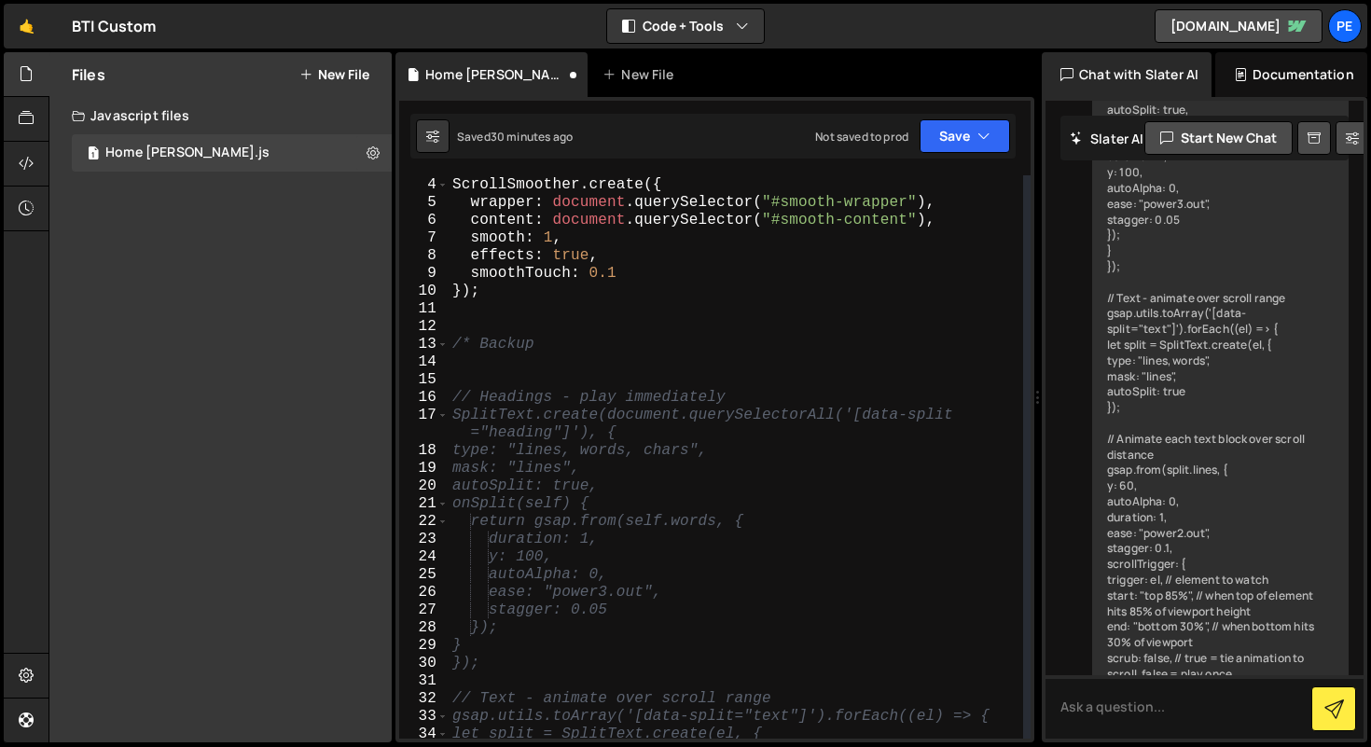
click at [508, 310] on div "// Create smoother ScrollSmoother . create ({ wrapper : document . querySelecto…" at bounding box center [736, 458] width 575 height 599
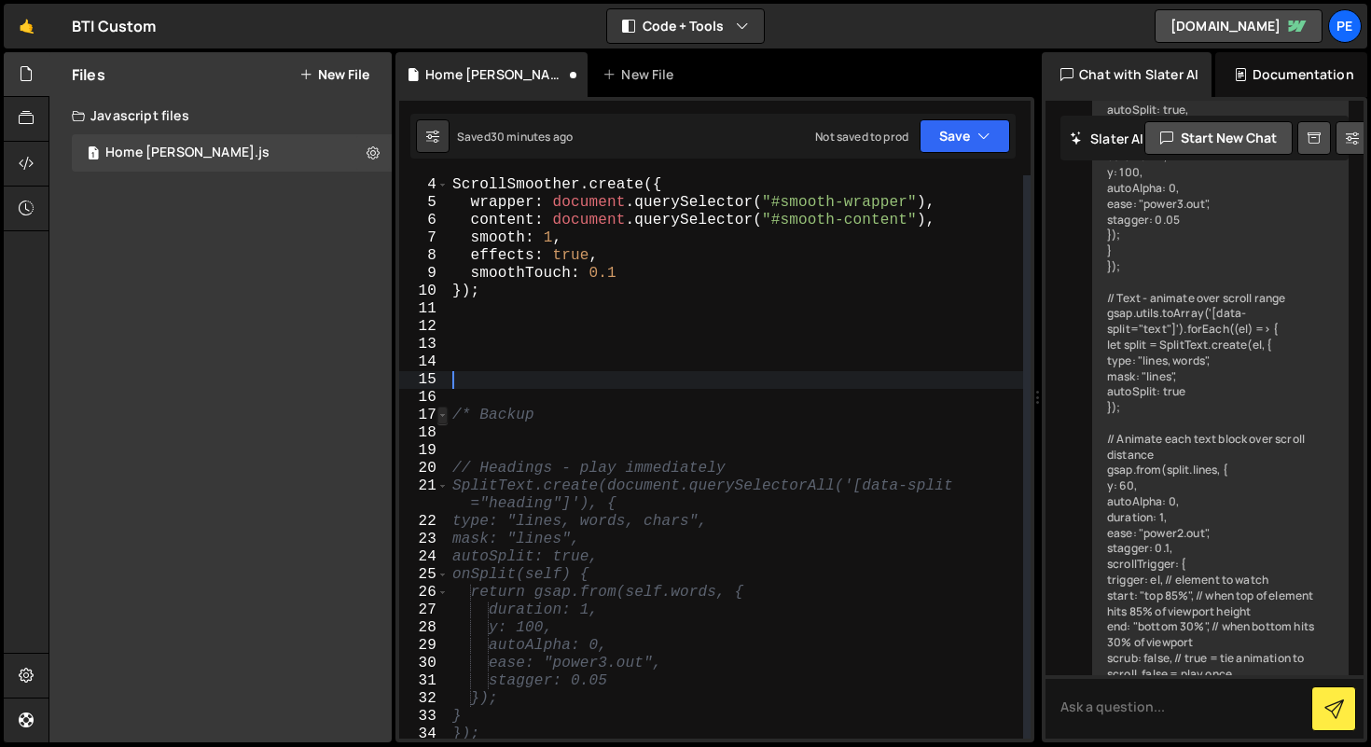
click at [442, 411] on span at bounding box center [442, 416] width 10 height 18
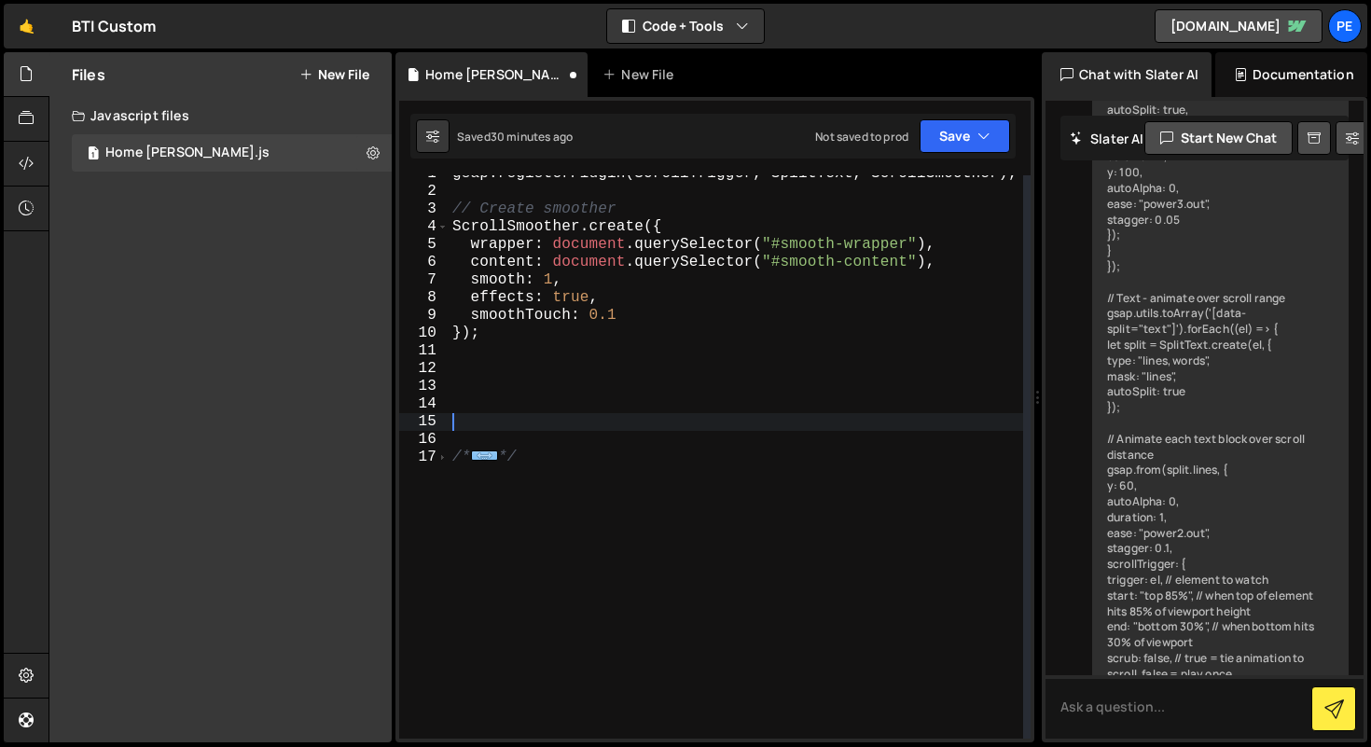
scroll to position [10, 0]
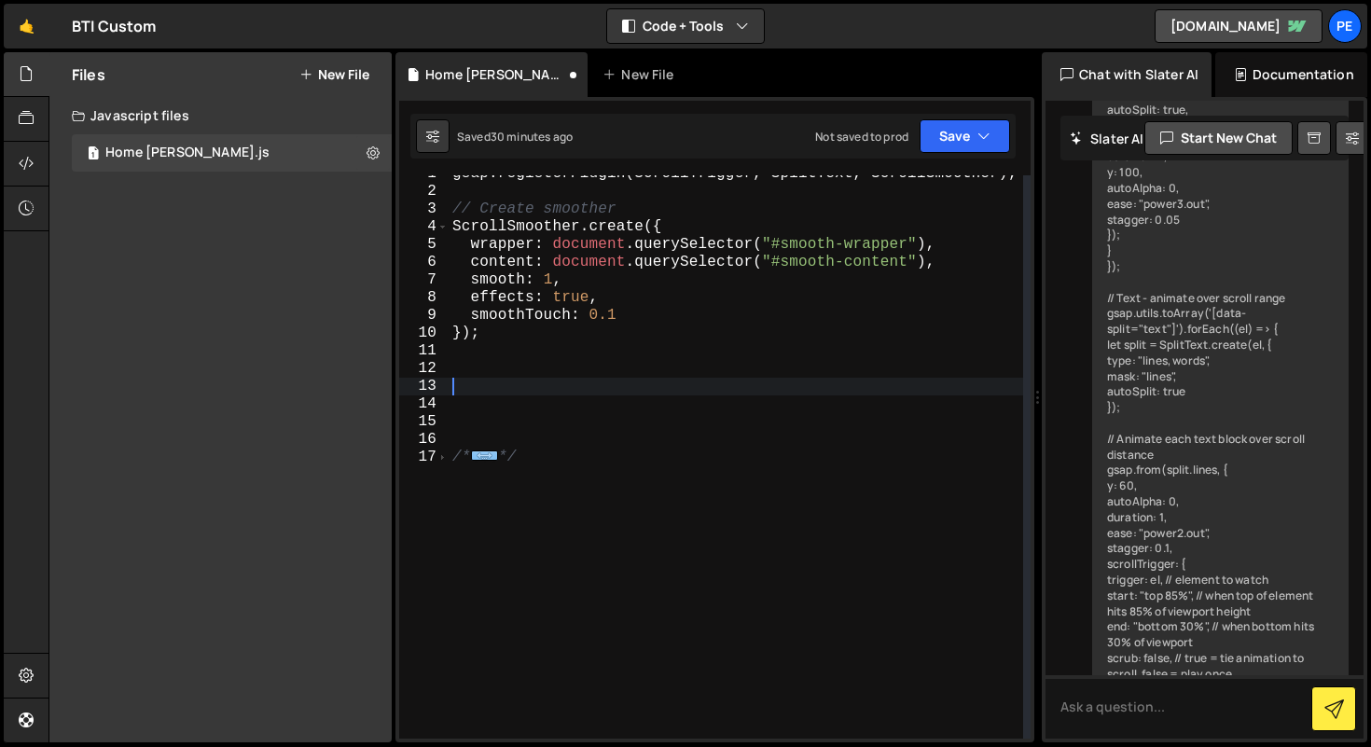
click at [470, 391] on div "gsap . registerPlugin ( ScrollTrigger , SplitText , ScrollSmoother ) ; // Creat…" at bounding box center [736, 464] width 575 height 599
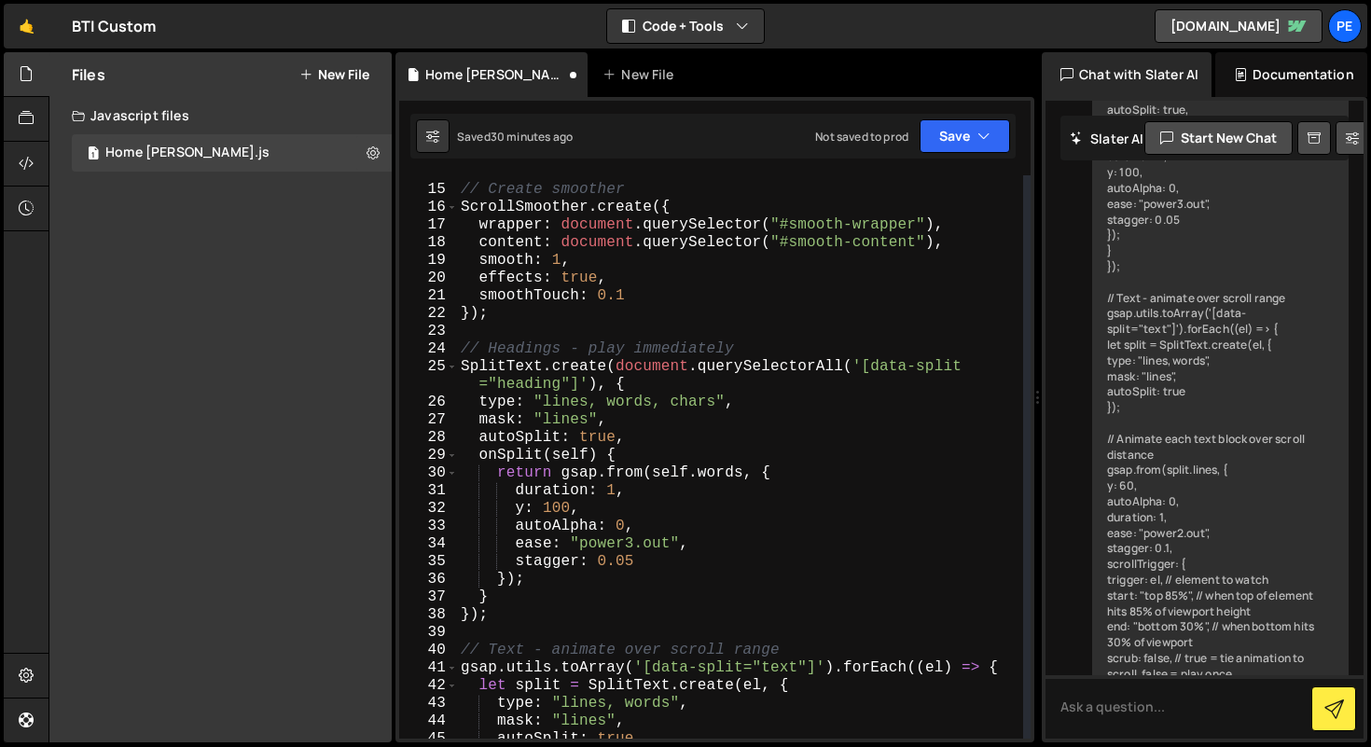
scroll to position [0, 0]
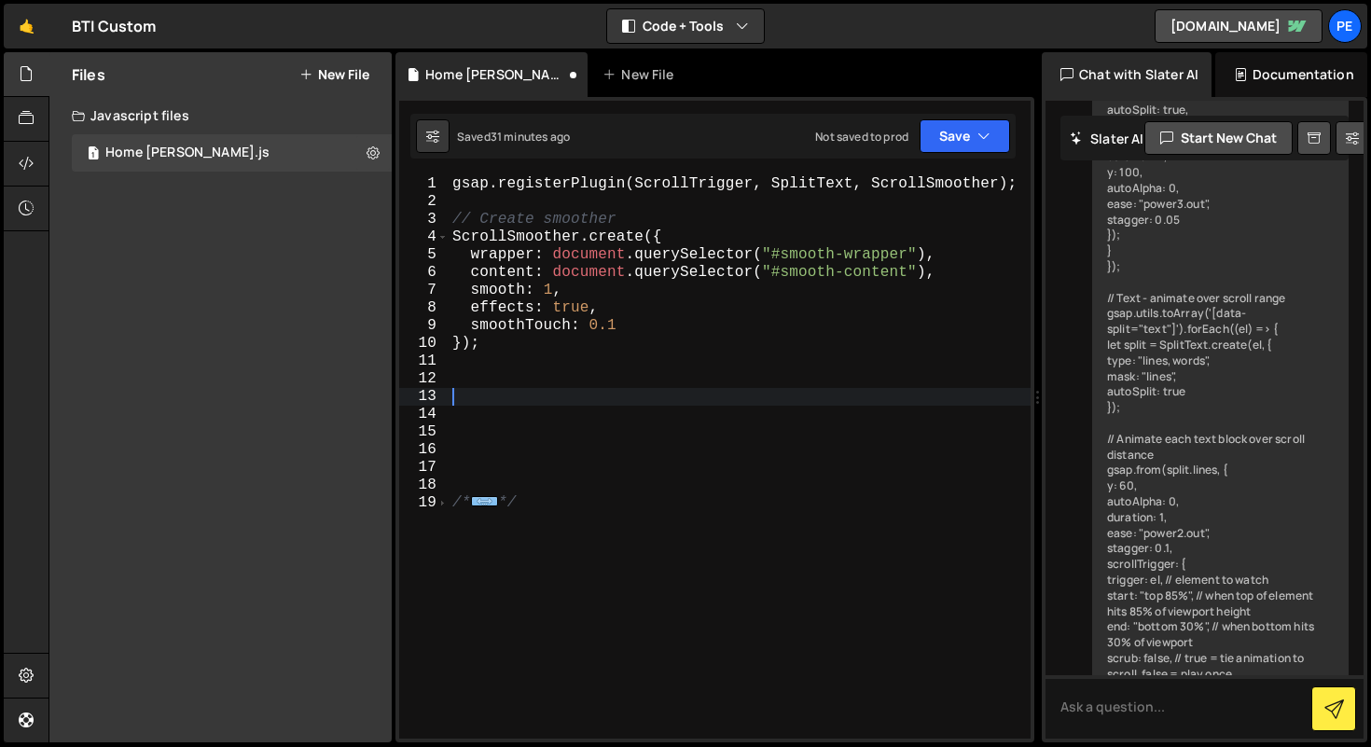
paste textarea "});"
type textarea "});"
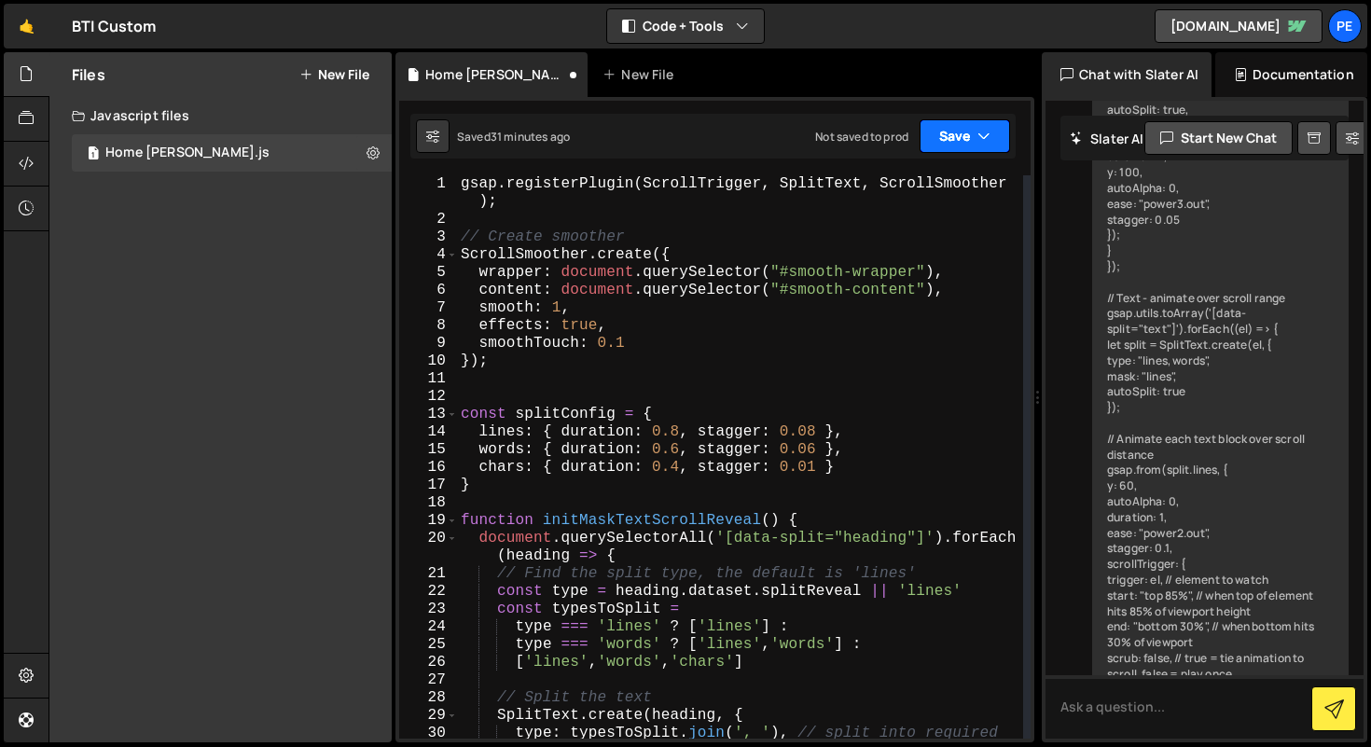
click at [755, 135] on icon "button" at bounding box center [983, 136] width 13 height 19
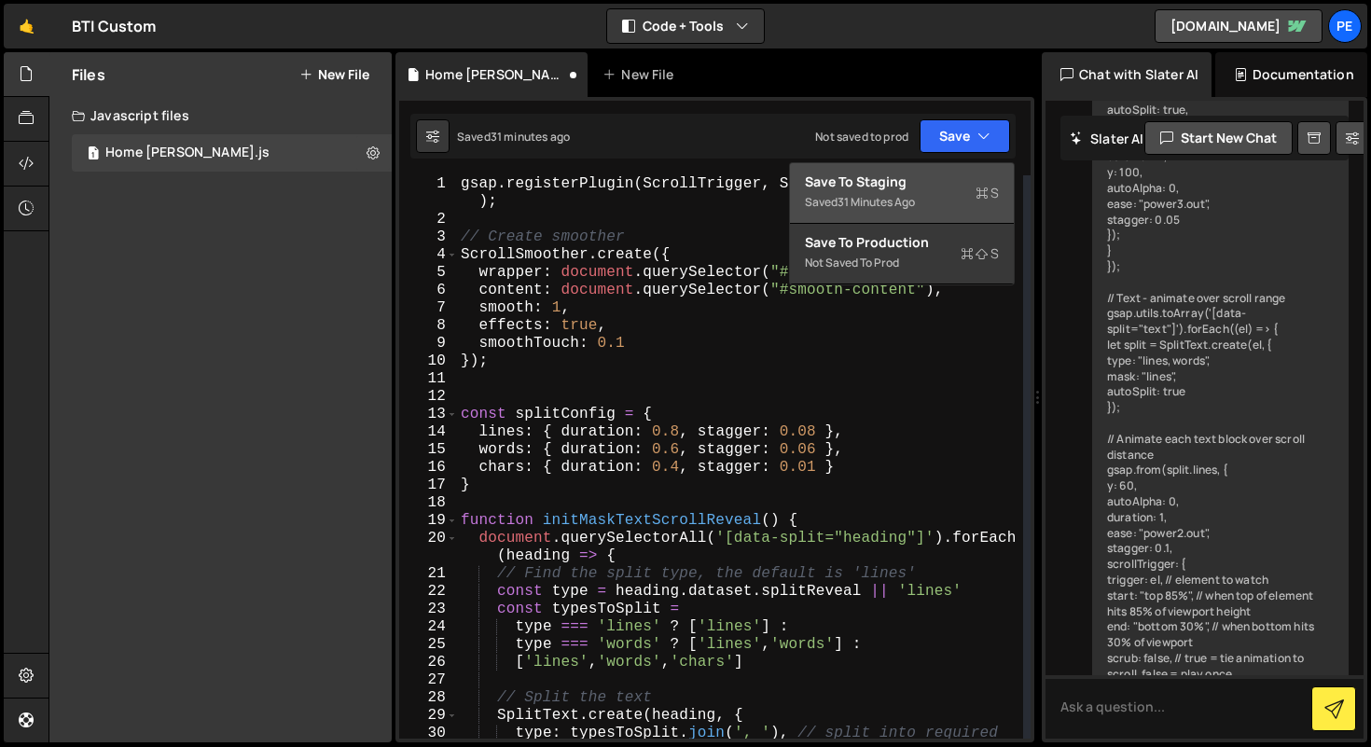
click at [755, 197] on div "Saved 31 minutes ago" at bounding box center [902, 202] width 194 height 22
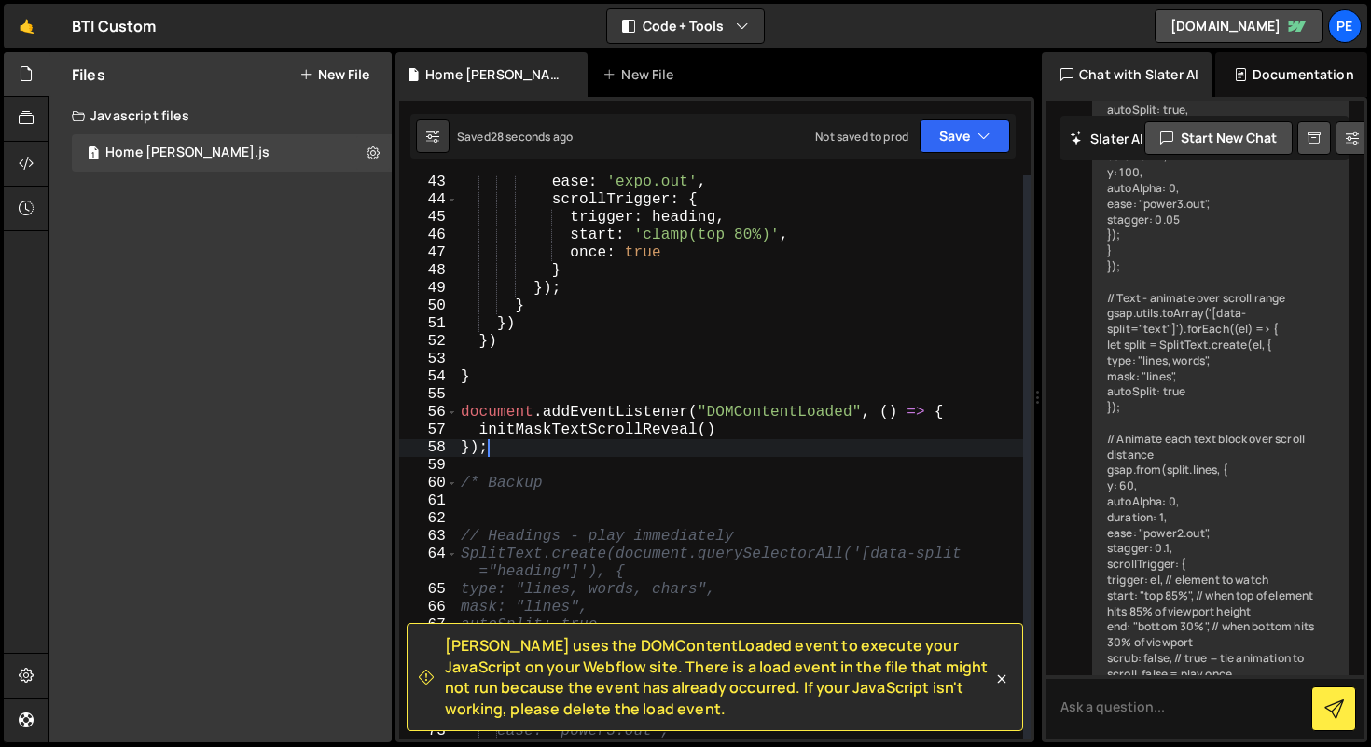
drag, startPoint x: 524, startPoint y: 453, endPoint x: 405, endPoint y: 453, distance: 119.4
click at [405, 453] on div "}); 43 44 45 46 47 48 49 50 51 52 53 54 55 56 57 58 59 60 61 62 63 64 65 66 67 …" at bounding box center [714, 456] width 631 height 563
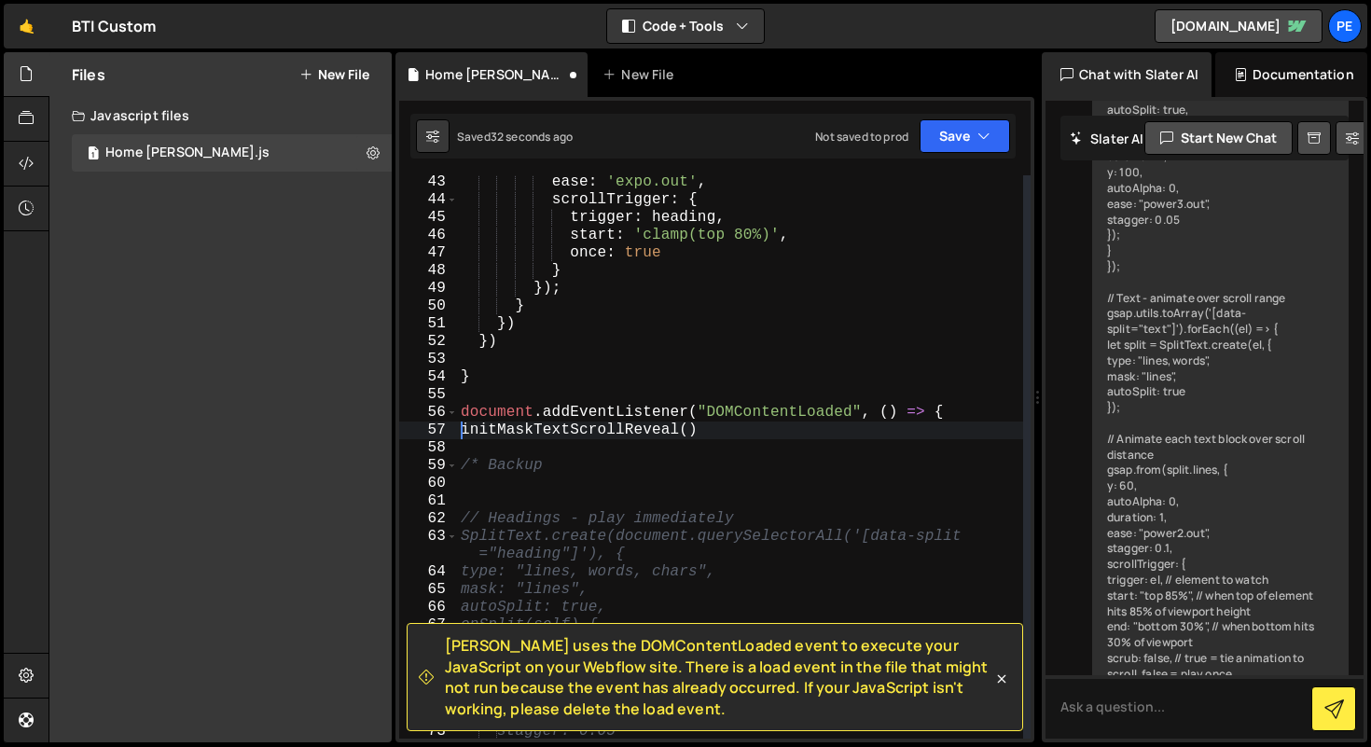
type textarea "document.addEventListener("DOMContentLoaded", () => {"
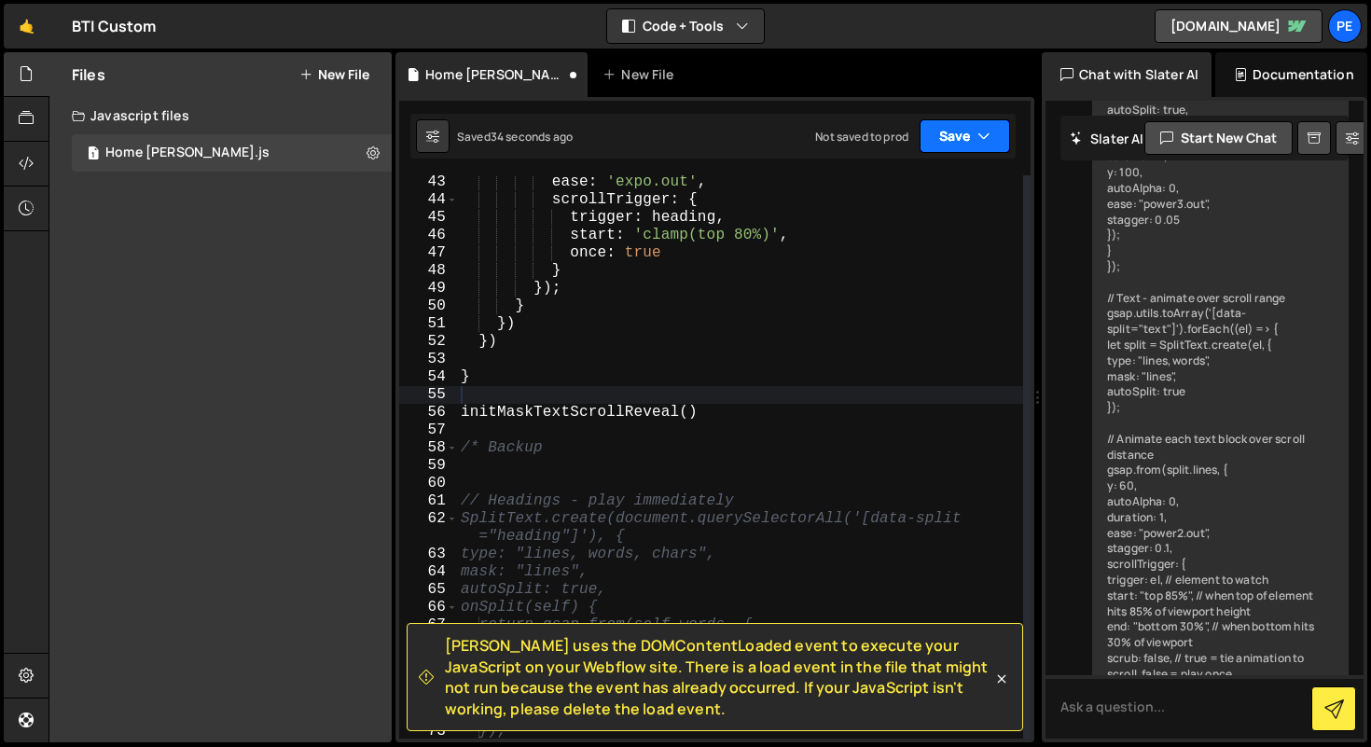
click at [755, 148] on button "Save" at bounding box center [965, 136] width 90 height 34
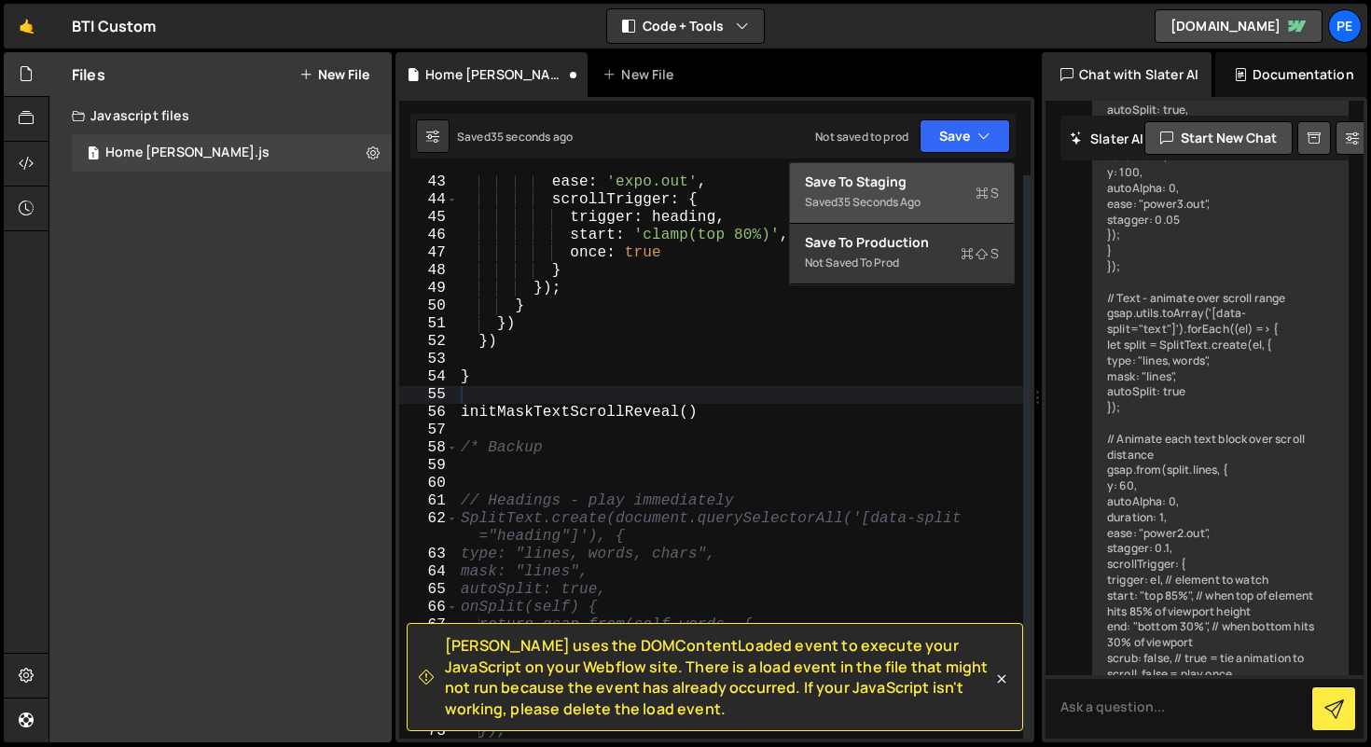
click at [755, 200] on div "Saved 35 seconds ago" at bounding box center [902, 202] width 194 height 22
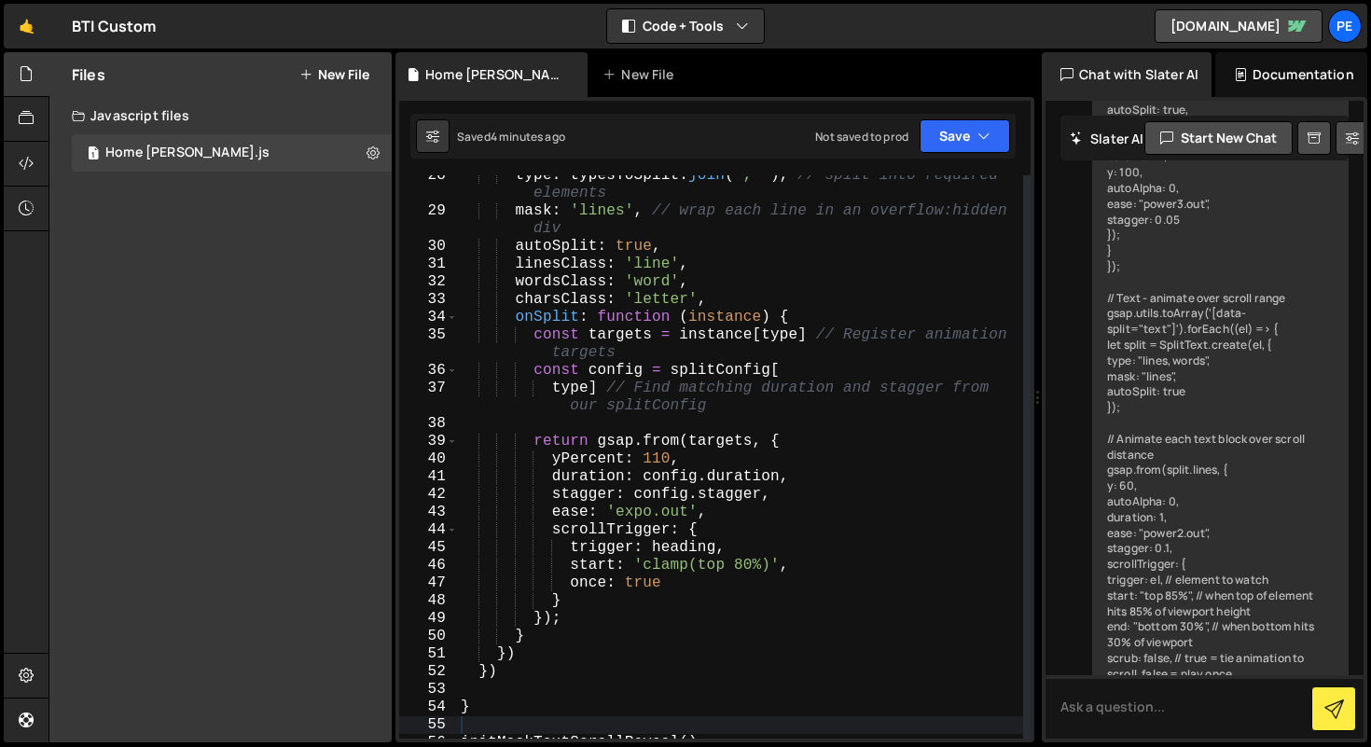
scroll to position [559, 0]
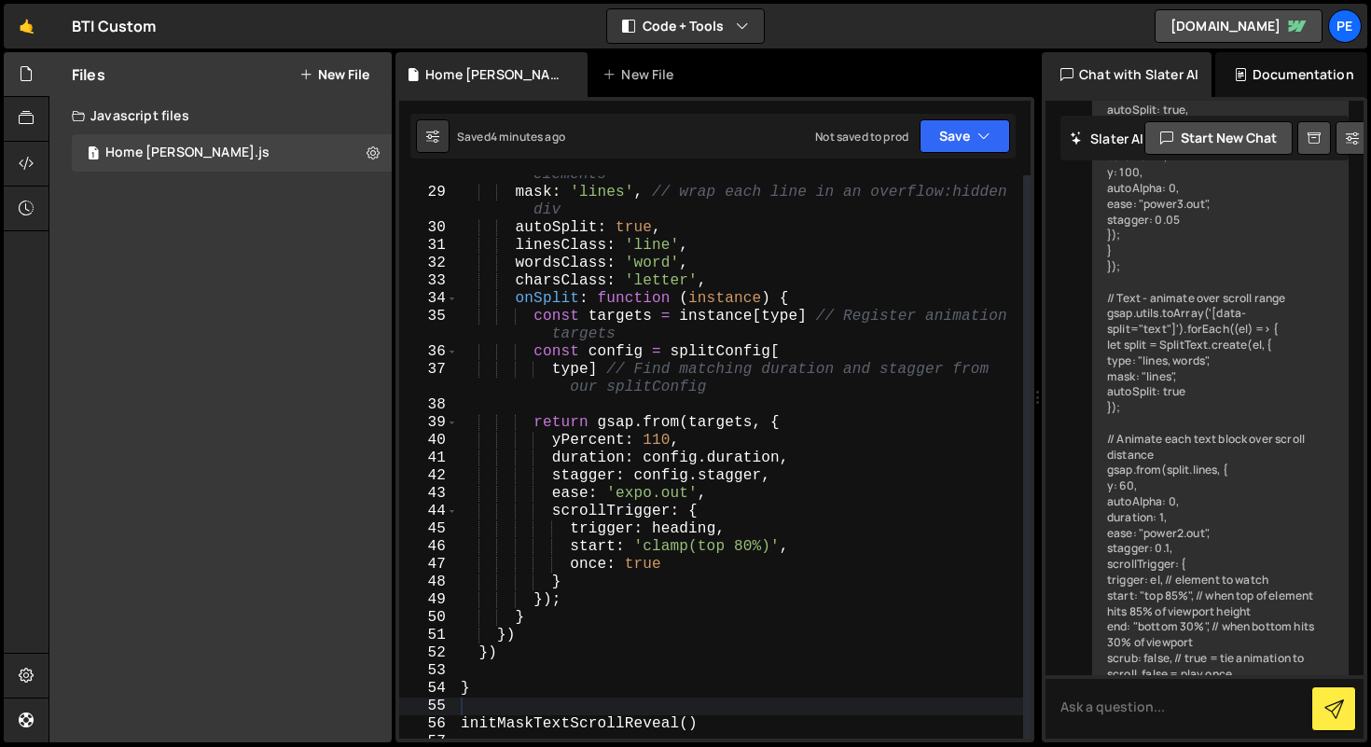
type textarea "once: true"
click at [695, 571] on div "type : typesToSplit . join ( ', ' ) , // split into required elements mask : 'l…" at bounding box center [740, 456] width 566 height 617
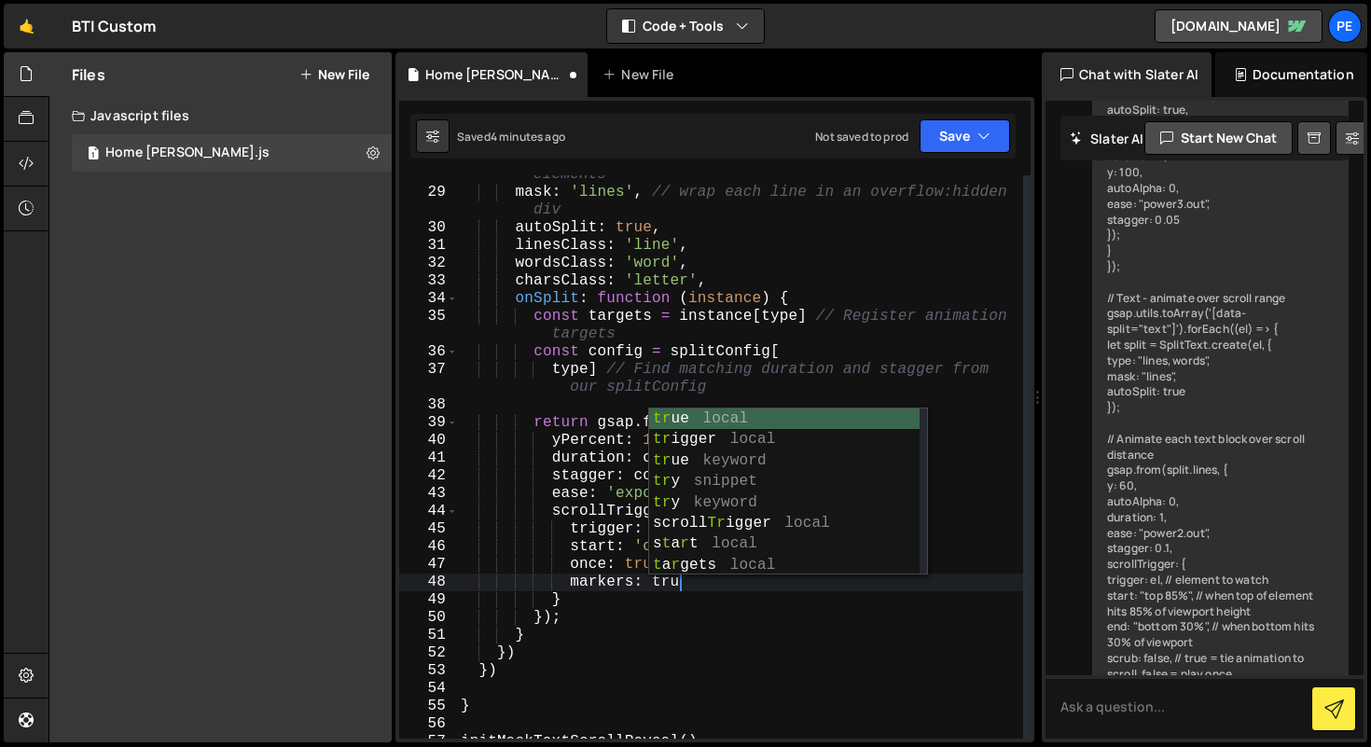
scroll to position [0, 12]
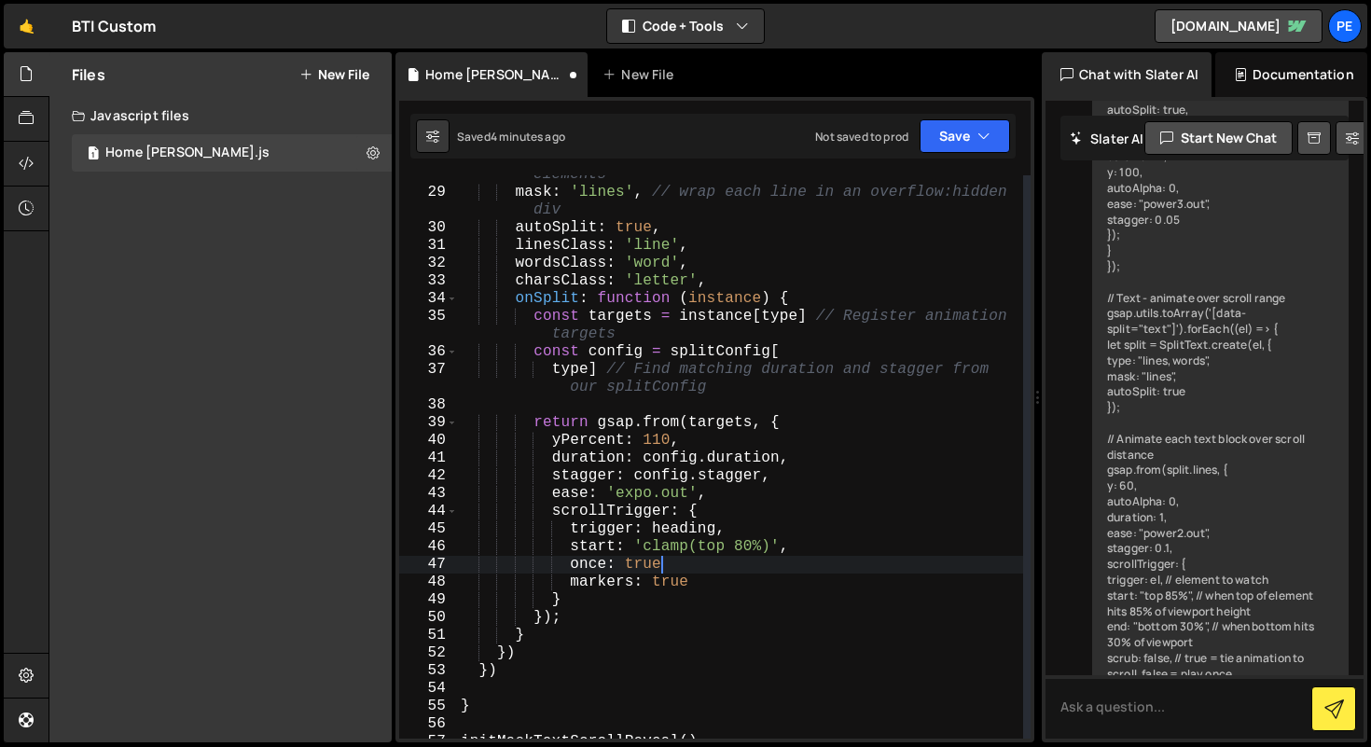
click at [751, 574] on div "type : typesToSplit . join ( ', ' ) , // split into required elements mask : 'l…" at bounding box center [740, 456] width 566 height 617
click at [755, 129] on icon "button" at bounding box center [983, 136] width 13 height 19
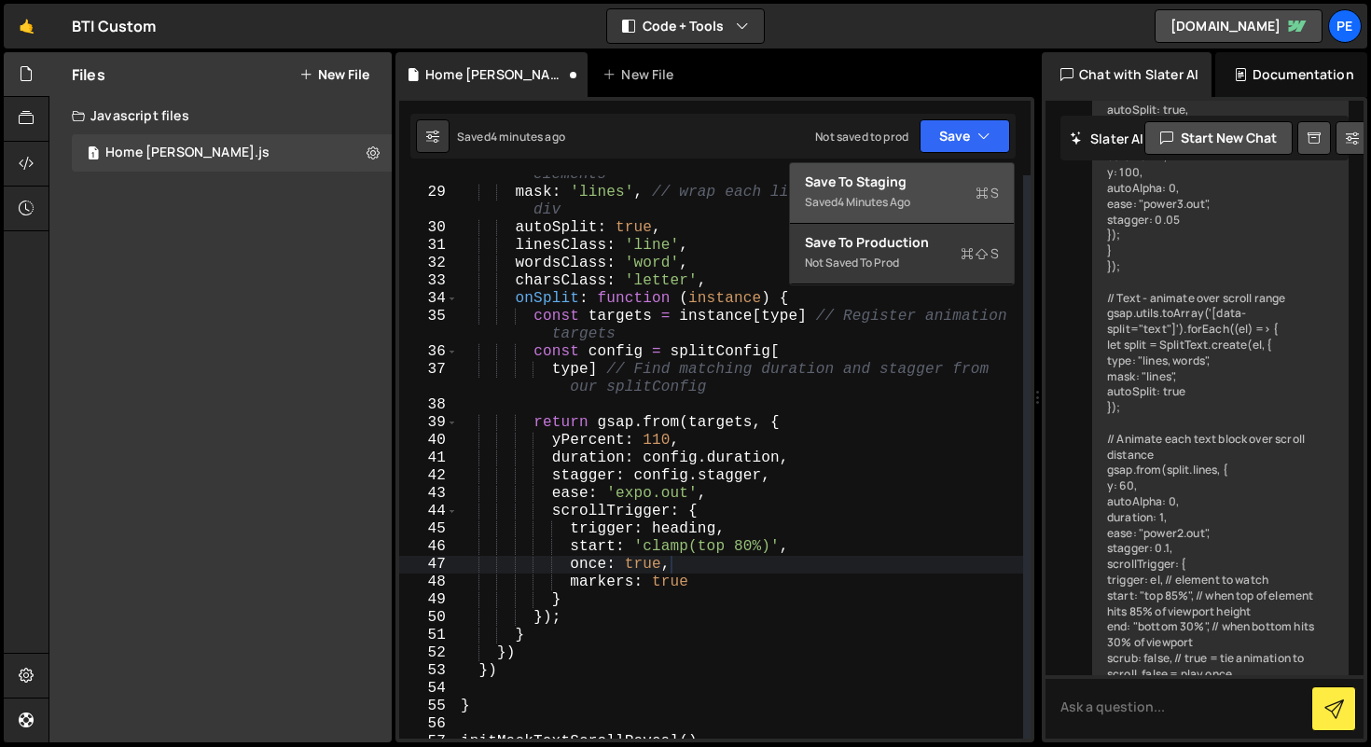
click at [755, 199] on div "Saved 4 minutes ago" at bounding box center [902, 202] width 194 height 22
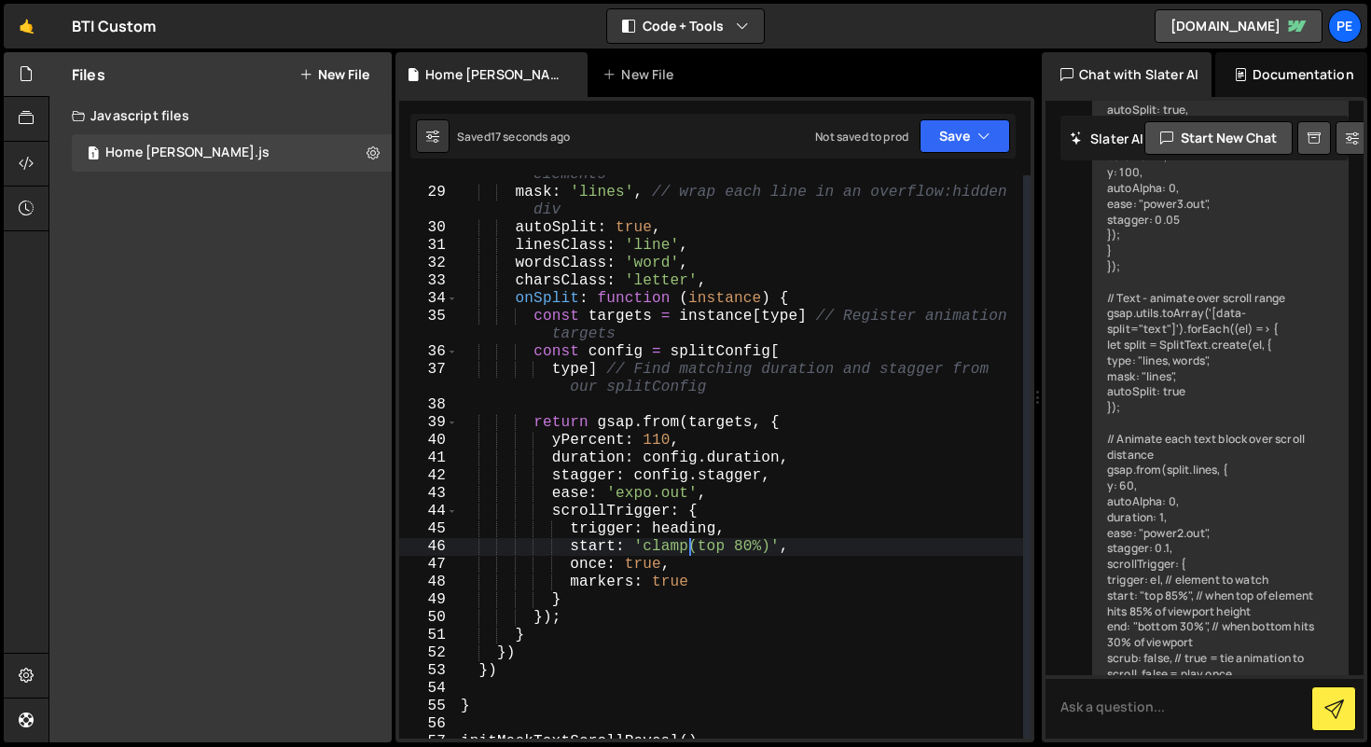
click at [690, 549] on div "type : typesToSplit . join ( ', ' ) , // split into required elements mask : 'l…" at bounding box center [740, 456] width 566 height 617
click at [745, 549] on div "type : typesToSplit . join ( ', ' ) , // split into required elements mask : 'l…" at bounding box center [740, 456] width 566 height 617
click at [755, 110] on div "start: 'clamp(top 83%)', 28 29 30 31 32 33 34 35 36 37 38 39 40 41 42 43 44 45 …" at bounding box center [714, 419] width 639 height 645
click at [755, 123] on button "Save" at bounding box center [965, 136] width 90 height 34
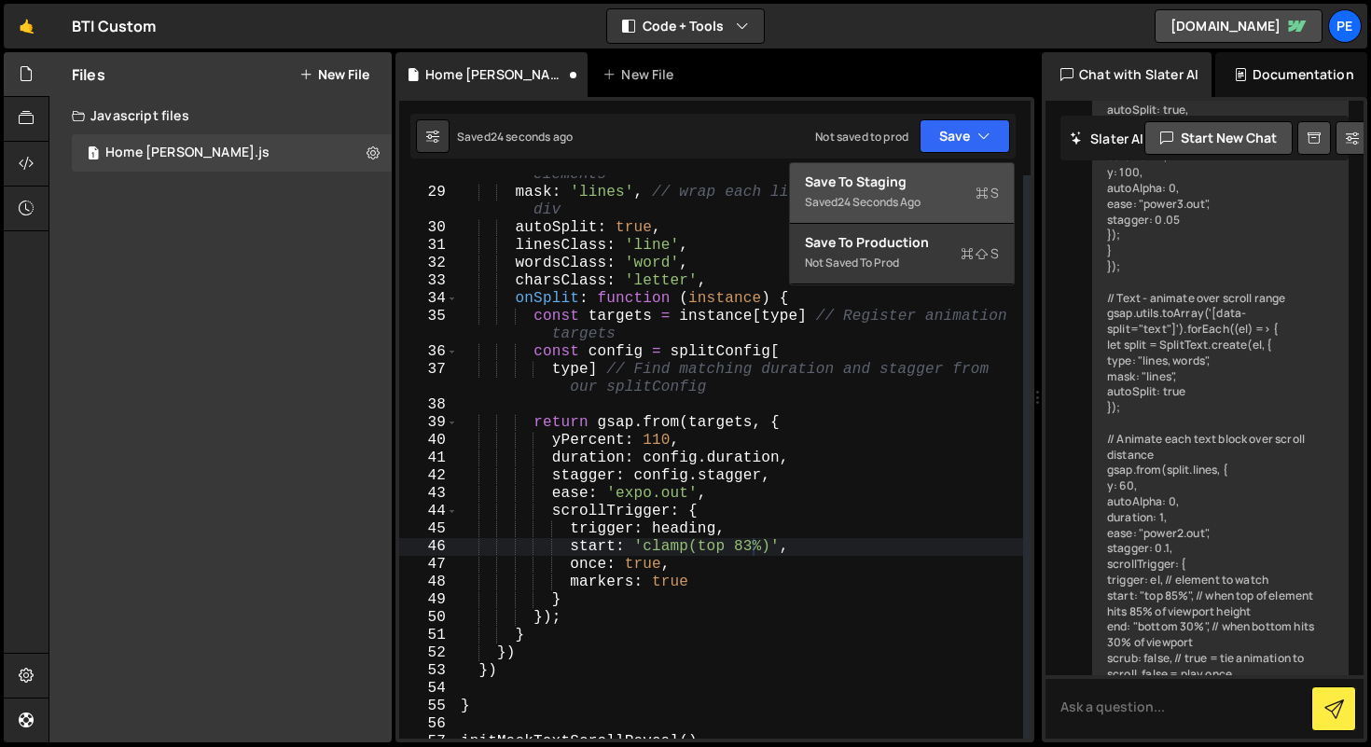
click at [755, 205] on div "Saved 24 seconds ago" at bounding box center [902, 202] width 194 height 22
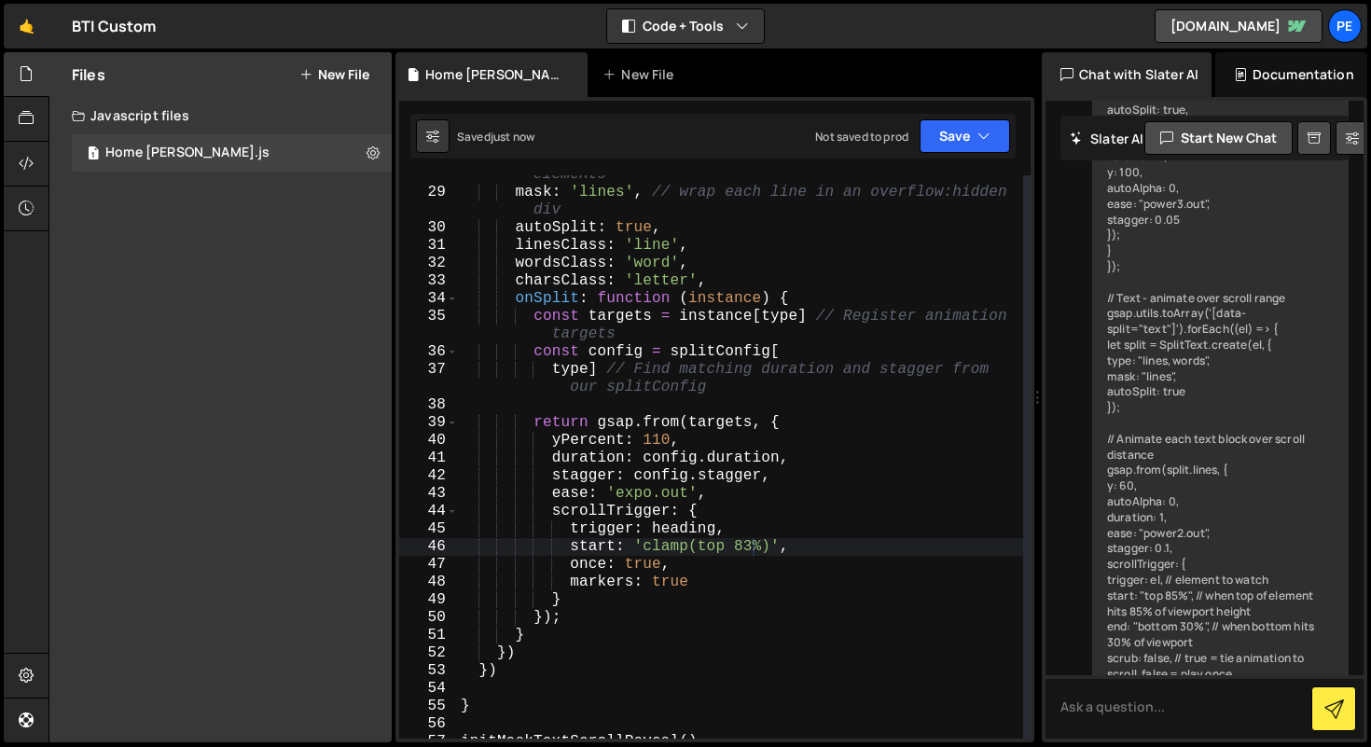
click at [752, 547] on div "type : typesToSplit . join ( ', ' ) , // split into required elements mask : 'l…" at bounding box center [740, 456] width 566 height 617
click at [755, 143] on icon "button" at bounding box center [983, 136] width 13 height 19
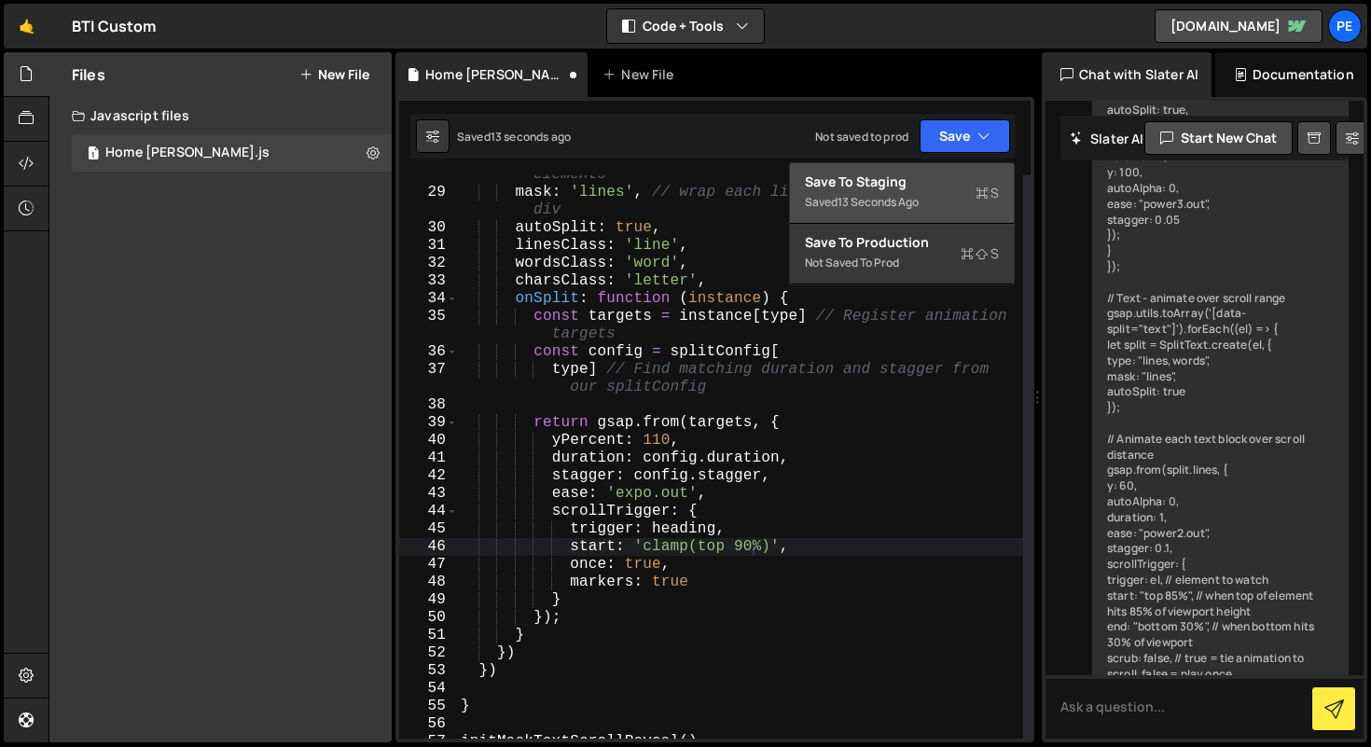
click at [755, 184] on div "Save to Staging S" at bounding box center [902, 182] width 194 height 19
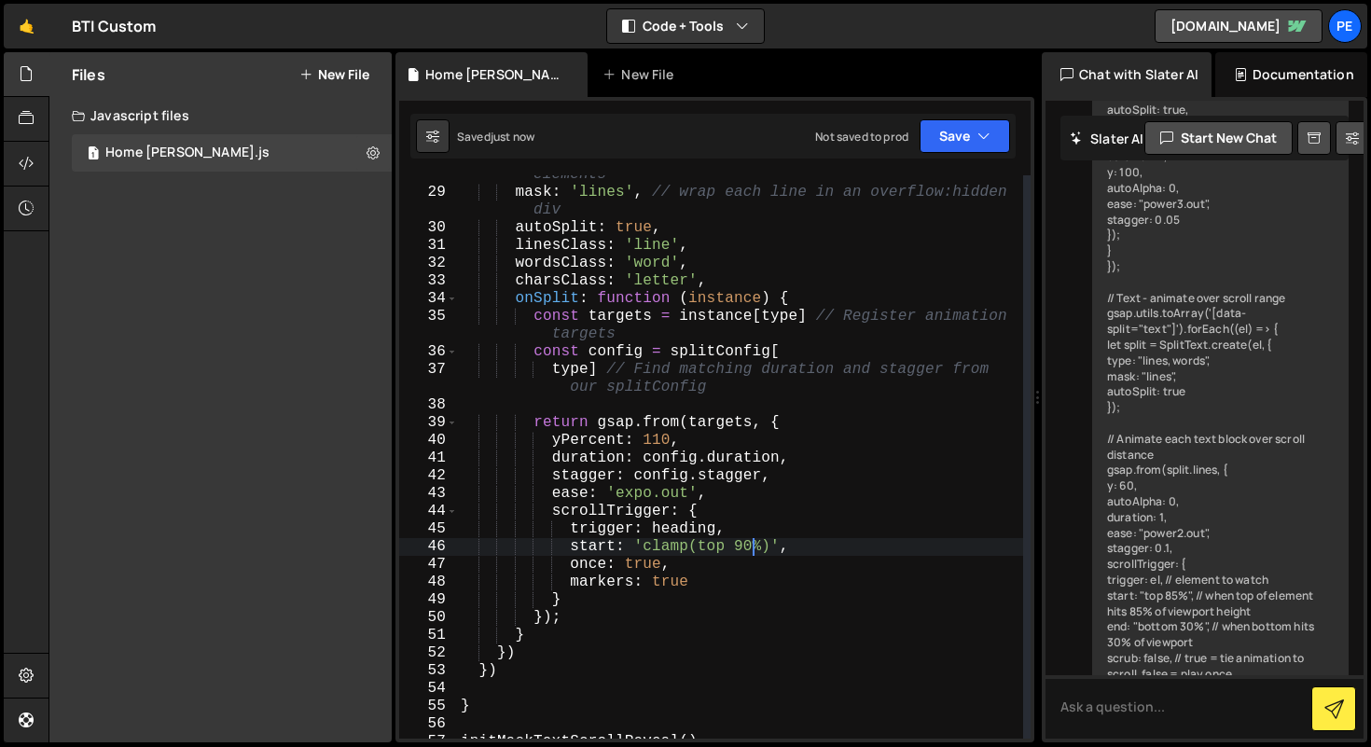
click at [754, 547] on div "type : typesToSplit . join ( ', ' ) , // split into required elements mask : 'l…" at bounding box center [740, 456] width 566 height 617
type textarea "start: 'clamp(top 80%)',"
